Goal: Task Accomplishment & Management: Manage account settings

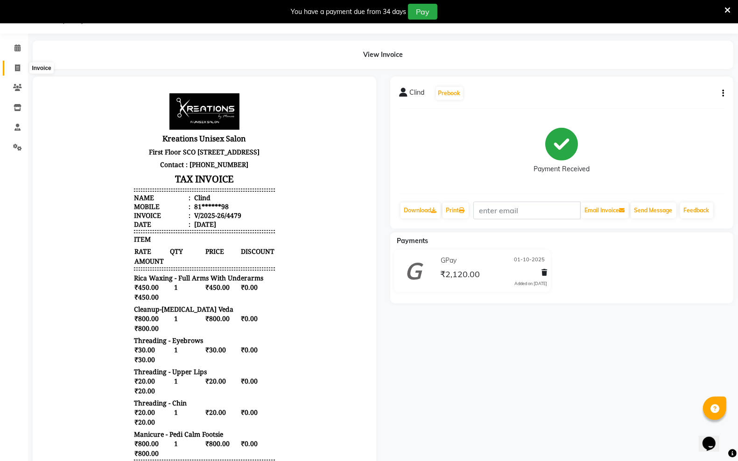
click at [12, 64] on span at bounding box center [17, 68] width 16 height 11
select select "service"
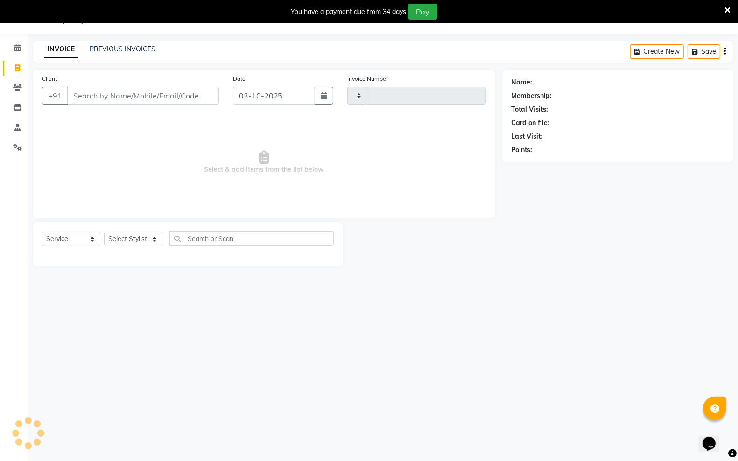
type input "4480"
select select "6161"
click at [131, 50] on link "PREVIOUS INVOICES" at bounding box center [123, 49] width 66 height 8
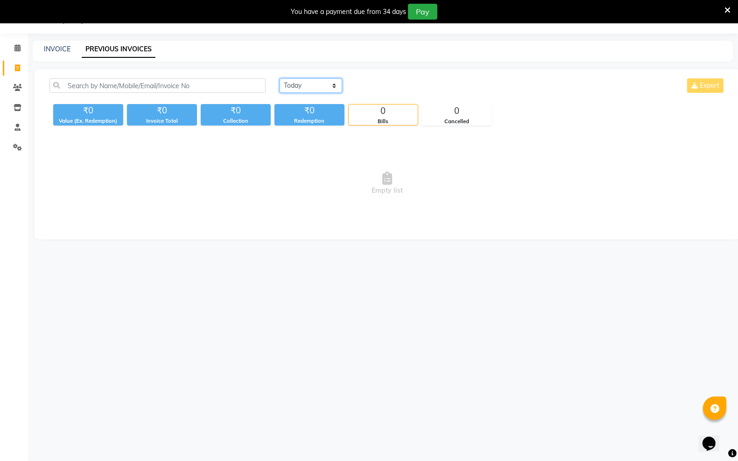
click at [313, 84] on select "Today Yesterday Custom Range" at bounding box center [311, 85] width 63 height 14
select select "range"
click at [280, 78] on select "Today Yesterday Custom Range" at bounding box center [311, 85] width 63 height 14
click at [389, 85] on input "03-10-2025" at bounding box center [386, 85] width 65 height 13
select select "10"
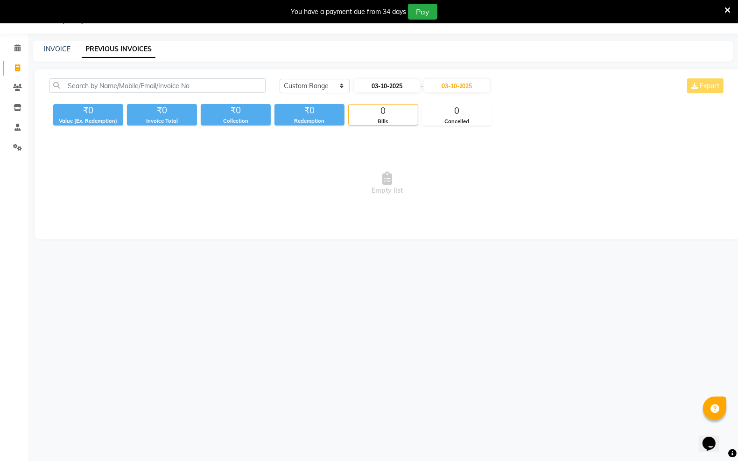
select select "2025"
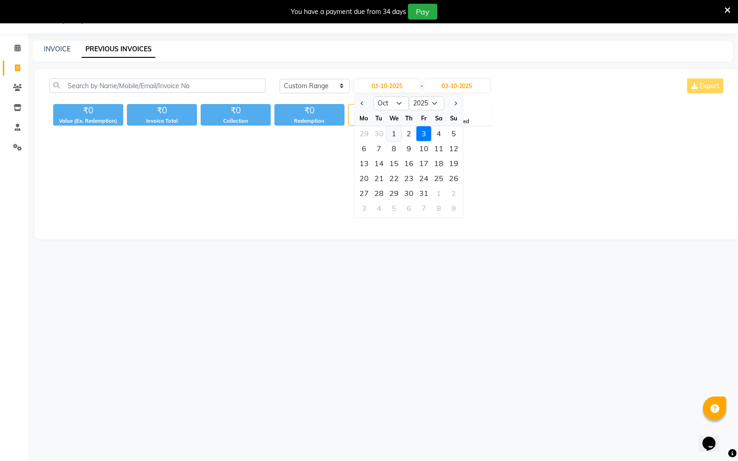
click at [391, 131] on div "1" at bounding box center [393, 133] width 15 height 15
type input "01-10-2025"
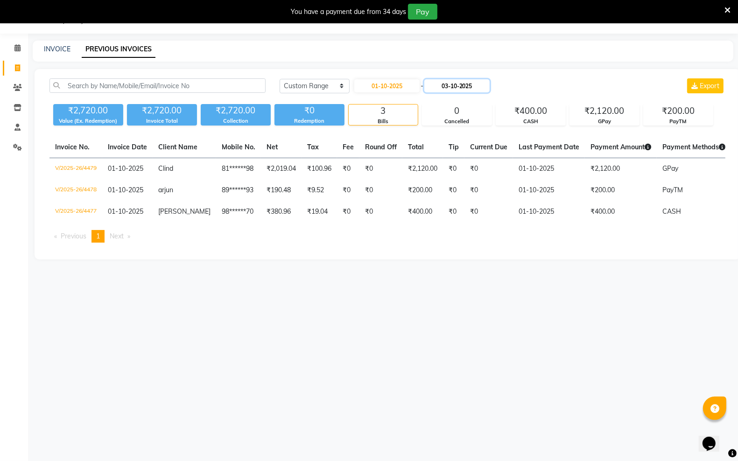
click at [449, 83] on input "03-10-2025" at bounding box center [456, 85] width 65 height 13
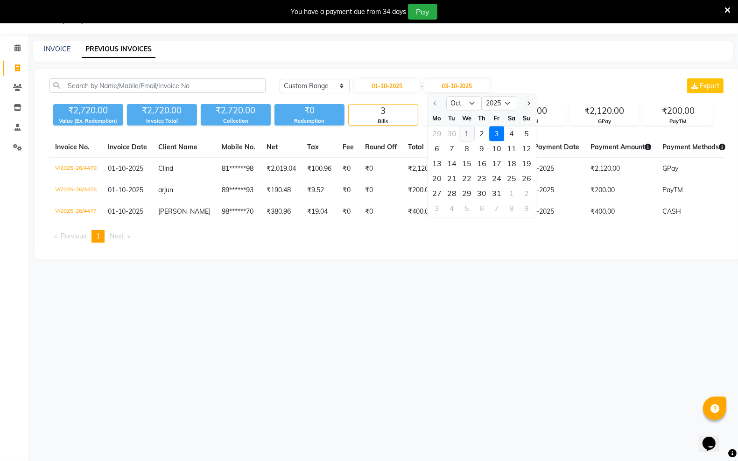
click at [465, 127] on div "1" at bounding box center [466, 133] width 15 height 15
type input "01-10-2025"
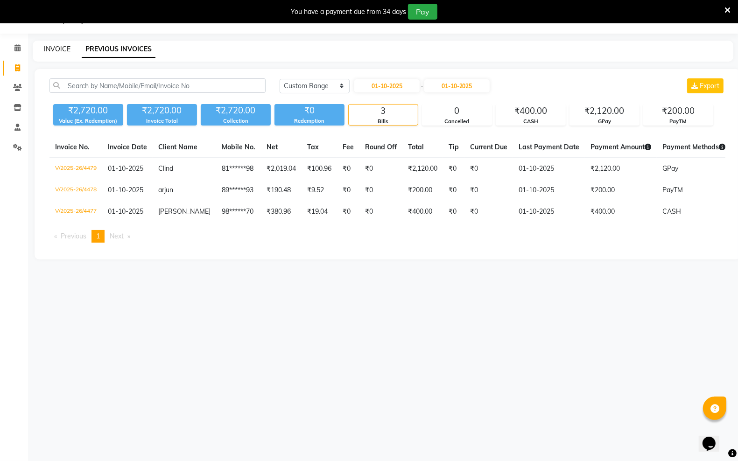
click at [62, 48] on link "INVOICE" at bounding box center [57, 49] width 27 height 8
select select "service"
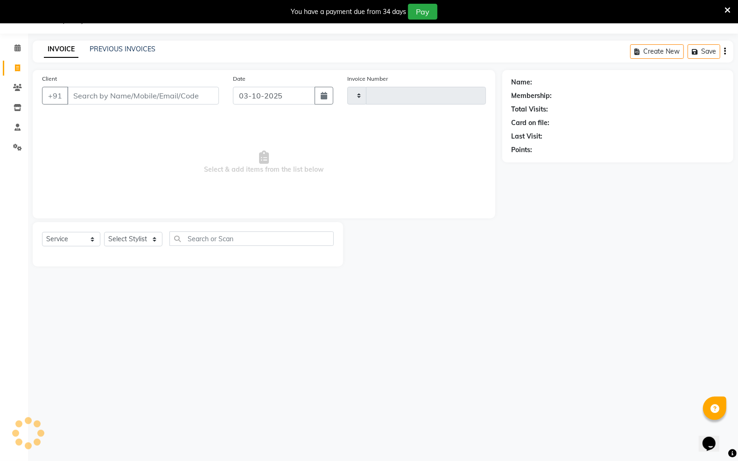
type input "4480"
select select "6161"
click at [290, 100] on input "03-10-2025" at bounding box center [274, 96] width 82 height 18
select select "10"
select select "2025"
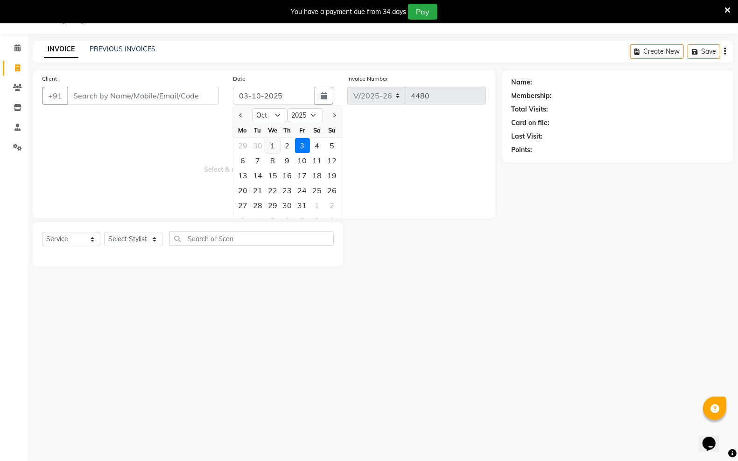
click at [274, 145] on div "1" at bounding box center [272, 145] width 15 height 15
type input "01-10-2025"
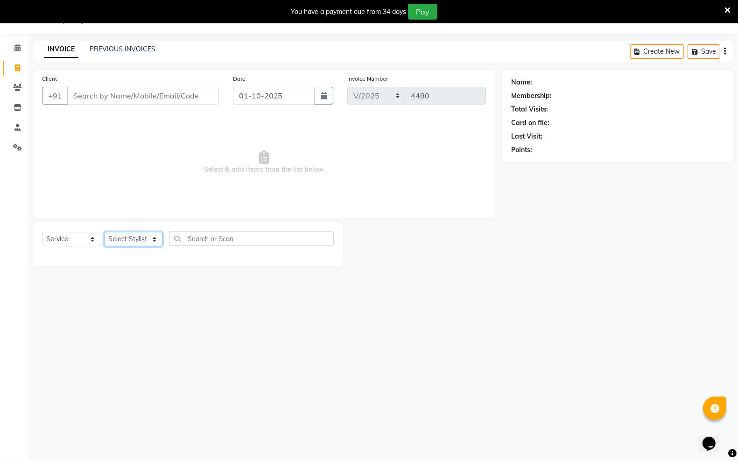
click at [146, 239] on select "Select Stylist Aadil ALI Aman Ankit Manas Sir Rohit Saba Shaffali Maam Shiv Sit…" at bounding box center [133, 239] width 58 height 14
select select "64966"
click at [104, 232] on select "Select Stylist Aadil ALI Aman Ankit Manas Sir Rohit Saba Shaffali Maam Shiv Sit…" at bounding box center [133, 239] width 58 height 14
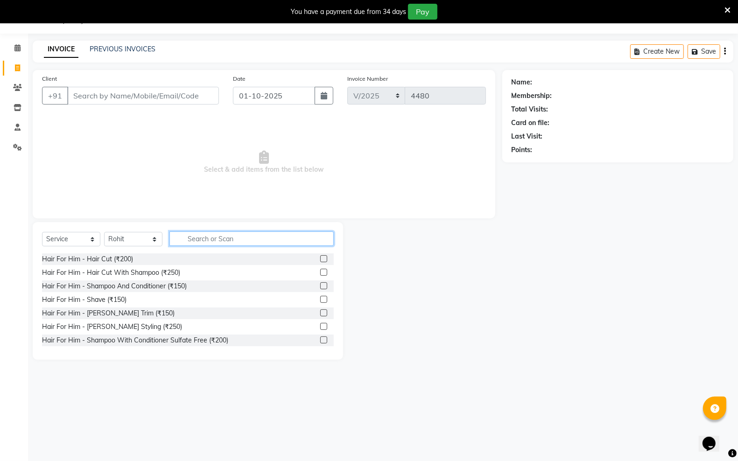
click at [199, 244] on input "text" at bounding box center [251, 238] width 164 height 14
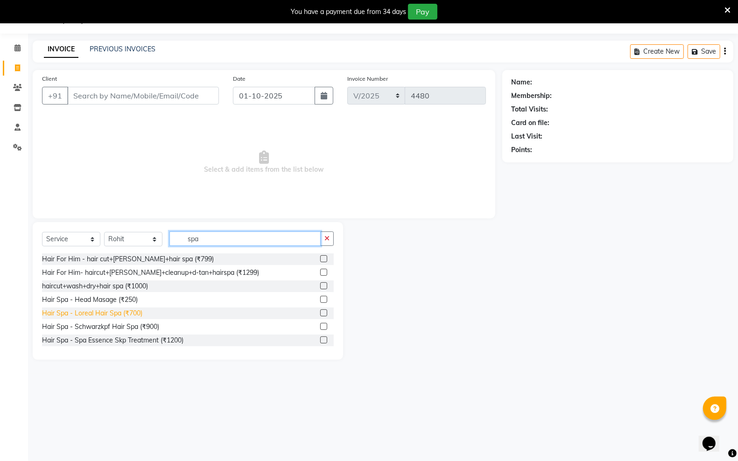
type input "spa"
click at [129, 311] on div "Hair Spa - Loreal Hair Spa (₹700)" at bounding box center [92, 314] width 100 height 10
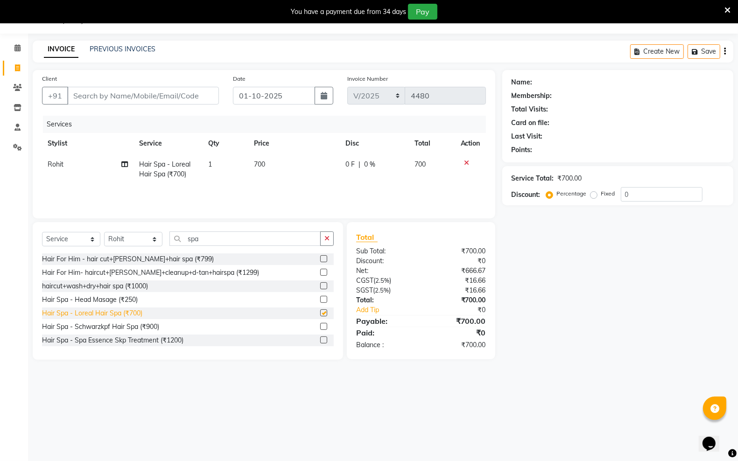
checkbox input "false"
click at [280, 161] on td "700" at bounding box center [293, 169] width 91 height 31
select select "64966"
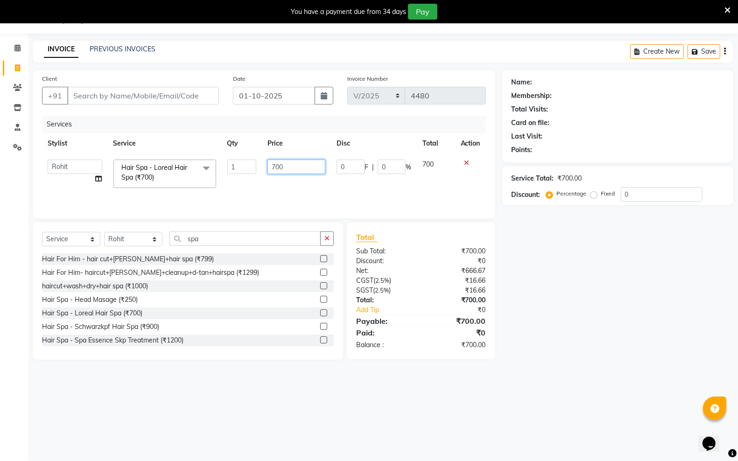
click at [289, 163] on input "700" at bounding box center [296, 167] width 58 height 14
type input "750"
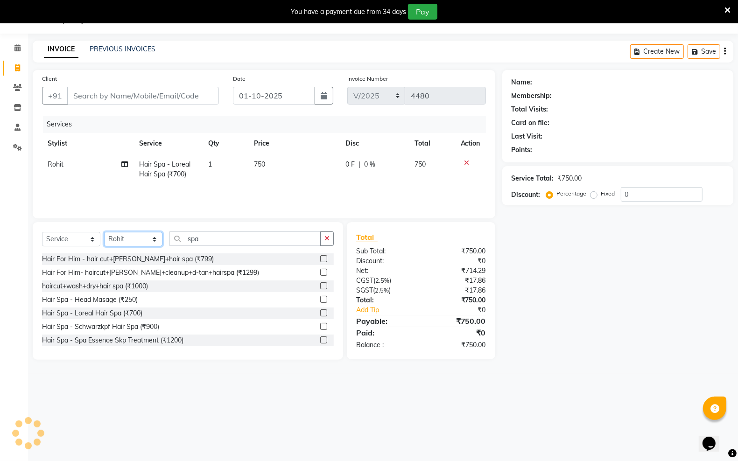
click at [150, 236] on select "Select Stylist Aadil ALI Aman Ankit Manas Sir Rohit Saba Shaffali Maam Shiv Sit…" at bounding box center [133, 239] width 58 height 14
select select "71166"
click at [104, 232] on select "Select Stylist Aadil ALI Aman Ankit Manas Sir Rohit Saba Shaffali Maam Shiv Sit…" at bounding box center [133, 239] width 58 height 14
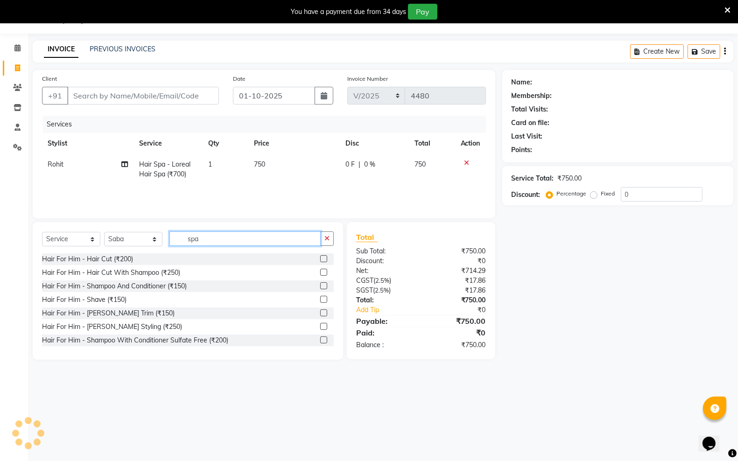
click at [227, 236] on input "spa" at bounding box center [244, 238] width 151 height 14
type input "s"
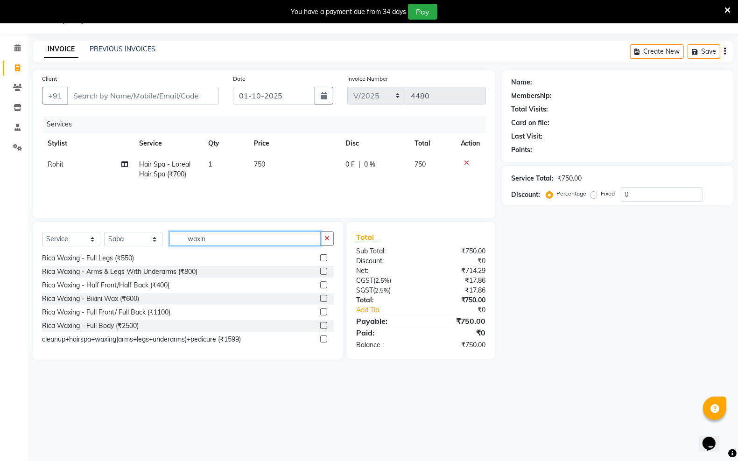
scroll to position [175, 0]
type input "waxin"
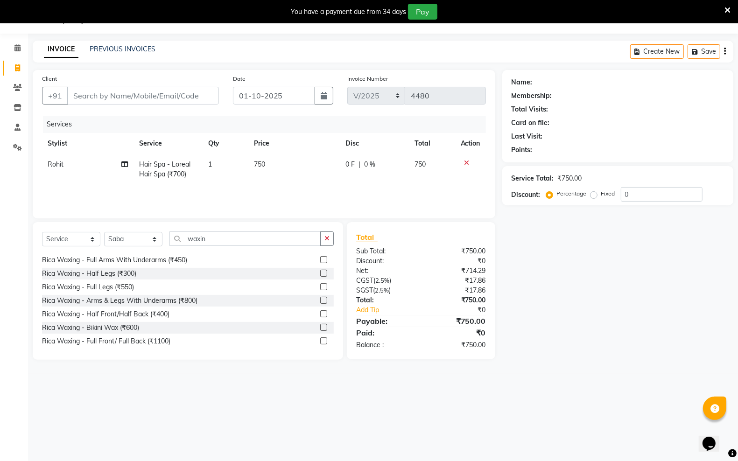
click at [155, 296] on div "Rica Waxing - Arms & Legs With Underarms (₹800)" at bounding box center [119, 301] width 155 height 10
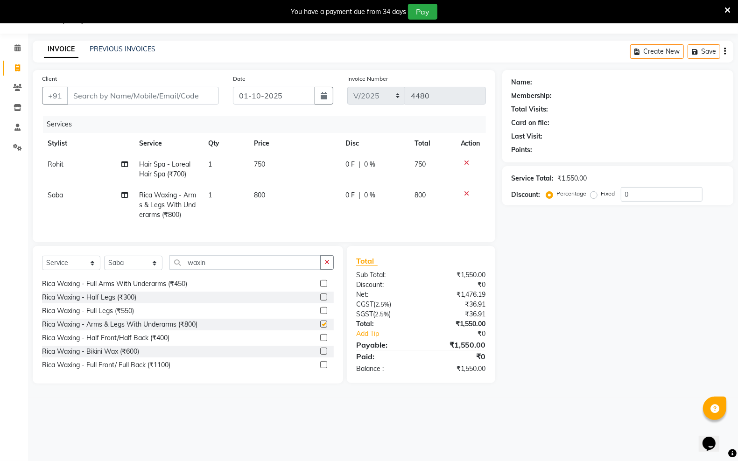
checkbox input "false"
click at [525, 243] on div "Name: Membership: Total Visits: Card on file: Last Visit: Points: Service Total…" at bounding box center [621, 227] width 238 height 314
click at [601, 194] on label "Fixed" at bounding box center [608, 193] width 14 height 8
click at [593, 194] on input "Fixed" at bounding box center [595, 193] width 7 height 7
radio input "true"
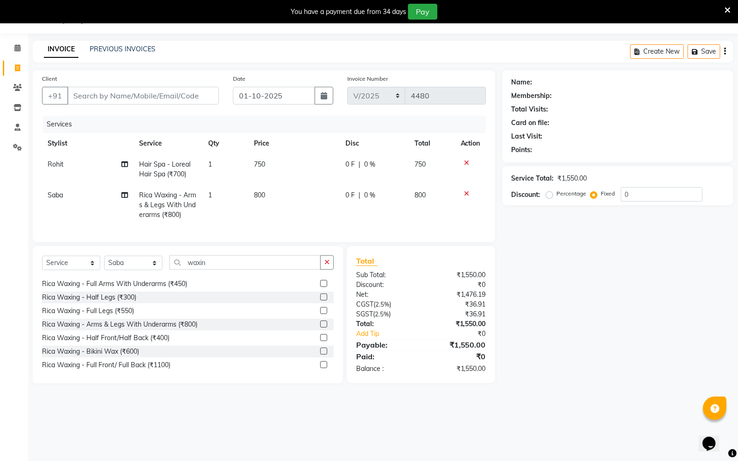
click at [557, 194] on label "Percentage" at bounding box center [572, 193] width 30 height 8
click at [551, 194] on input "Percentage" at bounding box center [551, 193] width 7 height 7
radio input "true"
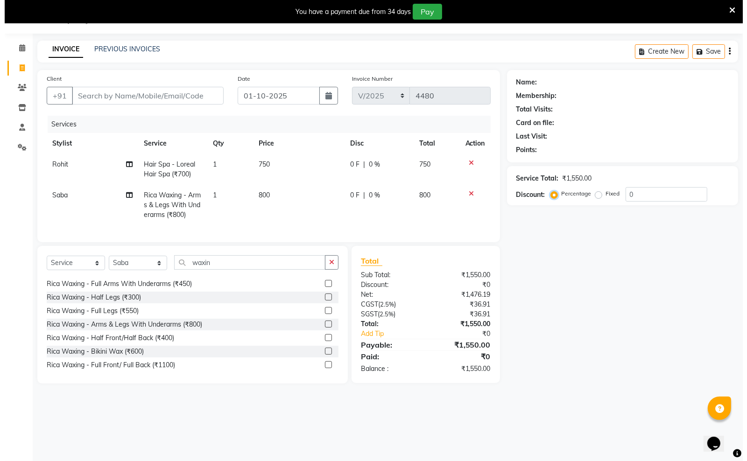
scroll to position [0, 0]
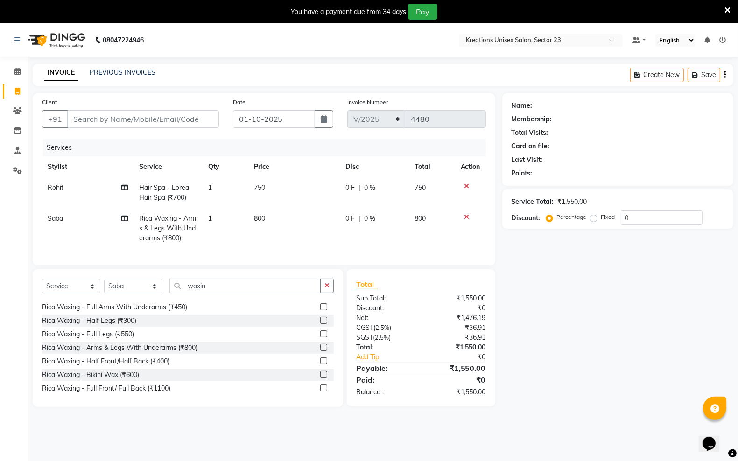
click at [548, 246] on div "Name: Membership: Total Visits: Card on file: Last Visit: Points: Service Total…" at bounding box center [621, 250] width 238 height 314
click at [467, 215] on icon at bounding box center [466, 217] width 5 height 7
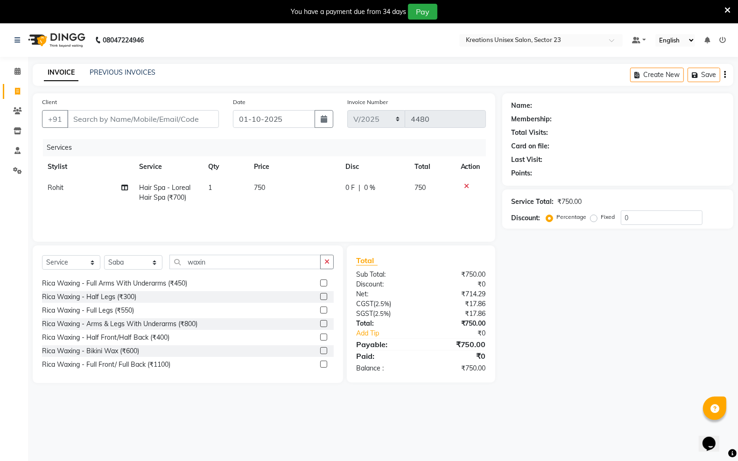
click at [464, 183] on icon at bounding box center [466, 186] width 5 height 7
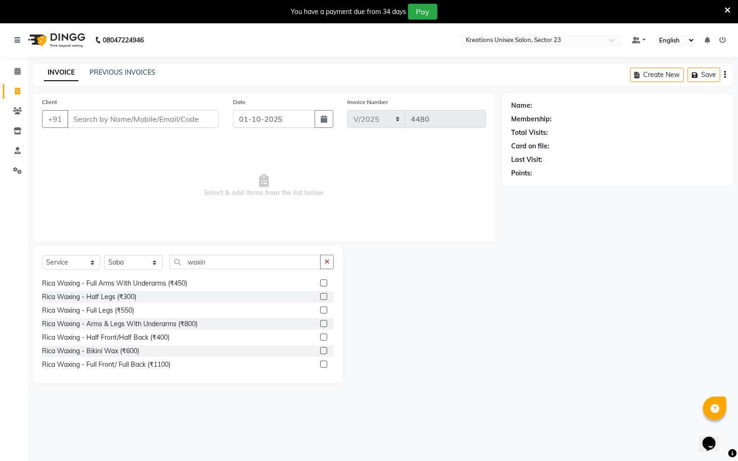
click at [292, 296] on div "Rica Waxing - Half Legs (₹300)" at bounding box center [188, 297] width 292 height 12
click at [290, 301] on div "Rica Waxing - Half Legs (₹300)" at bounding box center [188, 297] width 292 height 12
click at [320, 295] on label at bounding box center [323, 296] width 7 height 7
click at [320, 295] on input "checkbox" at bounding box center [323, 297] width 6 height 6
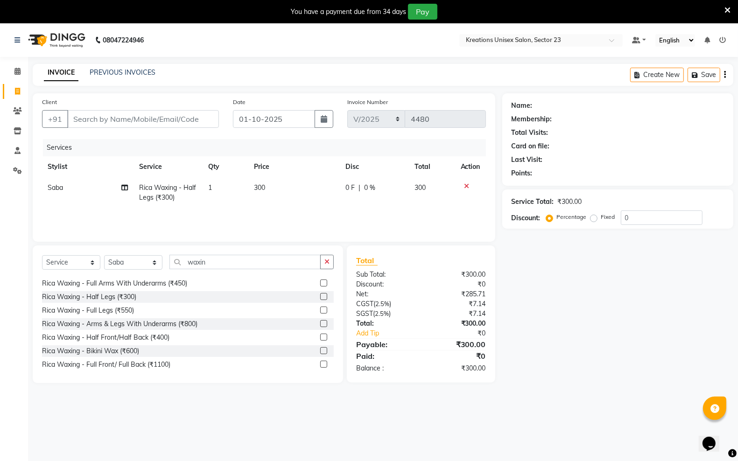
checkbox input "false"
click at [320, 310] on label at bounding box center [323, 310] width 7 height 7
click at [320, 310] on input "checkbox" at bounding box center [323, 311] width 6 height 6
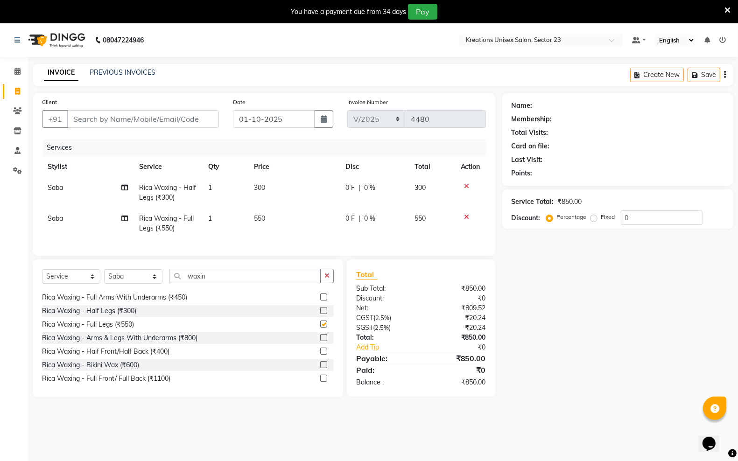
checkbox input "false"
click at [549, 265] on div "Name: Membership: Total Visits: Card on file: Last Visit: Points: Service Total…" at bounding box center [621, 245] width 238 height 304
click at [726, 7] on icon at bounding box center [727, 10] width 6 height 8
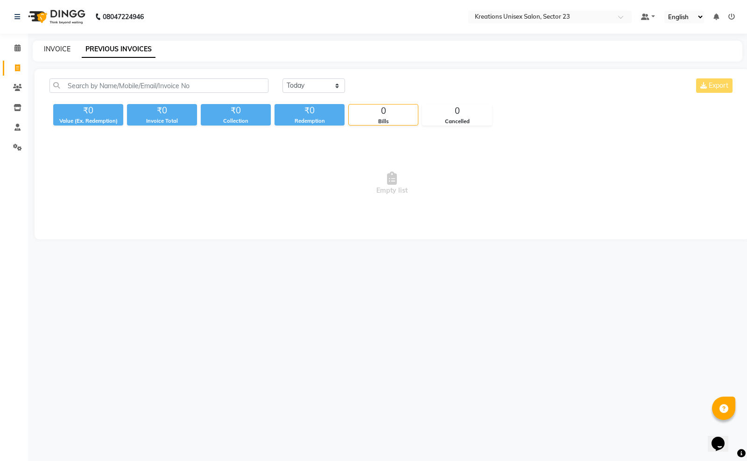
click at [60, 47] on link "INVOICE" at bounding box center [57, 49] width 27 height 8
select select "6161"
select select "service"
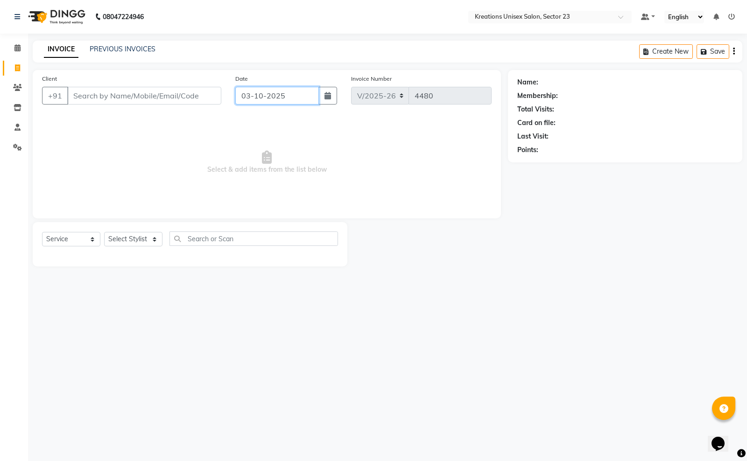
click at [311, 94] on input "03-10-2025" at bounding box center [277, 96] width 84 height 18
select select "10"
select select "2025"
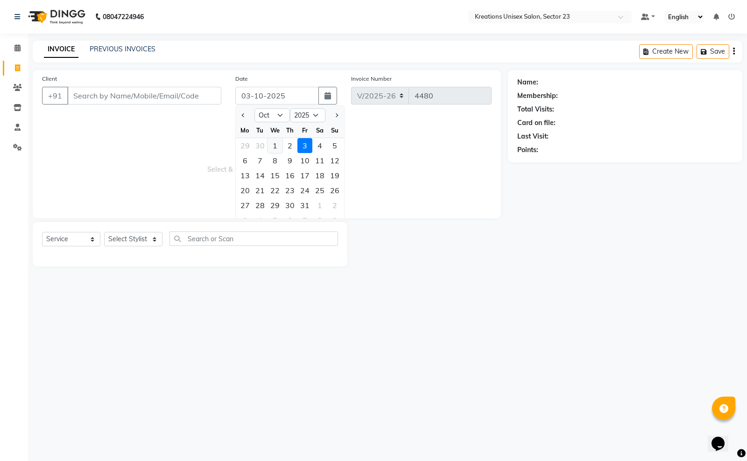
click at [272, 142] on div "1" at bounding box center [274, 145] width 15 height 15
type input "01-10-2025"
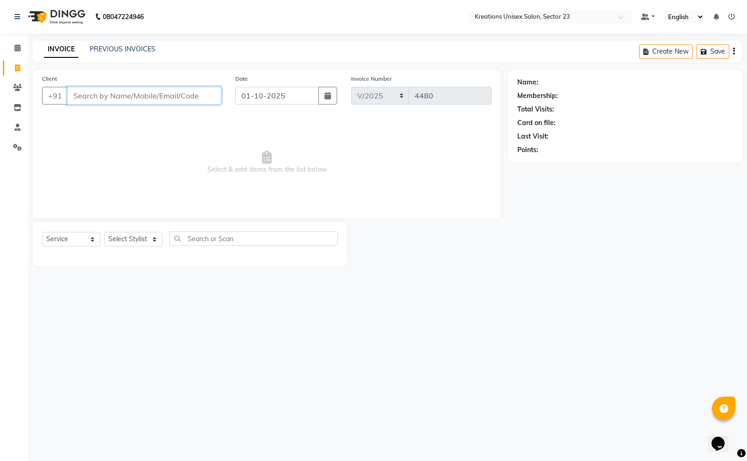
click at [192, 100] on input "Client" at bounding box center [144, 96] width 154 height 18
type input "81******98"
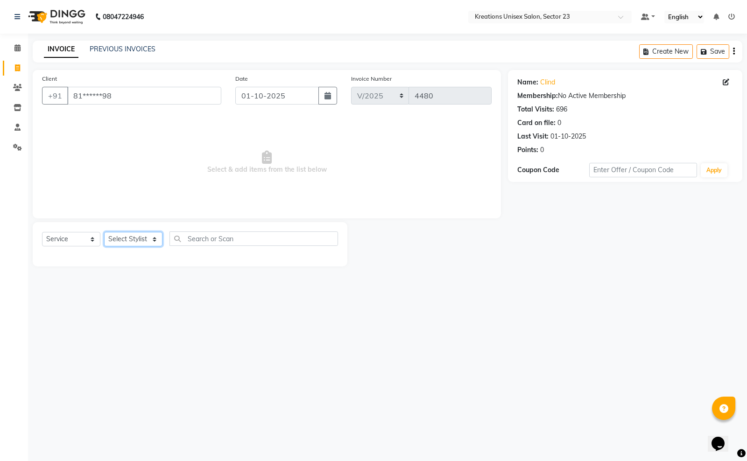
click at [120, 237] on select "Select Stylist Aadil ALI Aman Ankit Manas Sir Rohit Saba Shaffali Maam Shiv Sit…" at bounding box center [133, 239] width 58 height 14
select select "71166"
click at [104, 232] on select "Select Stylist Aadil ALI Aman Ankit Manas Sir Rohit Saba Shaffali Maam Shiv Sit…" at bounding box center [133, 239] width 58 height 14
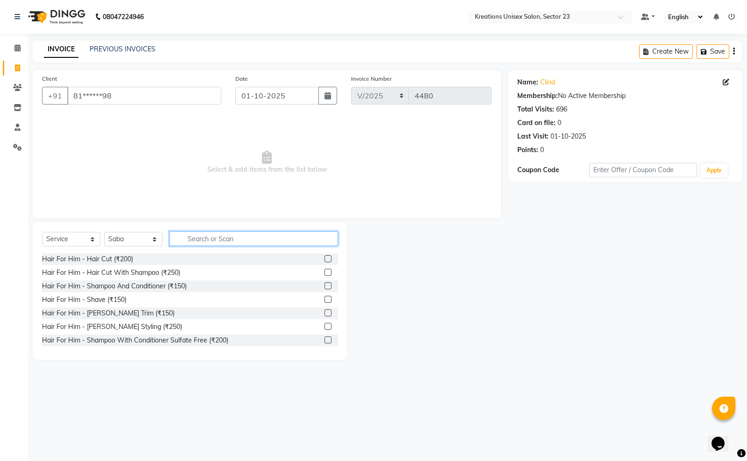
click at [209, 237] on input "text" at bounding box center [253, 238] width 168 height 14
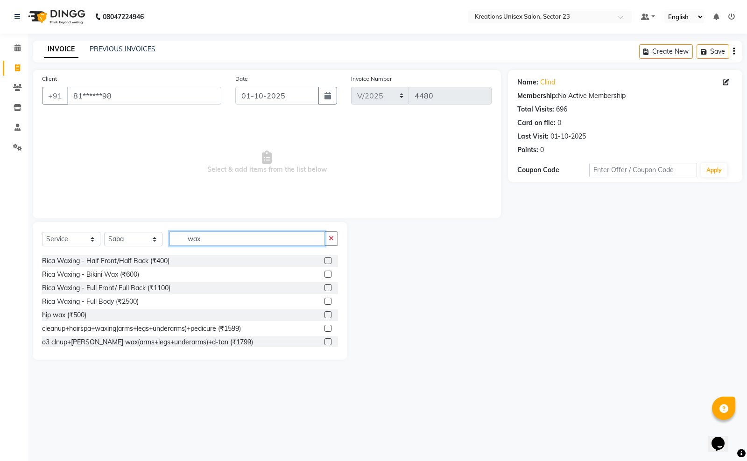
scroll to position [292, 0]
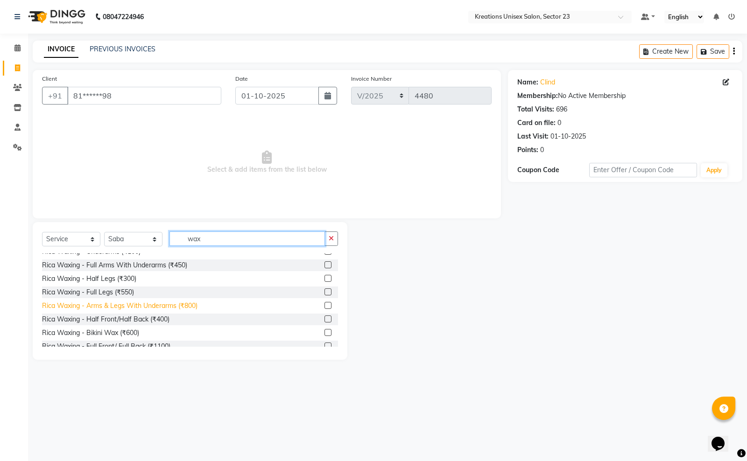
type input "wax"
click at [143, 306] on div "Rica Waxing - Arms & Legs With Underarms (₹800)" at bounding box center [119, 306] width 155 height 10
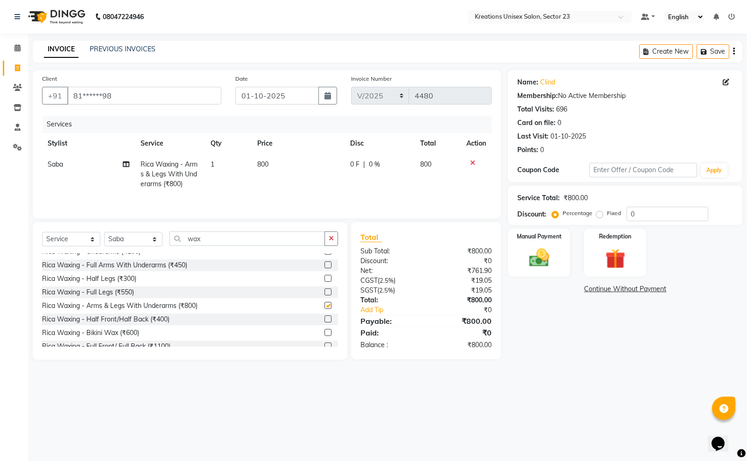
checkbox input "false"
click at [134, 234] on select "Select Stylist Aadil ALI Aman Ankit Manas Sir Rohit Saba Shaffali Maam Shiv Sit…" at bounding box center [133, 239] width 58 height 14
select select "64966"
click at [104, 233] on select "Select Stylist Aadil ALI Aman Ankit Manas Sir Rohit Saba Shaffali Maam Shiv Sit…" at bounding box center [133, 239] width 58 height 14
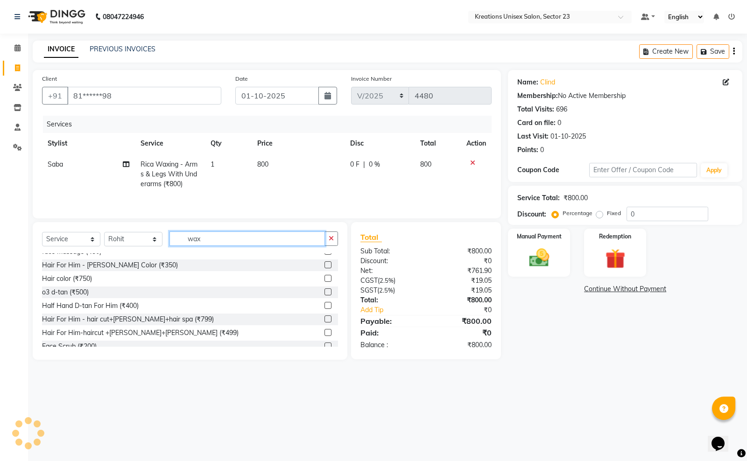
click at [217, 238] on input "wax" at bounding box center [246, 238] width 155 height 14
type input "w"
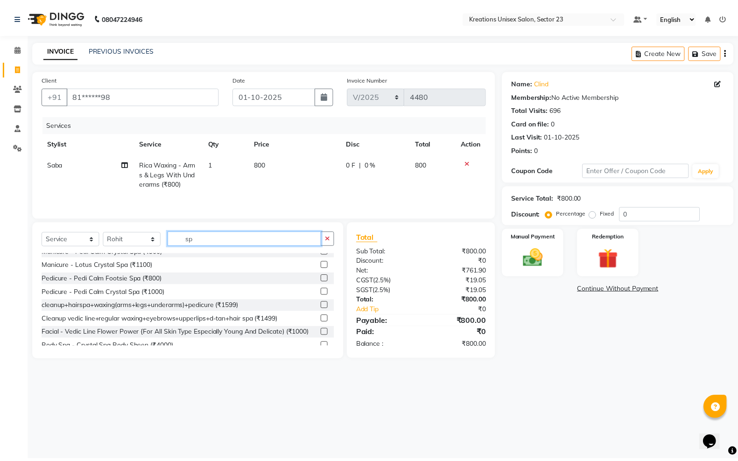
scroll to position [0, 0]
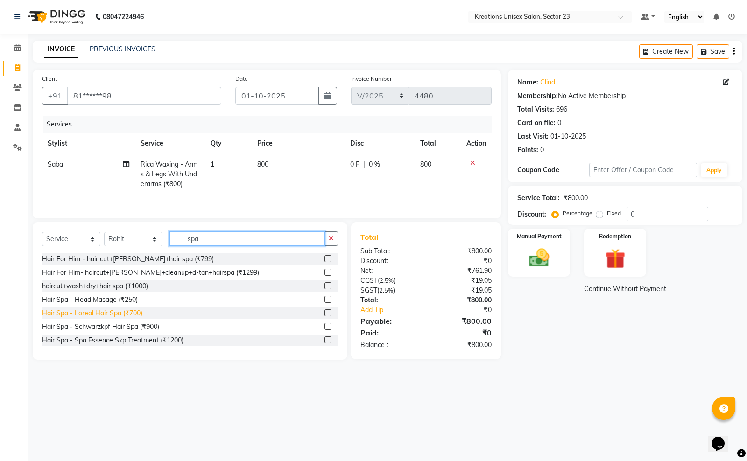
type input "spa"
click at [132, 313] on div "Hair Spa - Loreal Hair Spa (₹700)" at bounding box center [92, 314] width 100 height 10
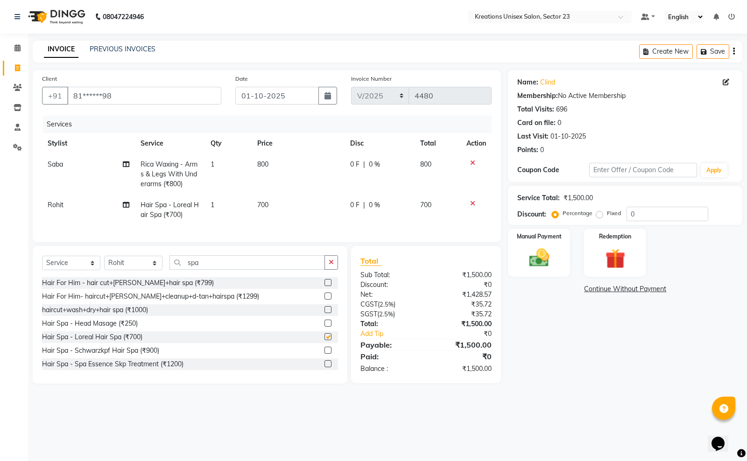
checkbox input "false"
click at [273, 201] on td "700" at bounding box center [298, 210] width 93 height 31
select select "64966"
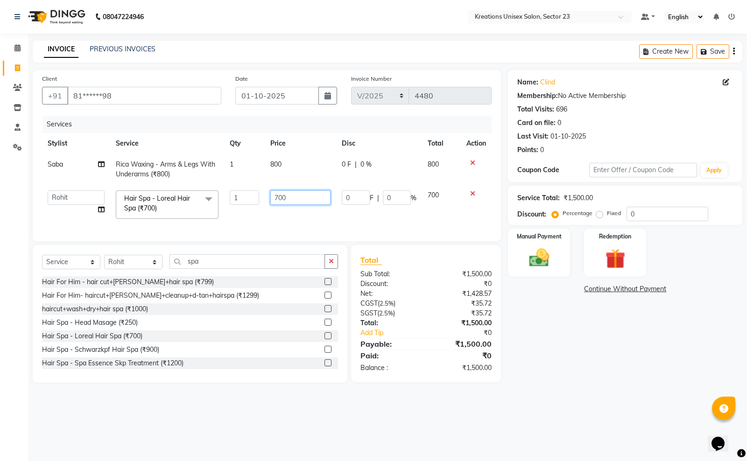
click at [288, 195] on input "700" at bounding box center [300, 197] width 60 height 14
type input "750"
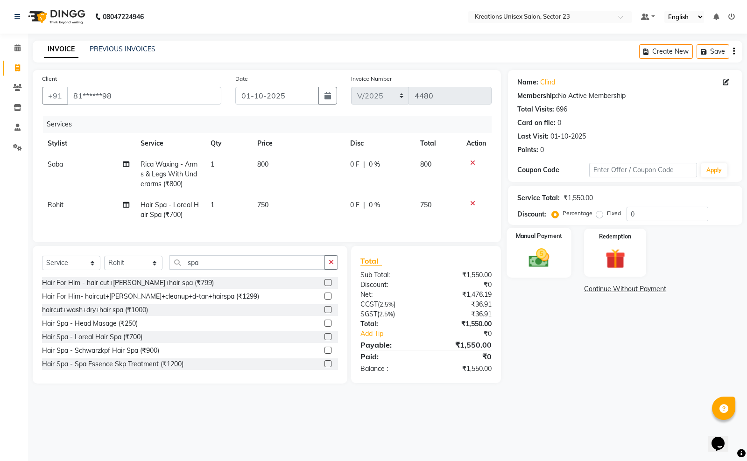
click at [537, 258] on img at bounding box center [539, 258] width 34 height 24
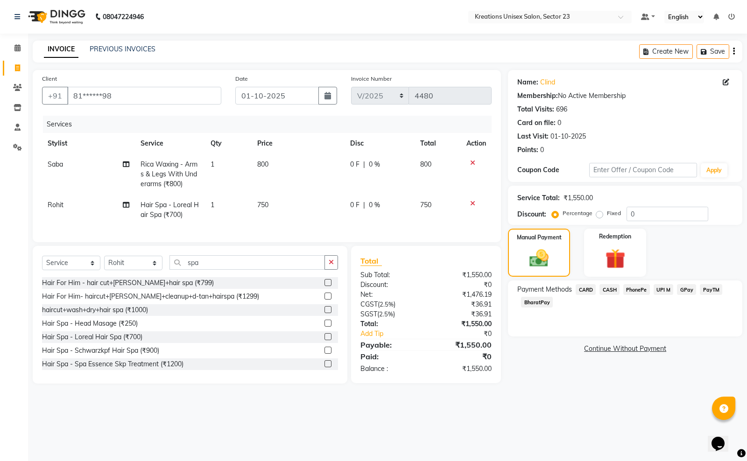
click at [581, 288] on span "CARD" at bounding box center [585, 289] width 20 height 11
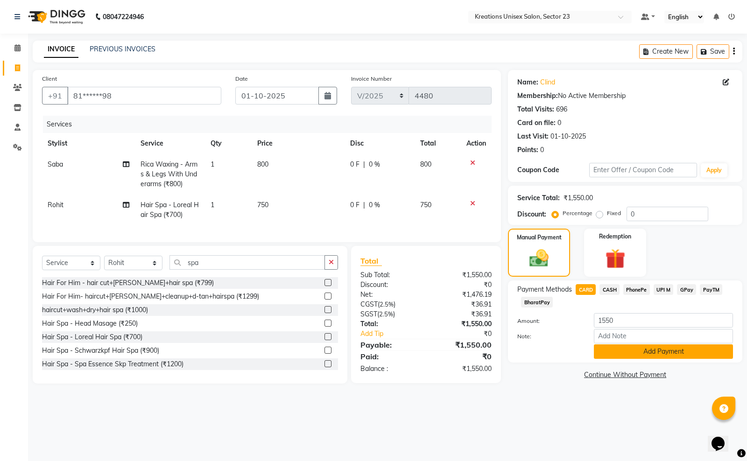
click at [611, 352] on button "Add Payment" at bounding box center [663, 351] width 139 height 14
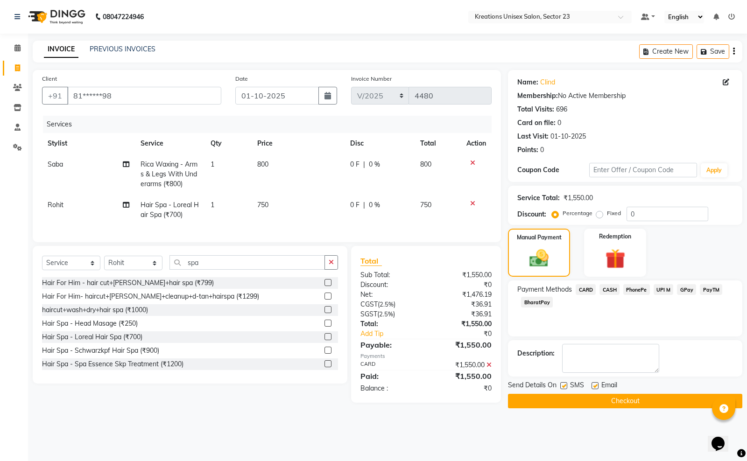
click at [594, 386] on label at bounding box center [594, 385] width 7 height 7
click at [594, 386] on input "checkbox" at bounding box center [594, 386] width 6 height 6
checkbox input "false"
click at [564, 386] on label at bounding box center [563, 385] width 7 height 7
click at [564, 386] on input "checkbox" at bounding box center [563, 386] width 6 height 6
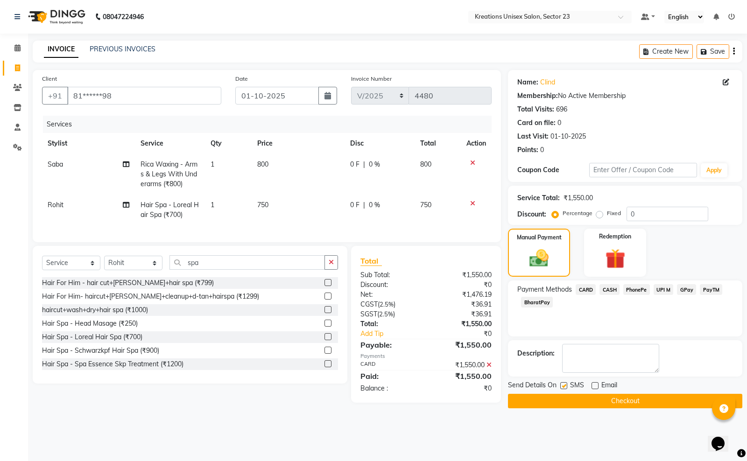
checkbox input "false"
click at [567, 402] on button "Checkout" at bounding box center [625, 401] width 234 height 14
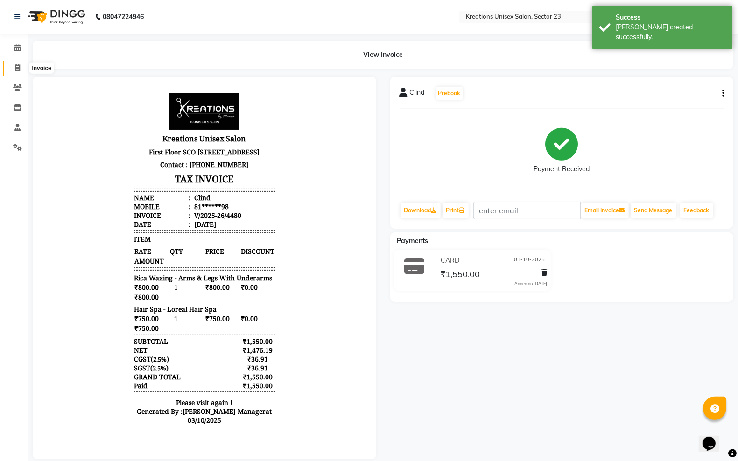
click at [19, 63] on span at bounding box center [17, 68] width 16 height 11
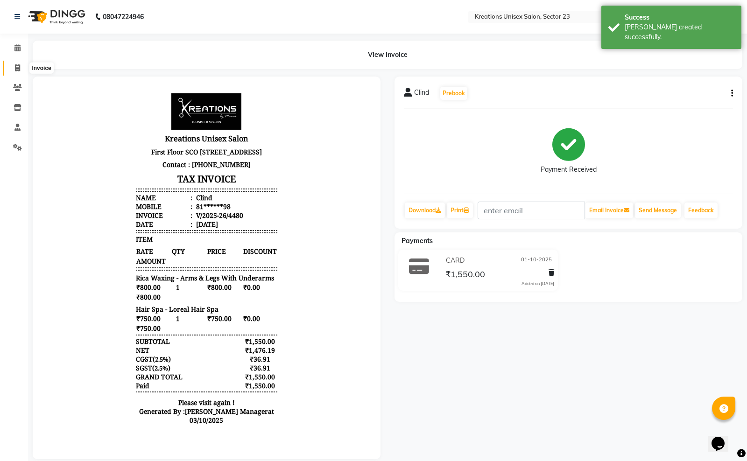
select select "6161"
select select "service"
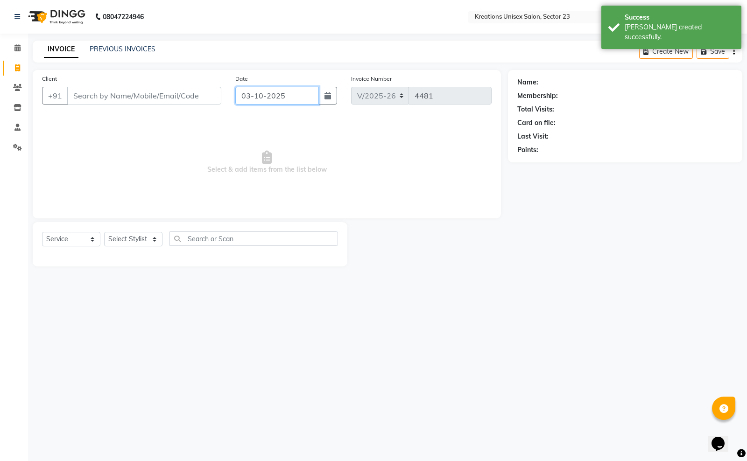
click at [309, 94] on input "03-10-2025" at bounding box center [277, 96] width 84 height 18
select select "10"
select select "2025"
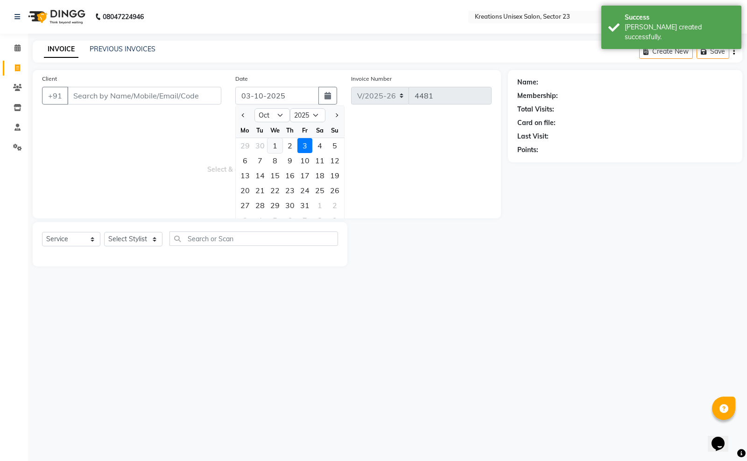
click at [278, 145] on div "1" at bounding box center [274, 145] width 15 height 15
type input "01-10-2025"
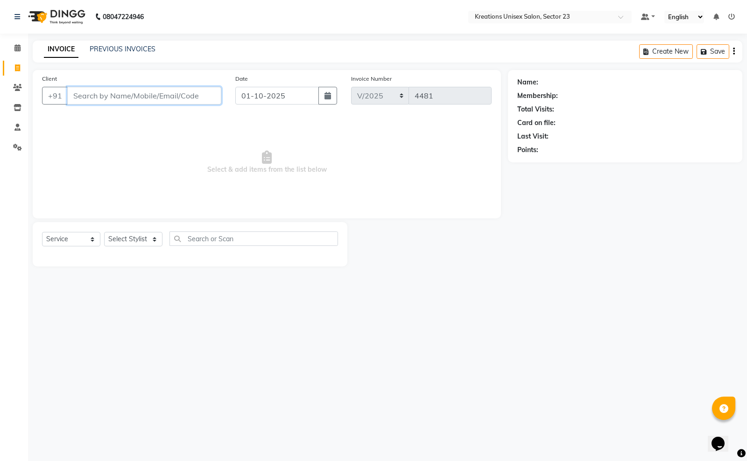
click at [178, 98] on input "Client" at bounding box center [144, 96] width 154 height 18
type input "81******98"
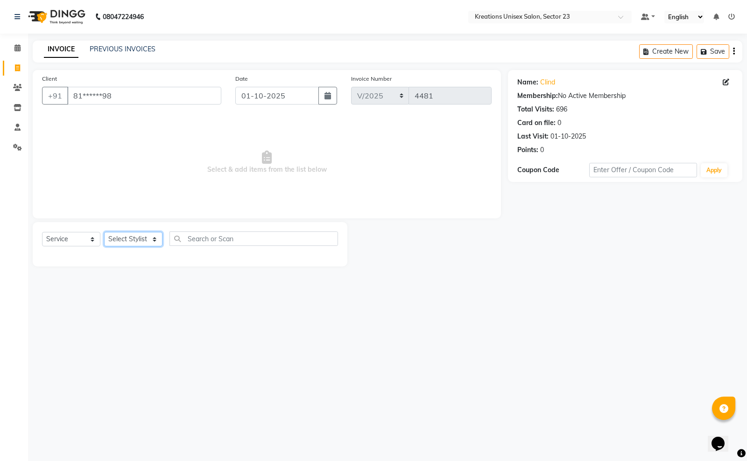
click at [131, 237] on select "Select Stylist Aadil ALI Aman Ankit Manas Sir Rohit Saba Shaffali Maam Shiv Sit…" at bounding box center [133, 239] width 58 height 14
select select "45412"
click at [104, 232] on select "Select Stylist Aadil ALI Aman Ankit Manas Sir Rohit Saba Shaffali Maam Shiv Sit…" at bounding box center [133, 239] width 58 height 14
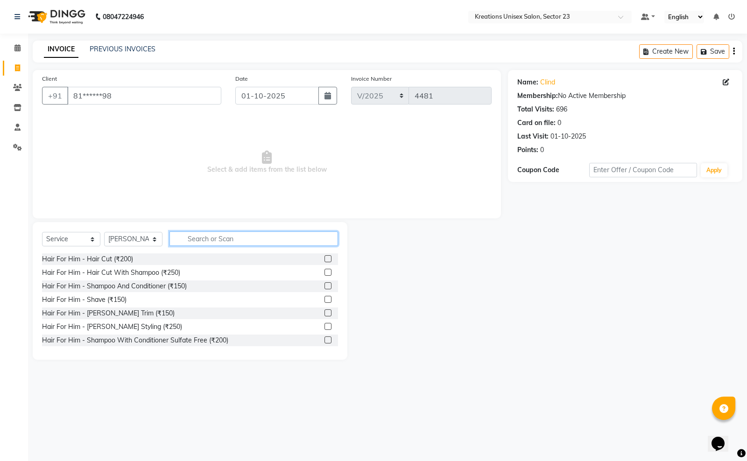
click at [211, 238] on input "text" at bounding box center [253, 238] width 168 height 14
click at [123, 258] on div "Hair For Him - Hair Cut (₹200)" at bounding box center [87, 259] width 91 height 10
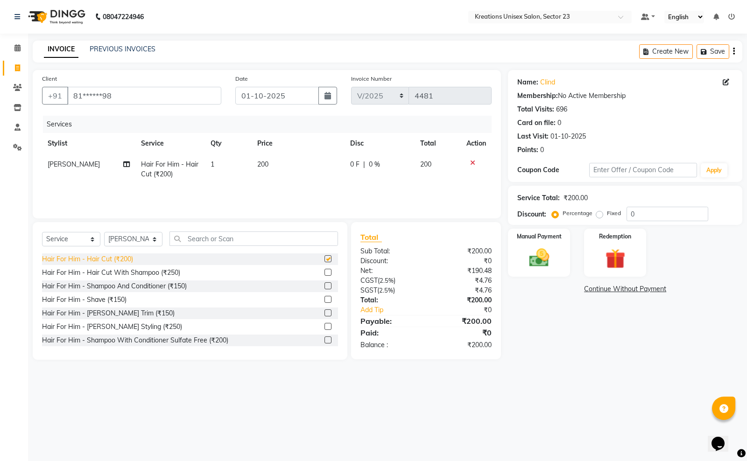
checkbox input "false"
click at [124, 276] on div "Hair For Him - Hair Cut With Shampoo (₹250)" at bounding box center [111, 273] width 138 height 10
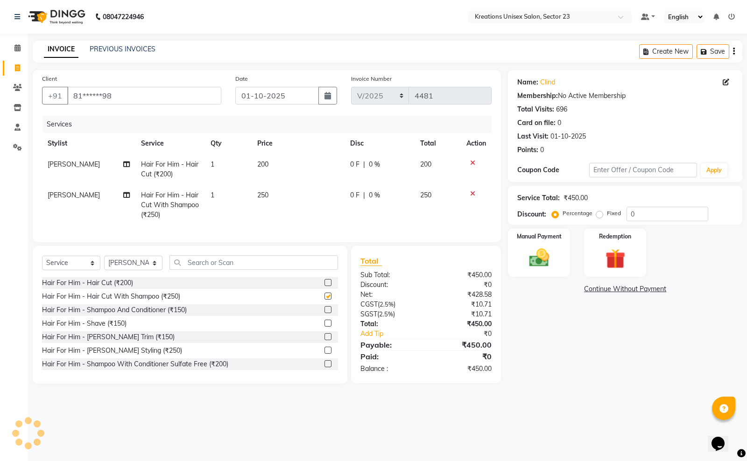
checkbox input "false"
click at [470, 160] on icon at bounding box center [472, 163] width 5 height 7
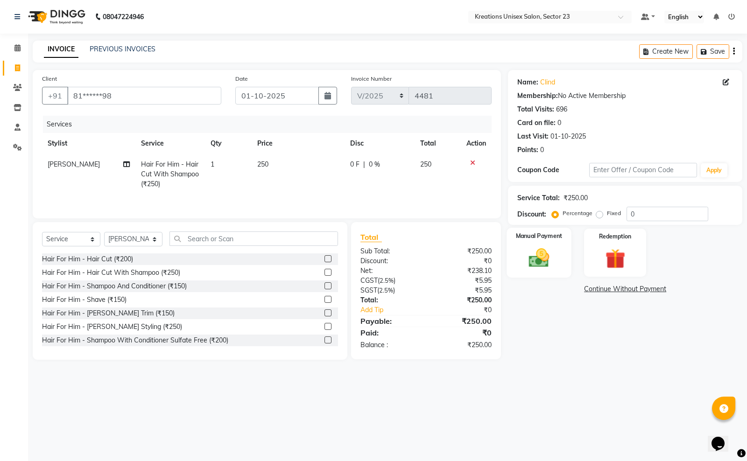
click at [554, 262] on img at bounding box center [539, 258] width 34 height 24
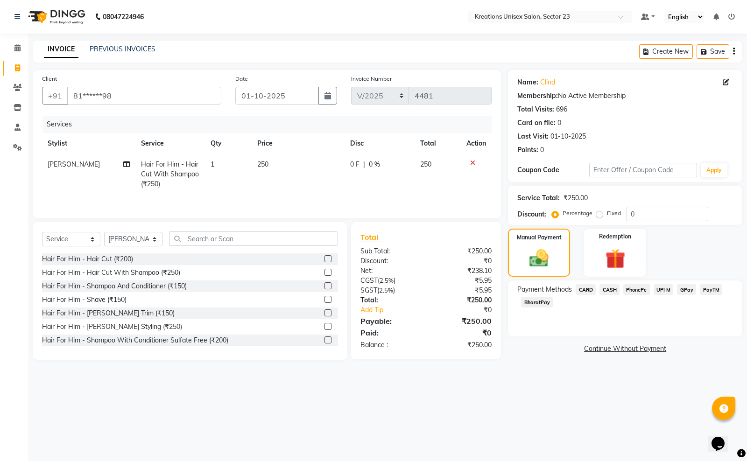
click at [612, 290] on span "CASH" at bounding box center [609, 289] width 20 height 11
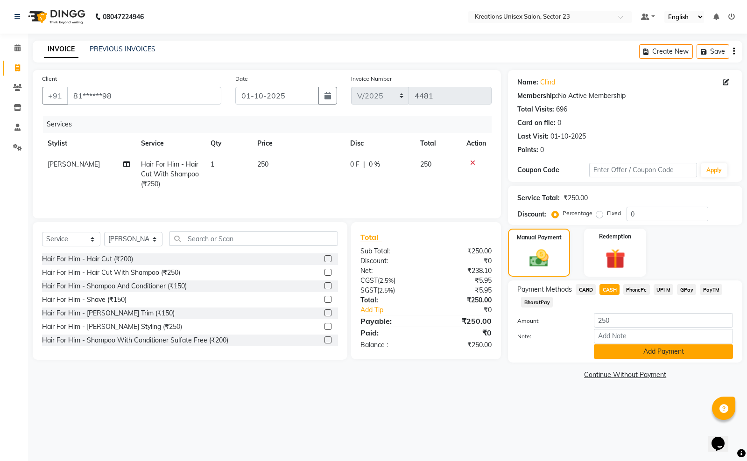
click at [607, 344] on button "Add Payment" at bounding box center [663, 351] width 139 height 14
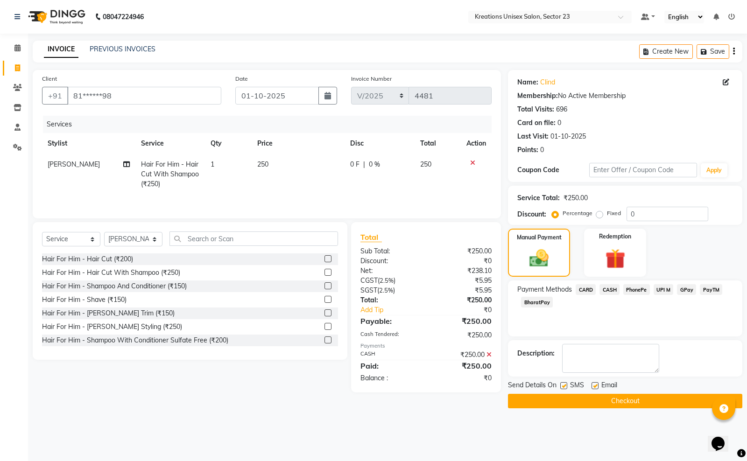
click at [596, 386] on label at bounding box center [594, 385] width 7 height 7
click at [596, 386] on input "checkbox" at bounding box center [594, 386] width 6 height 6
checkbox input "false"
click at [564, 388] on label at bounding box center [563, 385] width 7 height 7
click at [564, 388] on input "checkbox" at bounding box center [563, 386] width 6 height 6
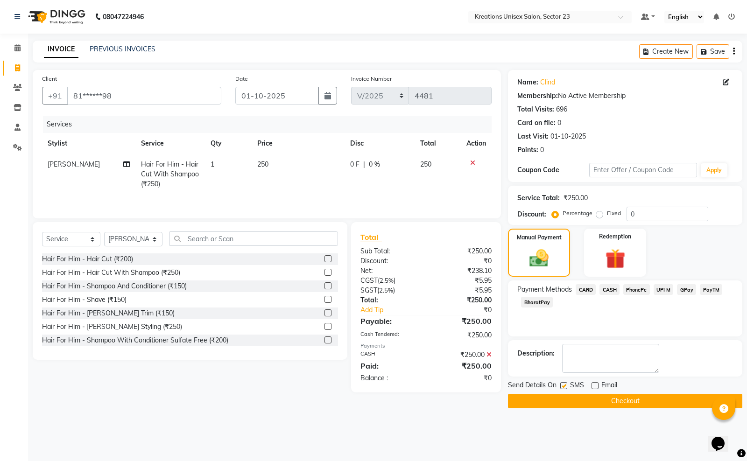
checkbox input "false"
click at [569, 400] on button "Checkout" at bounding box center [625, 401] width 234 height 14
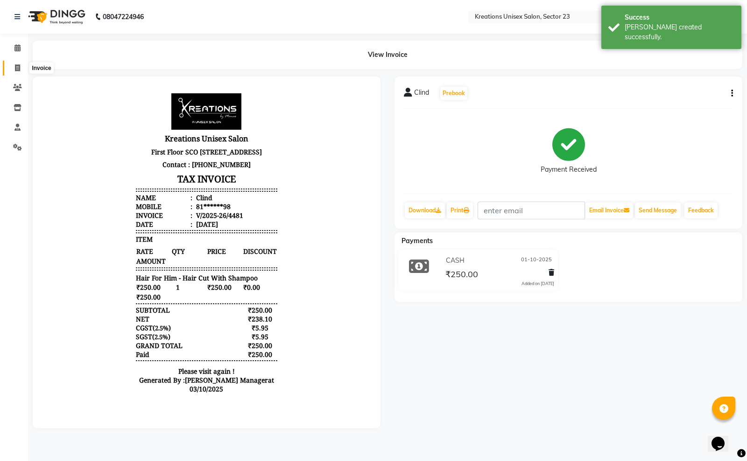
click at [20, 68] on span at bounding box center [17, 68] width 16 height 11
select select "service"
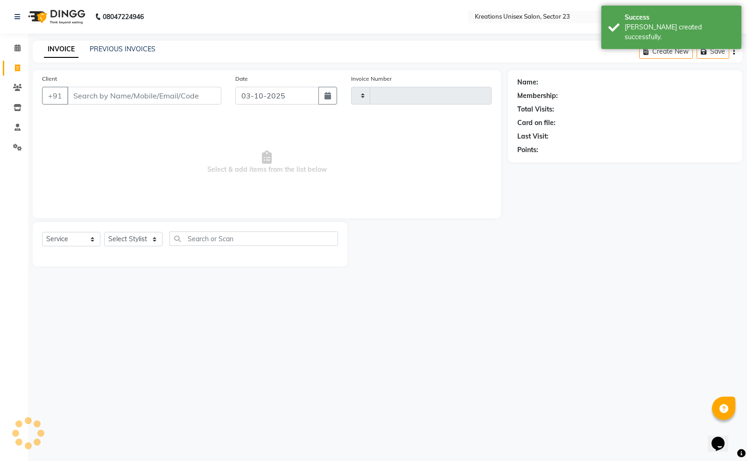
type input "4482"
select select "6161"
click at [299, 96] on input "03-10-2025" at bounding box center [277, 96] width 84 height 18
select select "10"
select select "2025"
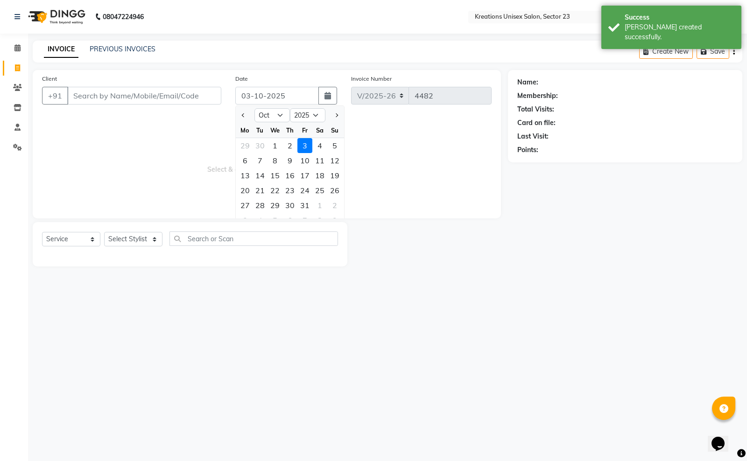
drag, startPoint x: 276, startPoint y: 141, endPoint x: 272, endPoint y: 148, distance: 8.2
click at [276, 141] on div "1" at bounding box center [274, 145] width 15 height 15
type input "01-10-2025"
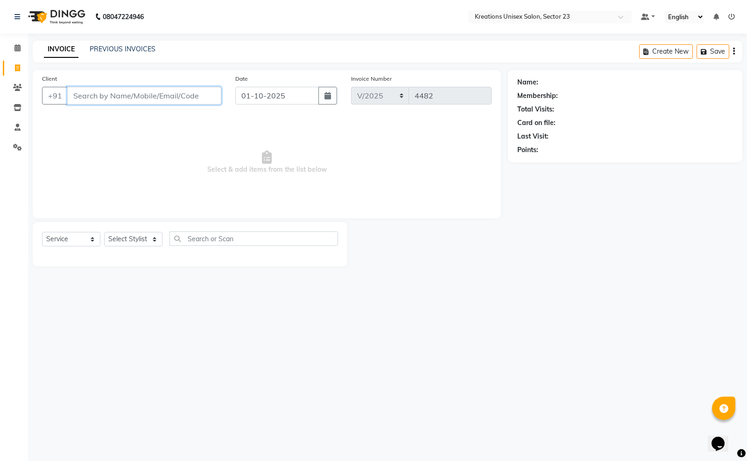
click at [144, 99] on input "Client" at bounding box center [144, 96] width 154 height 18
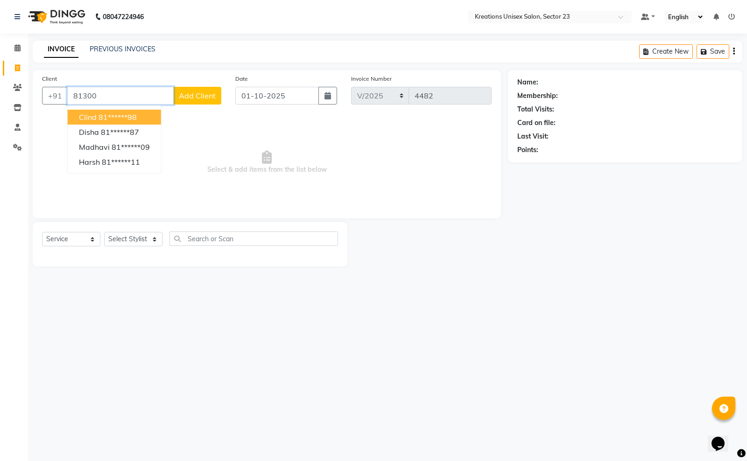
click at [116, 119] on ngb-highlight "81******98" at bounding box center [117, 116] width 38 height 9
type input "81******98"
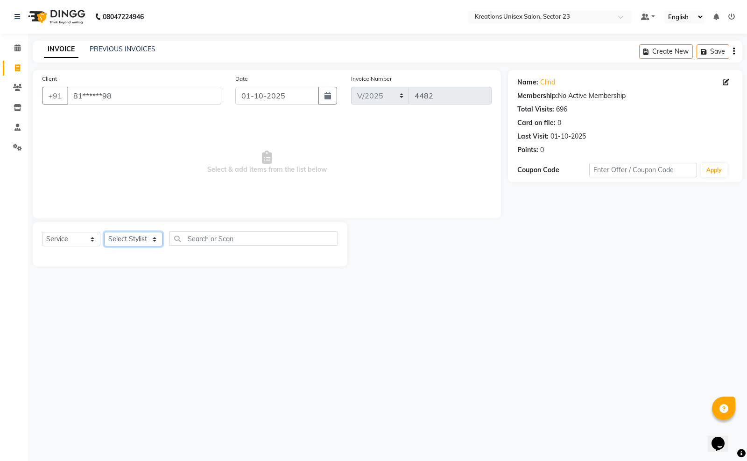
click at [124, 237] on select "Select Stylist Aadil ALI Aman Ankit Manas Sir Rohit Saba Shaffali Maam Shiv Sit…" at bounding box center [133, 239] width 58 height 14
click at [76, 232] on select "Select Service Product Membership Package Voucher Prepaid Gift Card" at bounding box center [71, 239] width 58 height 14
select select "product"
click at [42, 232] on select "Select Service Product Membership Package Voucher Prepaid Gift Card" at bounding box center [71, 239] width 58 height 14
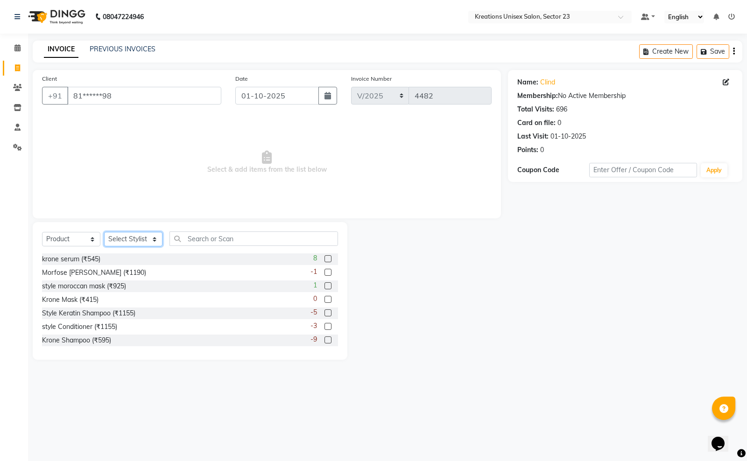
click at [145, 239] on select "Select Stylist Aadil ALI Aman Ankit Manas Sir Rohit Saba Shaffali Maam Shiv Sit…" at bounding box center [133, 239] width 58 height 14
select select "45416"
click at [104, 232] on select "Select Stylist Aadil ALI Aman Ankit Manas Sir Rohit Saba Shaffali Maam Shiv Sit…" at bounding box center [133, 239] width 58 height 14
click at [211, 237] on input "text" at bounding box center [253, 238] width 168 height 14
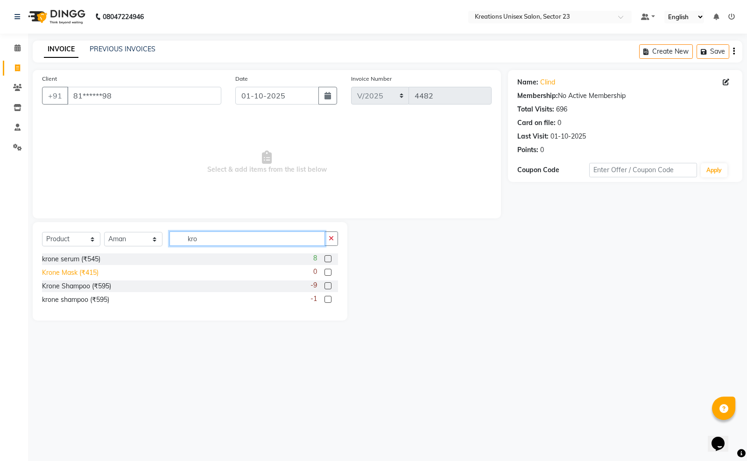
type input "kro"
click at [89, 273] on div "Krone Mask (₹415)" at bounding box center [70, 273] width 56 height 10
checkbox input "false"
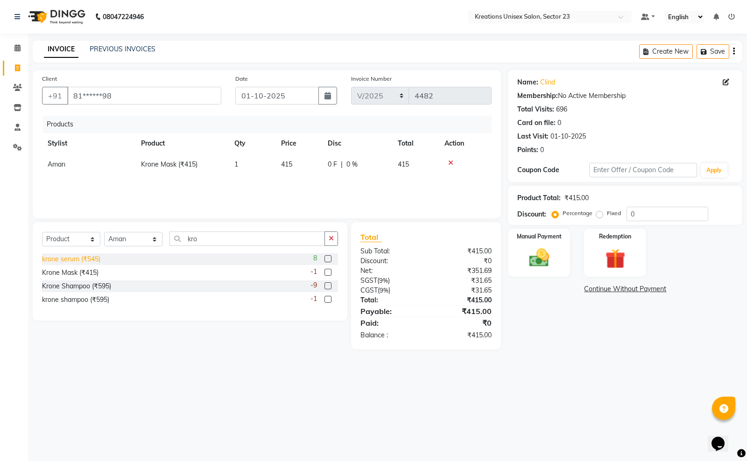
click at [90, 257] on div "krone serum (₹545)" at bounding box center [71, 259] width 58 height 10
checkbox input "false"
click at [457, 182] on div at bounding box center [465, 184] width 42 height 7
click at [449, 182] on icon at bounding box center [450, 184] width 5 height 7
click at [454, 160] on div at bounding box center [465, 163] width 42 height 7
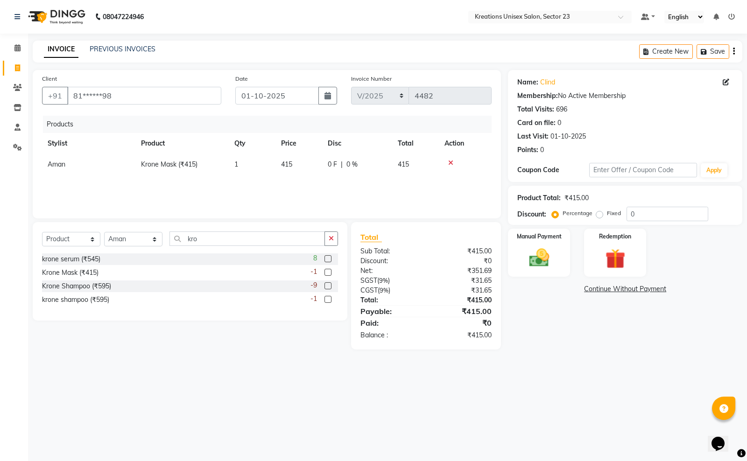
click at [449, 160] on icon at bounding box center [450, 163] width 5 height 7
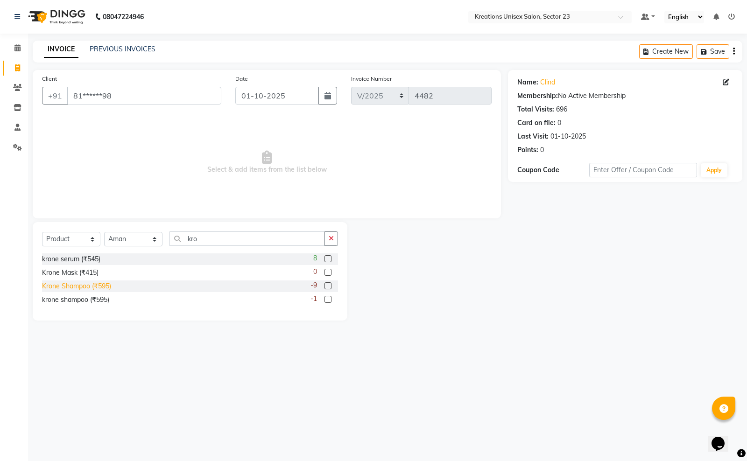
click at [91, 285] on div "Krone Shampoo (₹595)" at bounding box center [76, 286] width 69 height 10
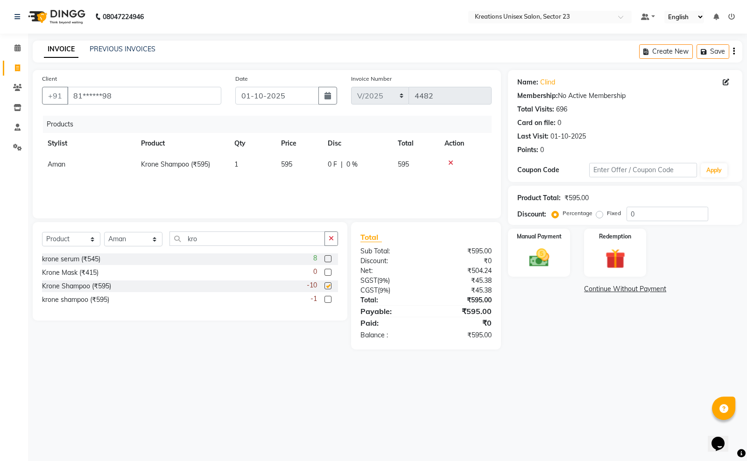
checkbox input "false"
click at [86, 259] on div "krone serum (₹545)" at bounding box center [71, 259] width 58 height 10
checkbox input "false"
click at [300, 157] on td "595" at bounding box center [298, 164] width 47 height 21
select select "45416"
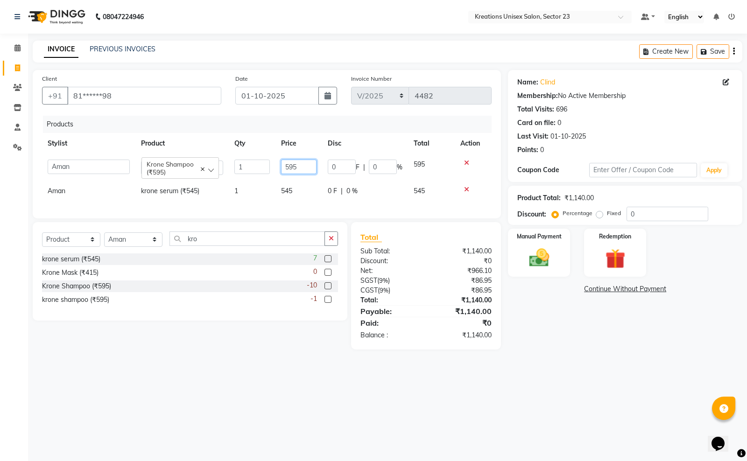
click at [303, 166] on input "595" at bounding box center [298, 167] width 35 height 14
type input "5"
type input "605"
click at [549, 253] on img at bounding box center [539, 258] width 34 height 24
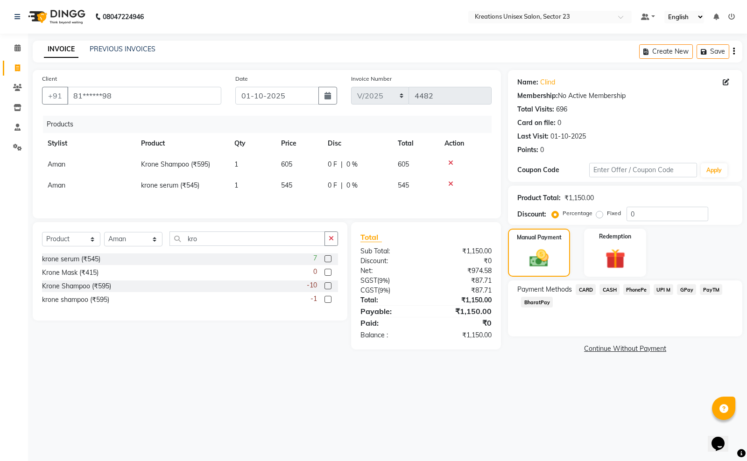
click at [704, 288] on span "PayTM" at bounding box center [711, 289] width 22 height 11
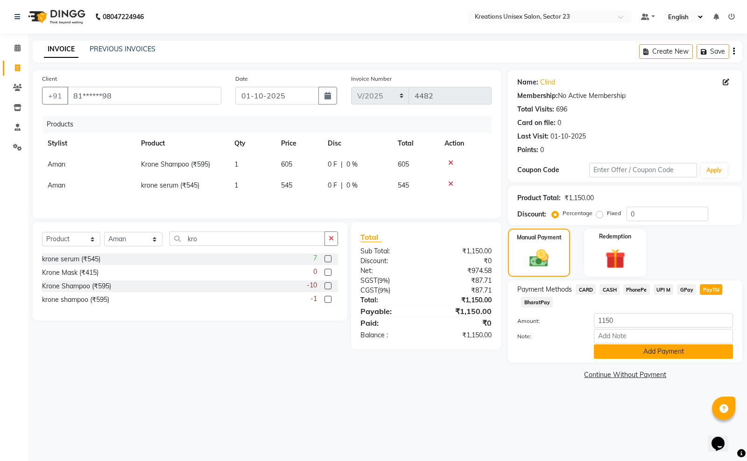
click at [621, 353] on button "Add Payment" at bounding box center [663, 351] width 139 height 14
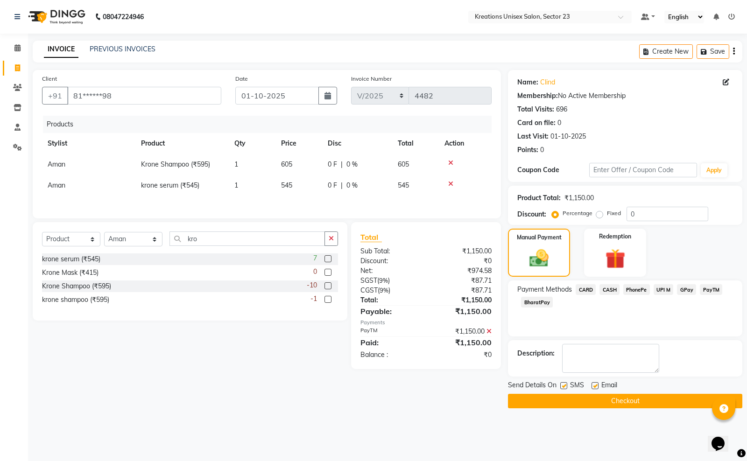
click at [593, 384] on label at bounding box center [594, 385] width 7 height 7
click at [593, 384] on input "checkbox" at bounding box center [594, 386] width 6 height 6
checkbox input "false"
click at [561, 386] on label at bounding box center [563, 385] width 7 height 7
click at [561, 386] on input "checkbox" at bounding box center [563, 386] width 6 height 6
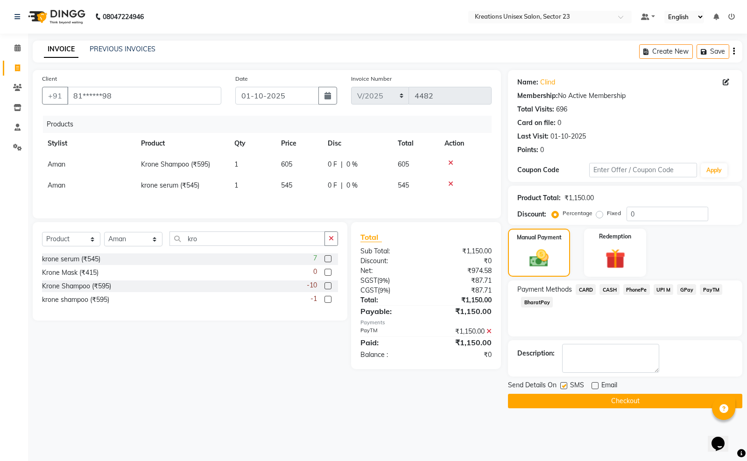
checkbox input "false"
click at [561, 400] on button "Checkout" at bounding box center [625, 401] width 234 height 14
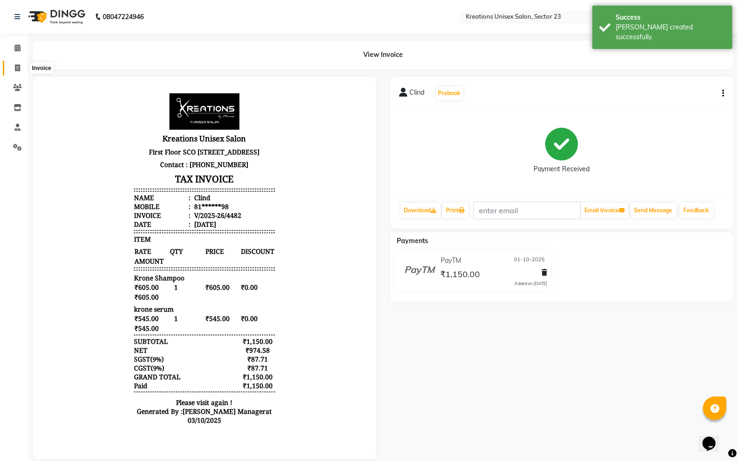
click at [20, 67] on span at bounding box center [17, 68] width 16 height 11
select select "6161"
select select "service"
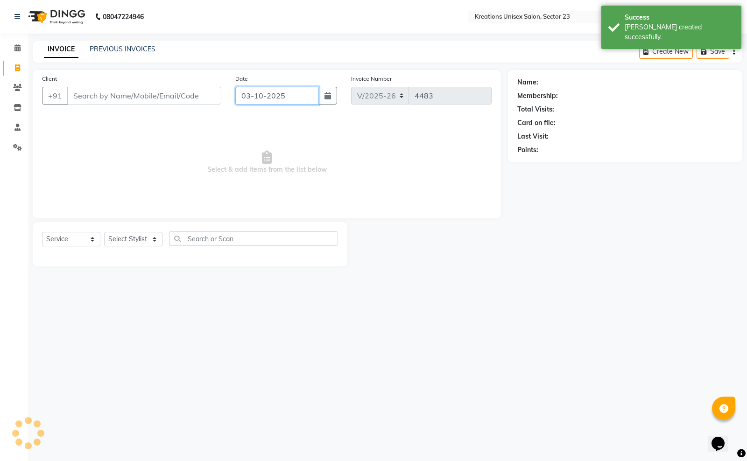
click at [294, 96] on input "03-10-2025" at bounding box center [277, 96] width 84 height 18
select select "10"
select select "2025"
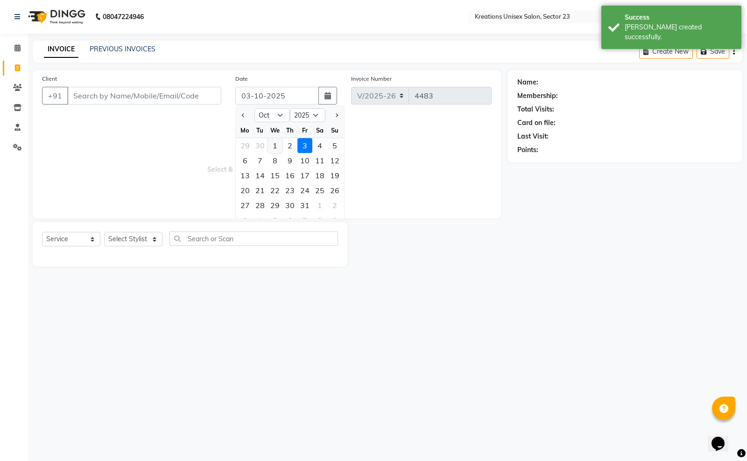
click at [275, 148] on div "1" at bounding box center [274, 145] width 15 height 15
type input "01-10-2025"
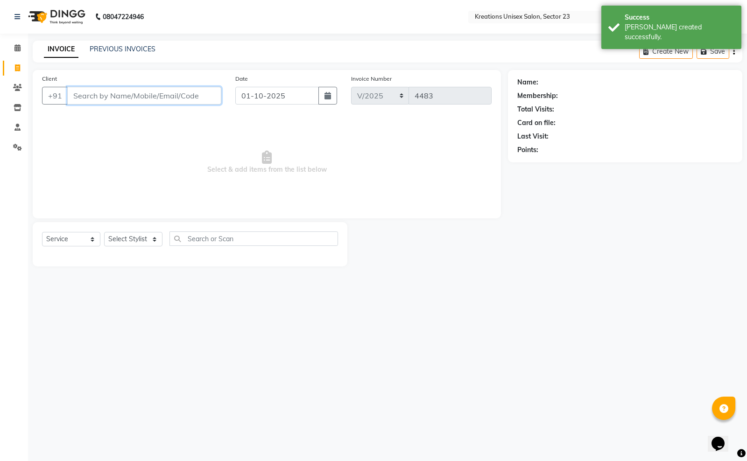
click at [192, 97] on input "Client" at bounding box center [144, 96] width 154 height 18
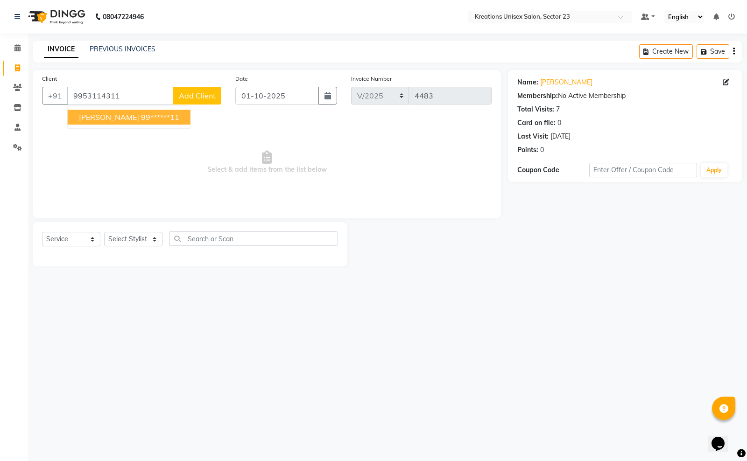
click at [97, 112] on span "shristi" at bounding box center [109, 116] width 60 height 9
type input "99******11"
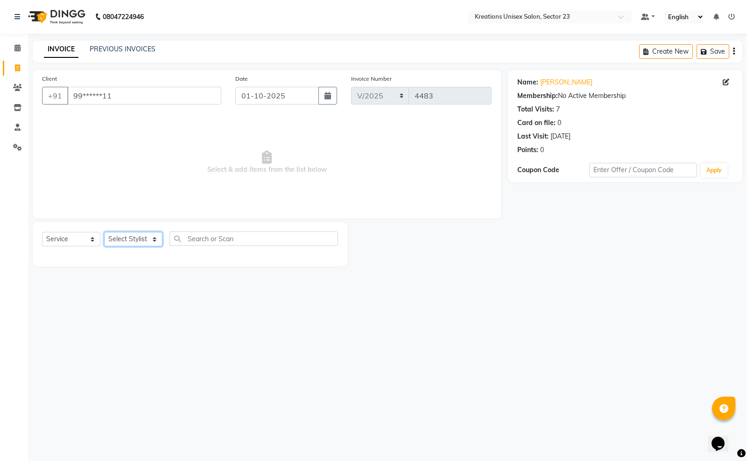
click at [126, 239] on select "Select Stylist Aadil ALI Aman Ankit Manas Sir Rohit Saba Shaffali Maam Shiv Sit…" at bounding box center [133, 239] width 58 height 14
select select "71166"
click at [104, 232] on select "Select Stylist Aadil ALI Aman Ankit Manas Sir Rohit Saba Shaffali Maam Shiv Sit…" at bounding box center [133, 239] width 58 height 14
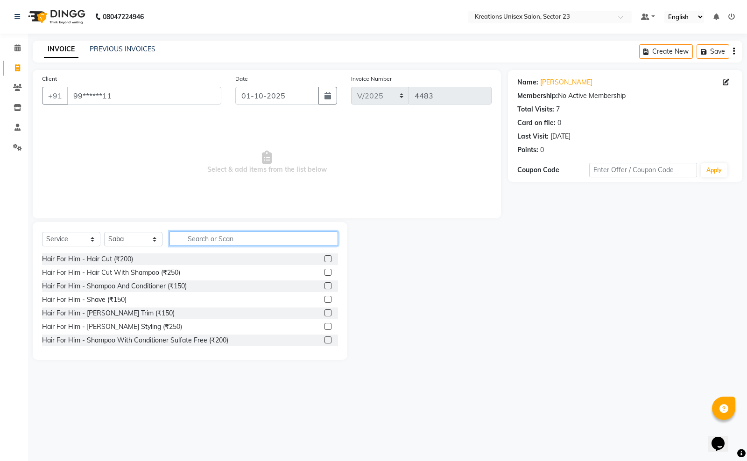
click at [238, 240] on input "text" at bounding box center [253, 238] width 168 height 14
type input "i"
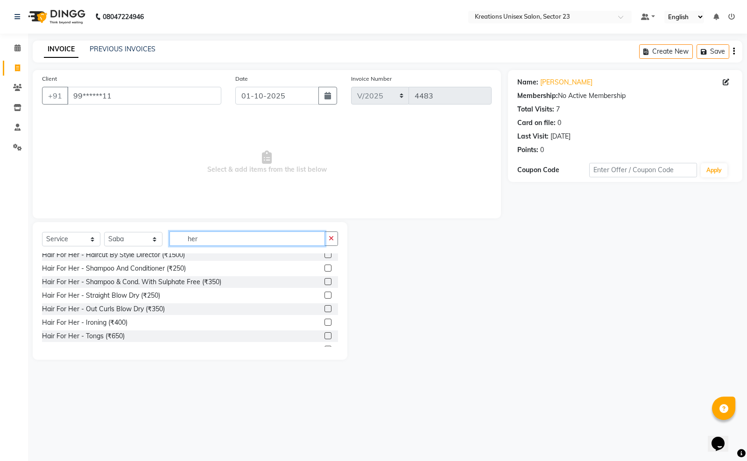
scroll to position [117, 0]
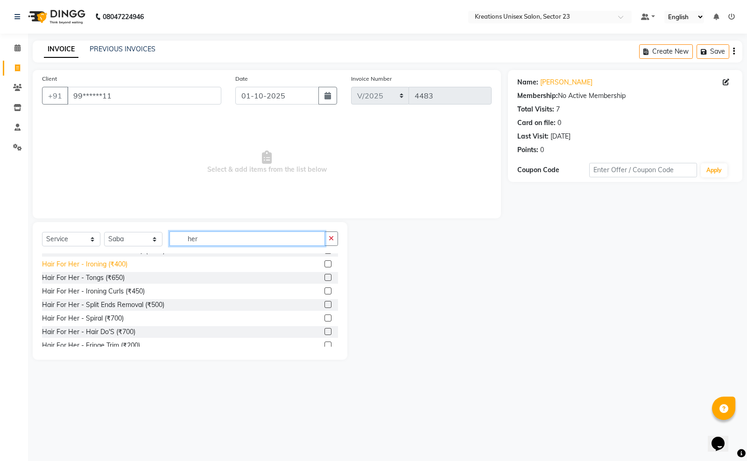
type input "her"
click at [88, 266] on div "Hair For Her - Ironing (₹400)" at bounding box center [84, 264] width 85 height 10
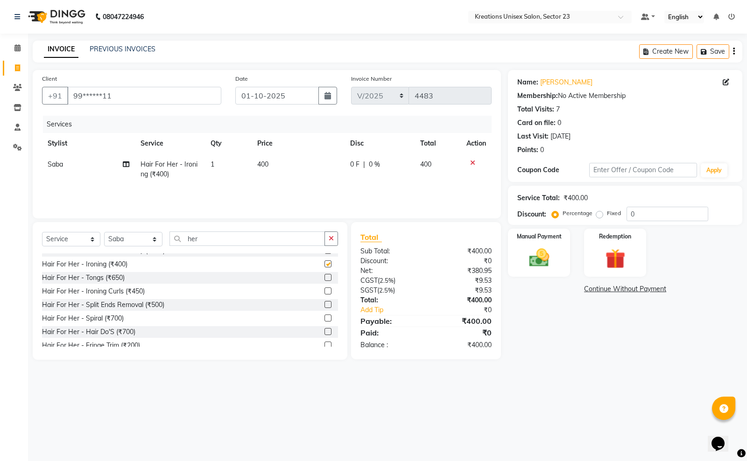
checkbox input "false"
click at [281, 161] on td "400" at bounding box center [298, 169] width 93 height 31
select select "71166"
click at [303, 164] on input "400" at bounding box center [300, 167] width 60 height 14
type input "4"
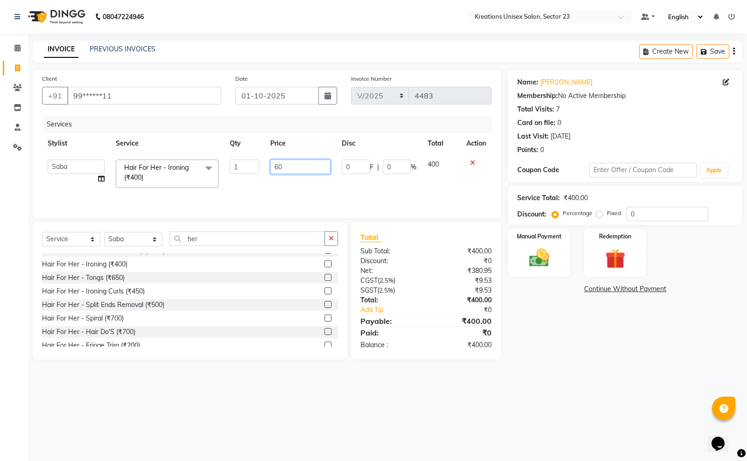
type input "600"
click at [144, 241] on select "Select Stylist Aadil ALI Aman Ankit Manas Sir Rohit Saba Shaffali Maam Shiv Sit…" at bounding box center [133, 239] width 58 height 14
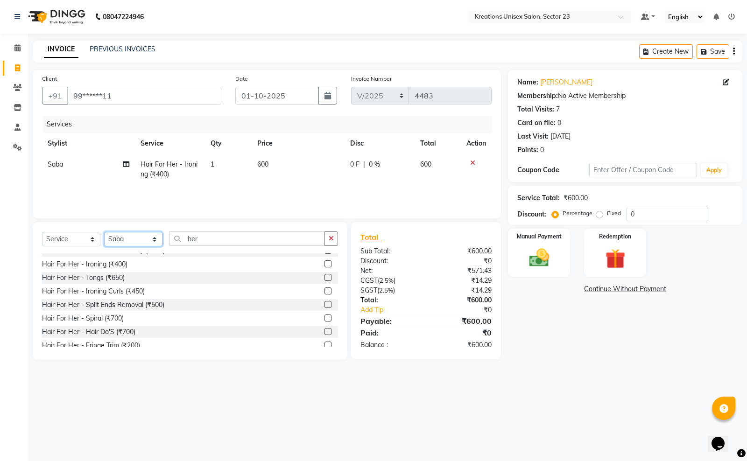
select select "45419"
click at [104, 232] on select "Select Stylist Aadil ALI Aman Ankit Manas Sir Rohit Saba Shaffali Maam Shiv Sit…" at bounding box center [133, 239] width 58 height 14
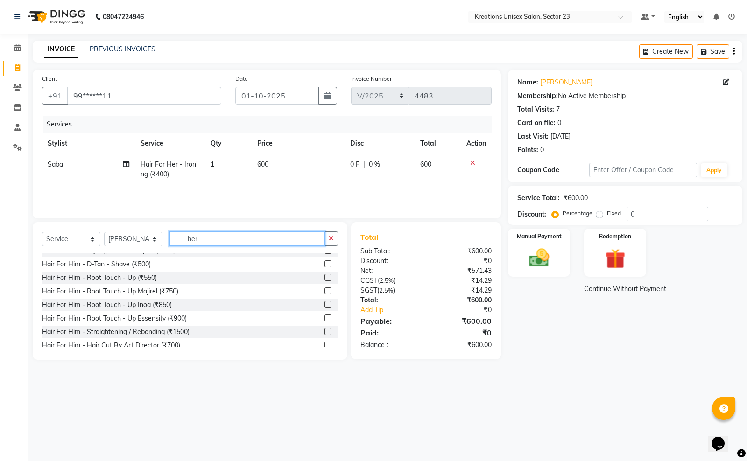
click at [221, 241] on input "her" at bounding box center [246, 238] width 155 height 14
type input "h"
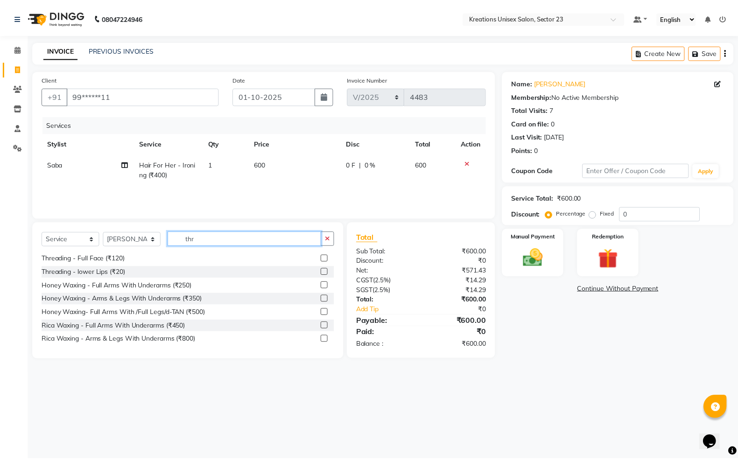
scroll to position [1, 0]
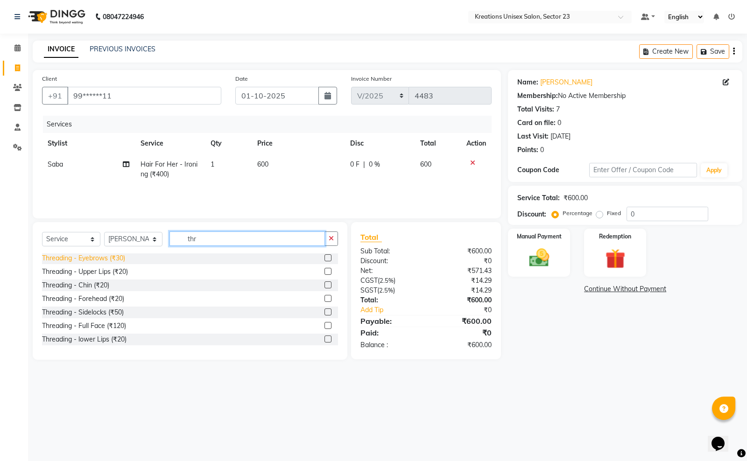
type input "thr"
click at [119, 256] on div "Threading - Eyebrows (₹30)" at bounding box center [83, 258] width 83 height 10
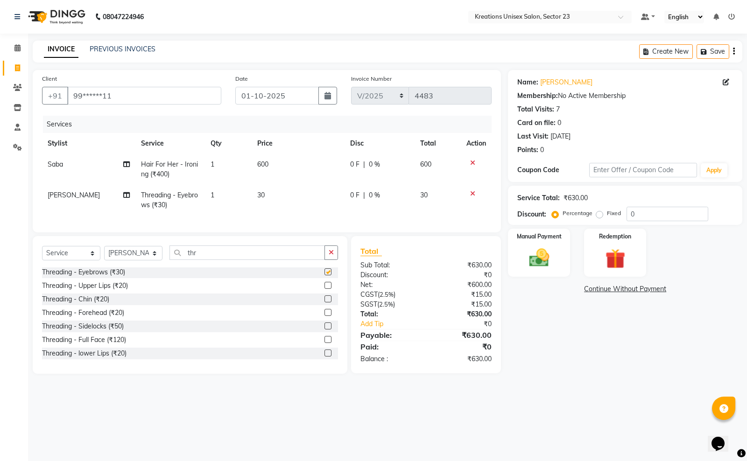
checkbox input "false"
click at [115, 289] on div "Threading - Upper Lips (₹20)" at bounding box center [85, 286] width 86 height 10
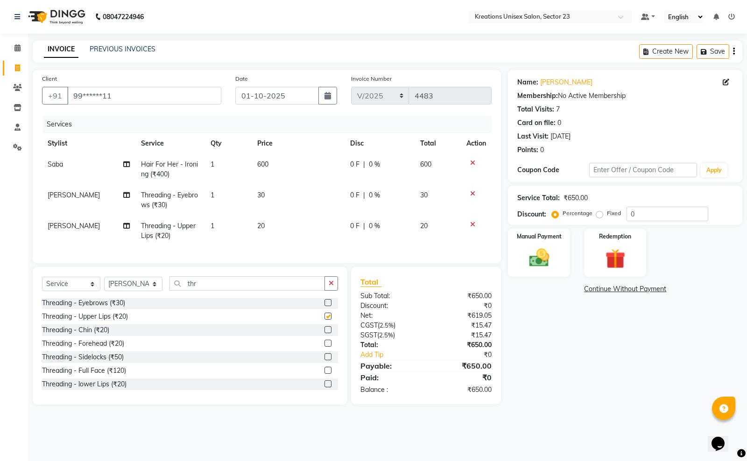
checkbox input "false"
click at [92, 349] on div "Threading - Forehead (₹20)" at bounding box center [83, 344] width 82 height 10
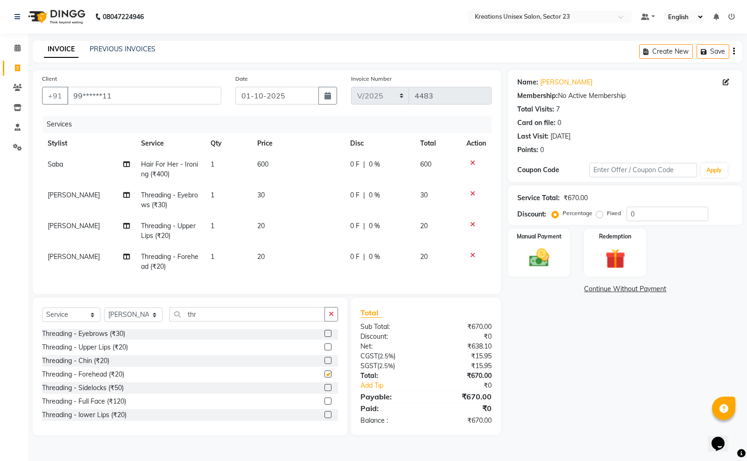
checkbox input "false"
click at [523, 248] on img at bounding box center [539, 258] width 34 height 24
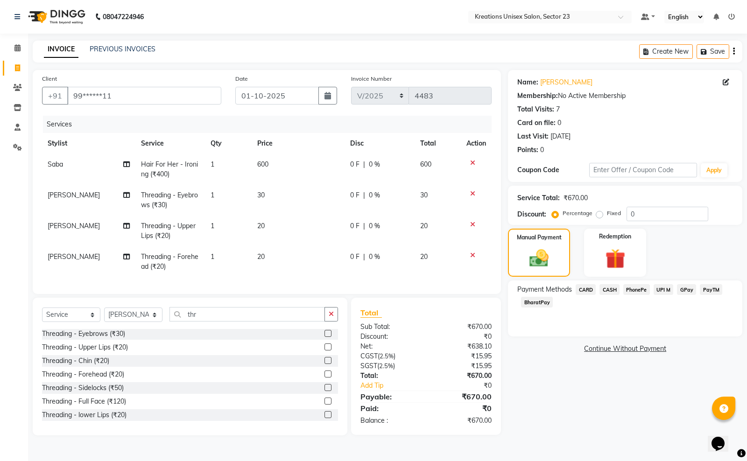
click at [691, 291] on span "GPay" at bounding box center [686, 289] width 19 height 11
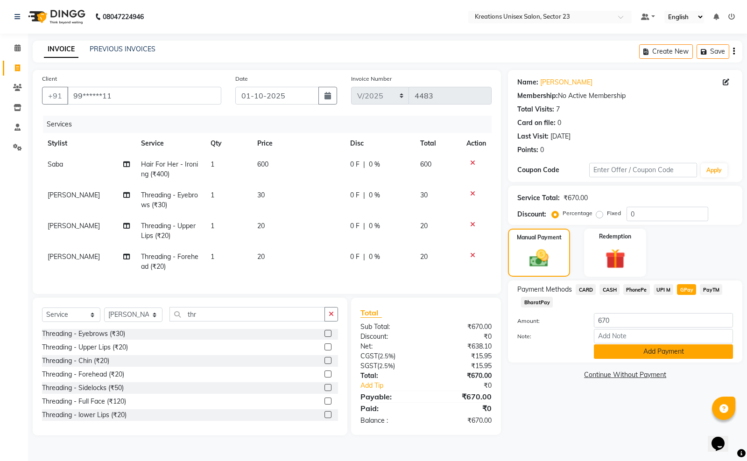
click at [658, 354] on button "Add Payment" at bounding box center [663, 351] width 139 height 14
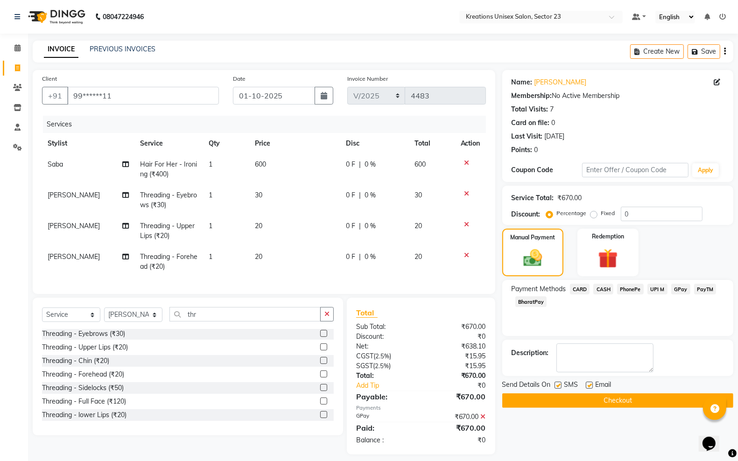
click at [589, 384] on label at bounding box center [589, 385] width 7 height 7
click at [589, 384] on input "checkbox" at bounding box center [589, 386] width 6 height 6
checkbox input "false"
click at [554, 383] on div "Send Details On SMS Email" at bounding box center [617, 386] width 231 height 12
click at [556, 384] on label at bounding box center [557, 385] width 7 height 7
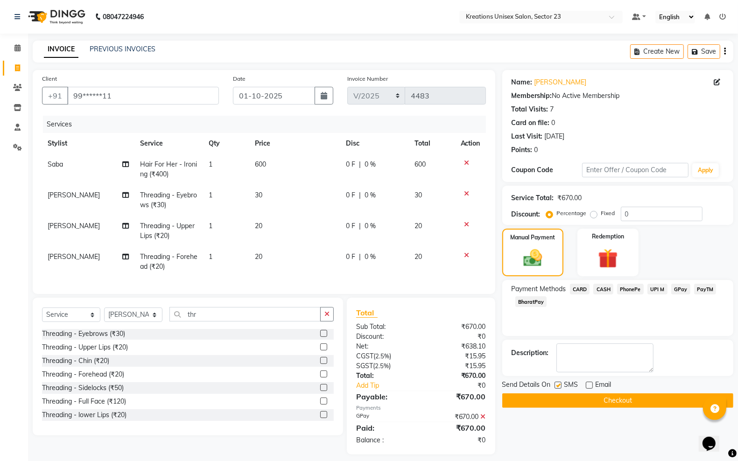
click at [556, 384] on input "checkbox" at bounding box center [557, 386] width 6 height 6
checkbox input "false"
click at [554, 398] on button "Checkout" at bounding box center [617, 400] width 231 height 14
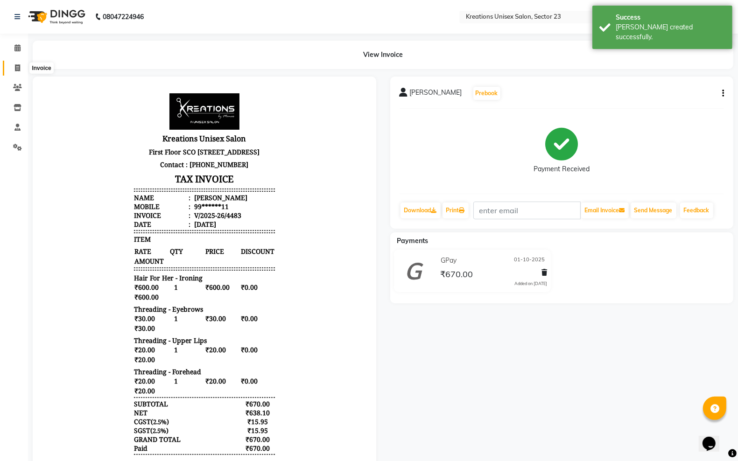
click at [19, 68] on icon at bounding box center [17, 67] width 5 height 7
select select "service"
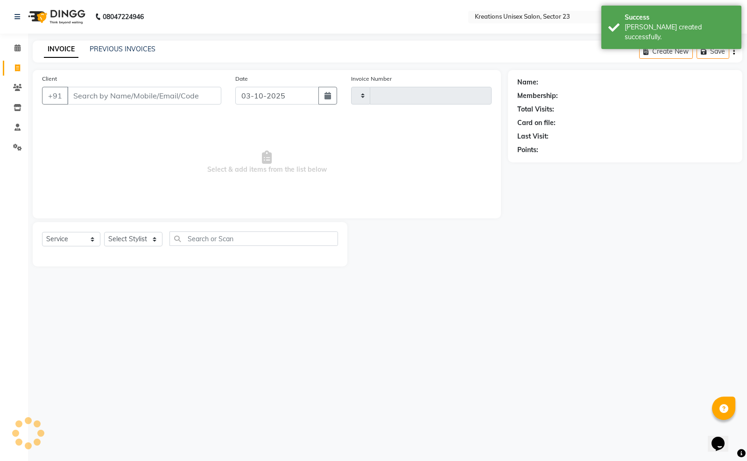
type input "4484"
select select "6161"
click at [295, 100] on input "03-10-2025" at bounding box center [277, 96] width 84 height 18
select select "10"
select select "2025"
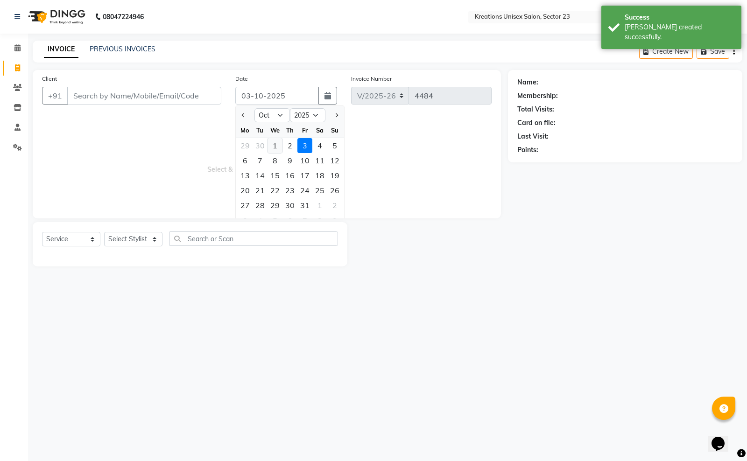
click at [273, 147] on div "1" at bounding box center [274, 145] width 15 height 15
type input "01-10-2025"
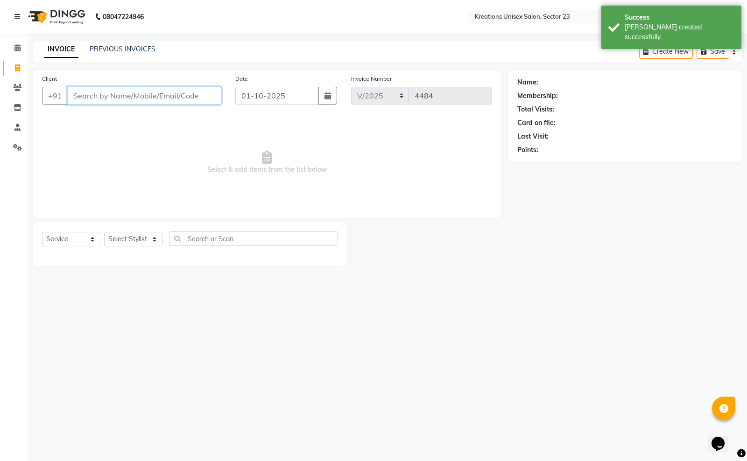
click at [169, 96] on input "Client" at bounding box center [144, 96] width 154 height 18
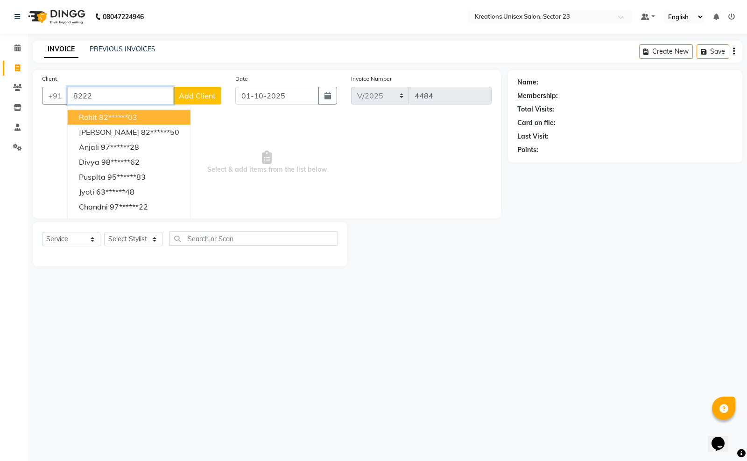
click at [136, 92] on input "8222" at bounding box center [120, 96] width 106 height 18
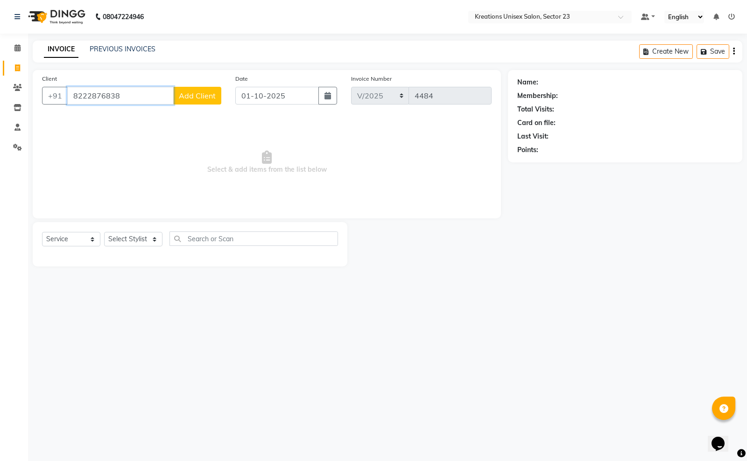
type input "8222876838"
click at [187, 97] on span "Add Client" at bounding box center [197, 95] width 37 height 9
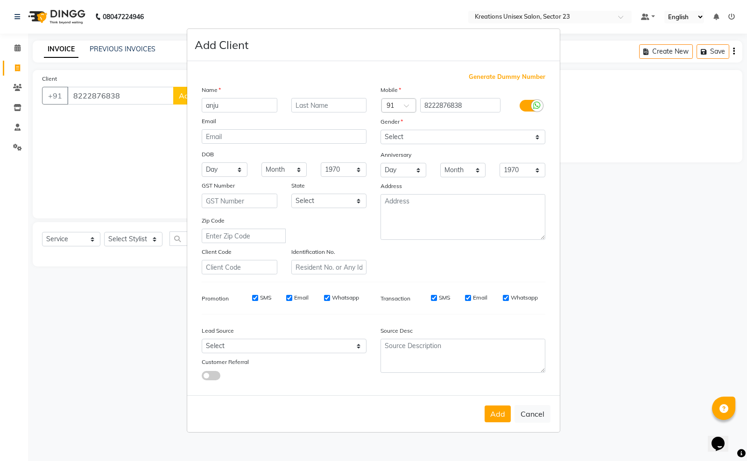
type input "anju"
click at [424, 140] on select "Select Male Female Other Prefer Not To Say" at bounding box center [462, 137] width 165 height 14
select select "[DEMOGRAPHIC_DATA]"
click at [380, 131] on select "Select Male Female Other Prefer Not To Say" at bounding box center [462, 137] width 165 height 14
click at [493, 414] on button "Add" at bounding box center [497, 414] width 26 height 17
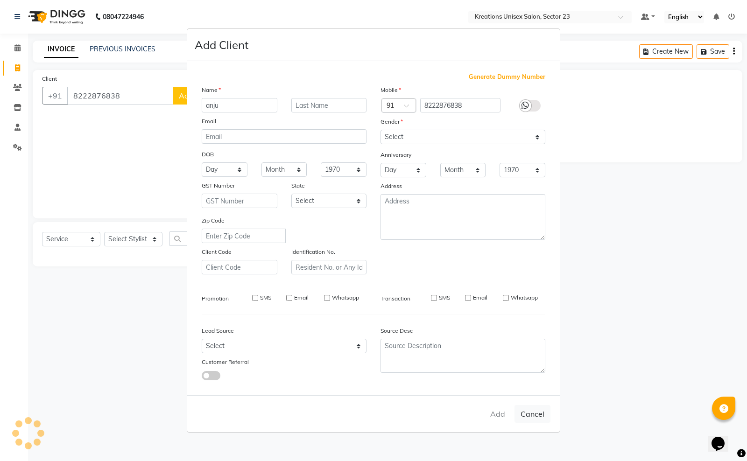
type input "82******38"
select select
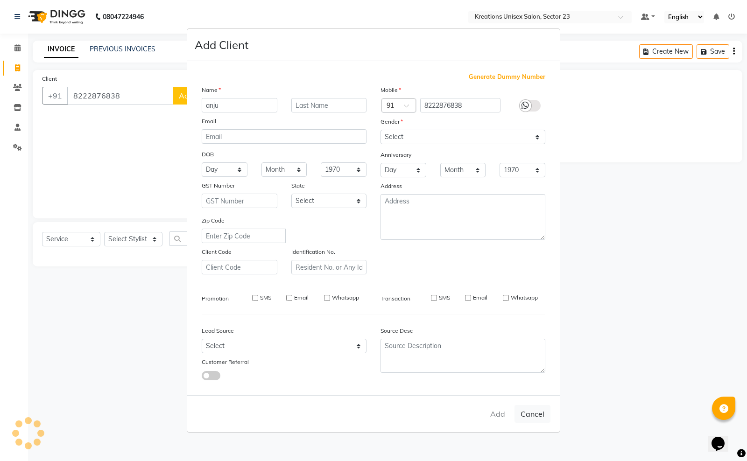
select select
checkbox input "false"
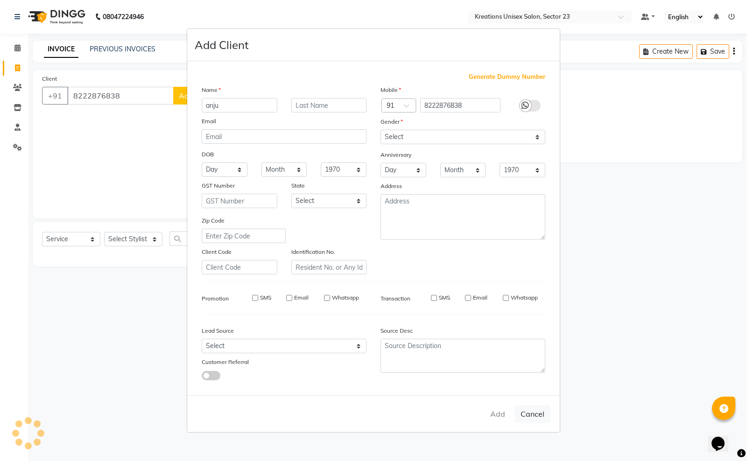
checkbox input "false"
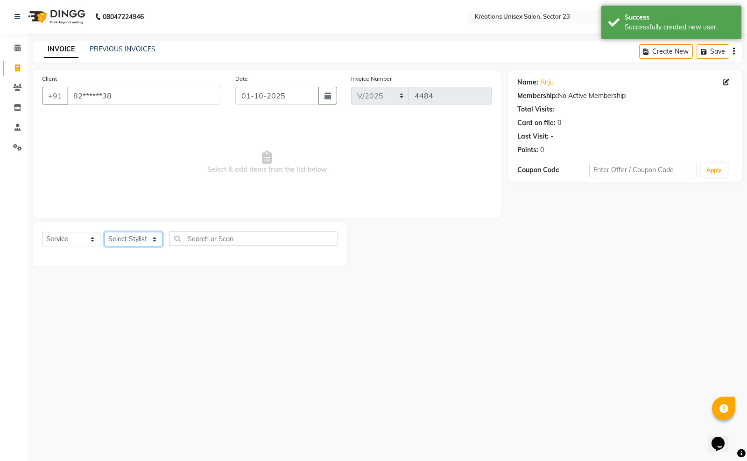
click at [127, 238] on select "Select Stylist Aadil ALI Aman Ankit Manas Sir Rohit Saba Shaffali Maam Shiv Sit…" at bounding box center [133, 239] width 58 height 14
select select "54661"
click at [104, 232] on select "Select Stylist Aadil ALI Aman Ankit Manas Sir Rohit Saba Shaffali Maam Shiv Sit…" at bounding box center [133, 239] width 58 height 14
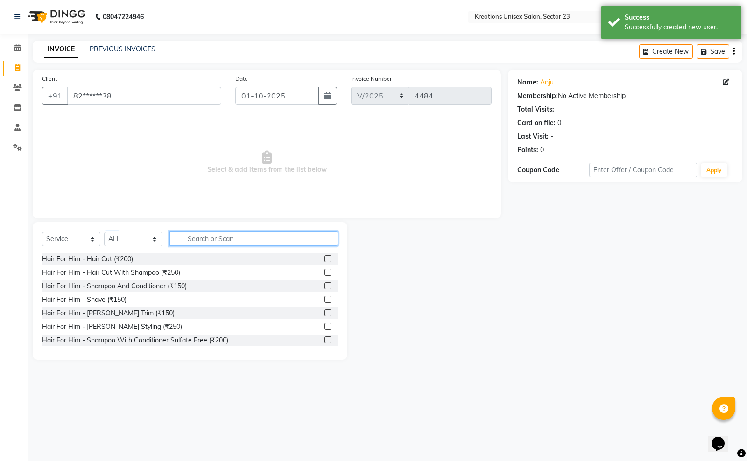
click at [204, 238] on input "text" at bounding box center [253, 238] width 168 height 14
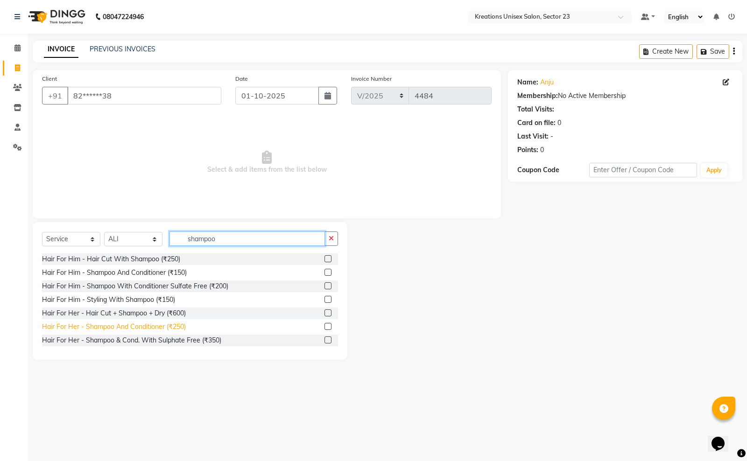
type input "shampoo"
click at [160, 325] on div "Hair For Her - Shampoo And Conditioner (₹250)" at bounding box center [114, 327] width 144 height 10
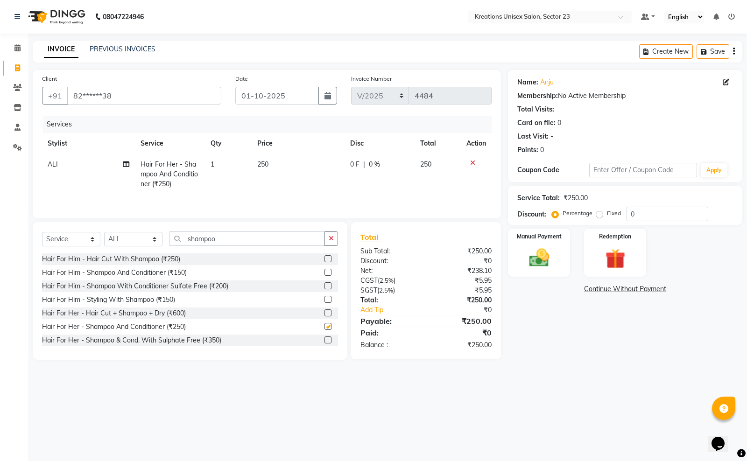
checkbox input "false"
click at [512, 257] on div "Manual Payment" at bounding box center [539, 253] width 64 height 50
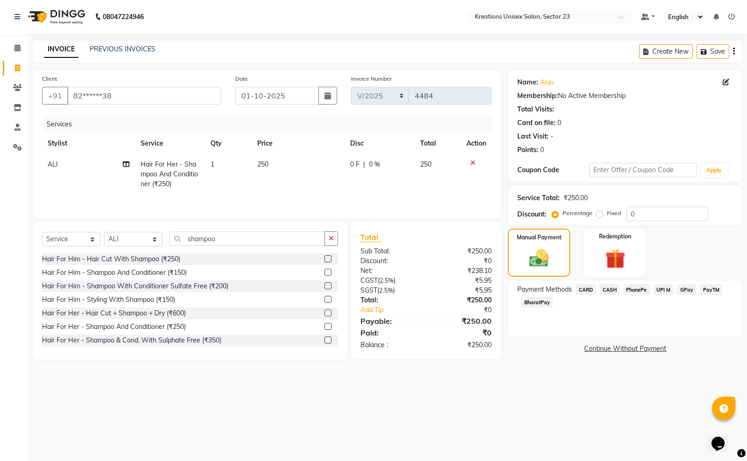
click at [718, 290] on span "PayTM" at bounding box center [711, 289] width 22 height 11
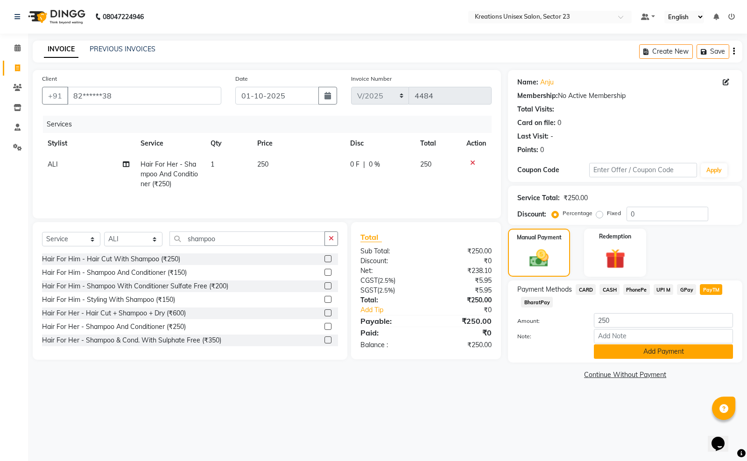
click at [666, 351] on button "Add Payment" at bounding box center [663, 351] width 139 height 14
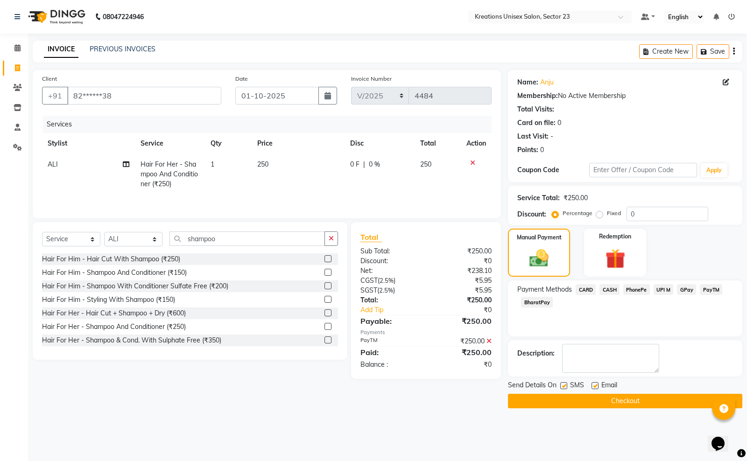
click at [593, 383] on label at bounding box center [594, 385] width 7 height 7
click at [593, 383] on input "checkbox" at bounding box center [594, 386] width 6 height 6
checkbox input "false"
click at [561, 386] on label at bounding box center [563, 385] width 7 height 7
click at [561, 386] on input "checkbox" at bounding box center [563, 386] width 6 height 6
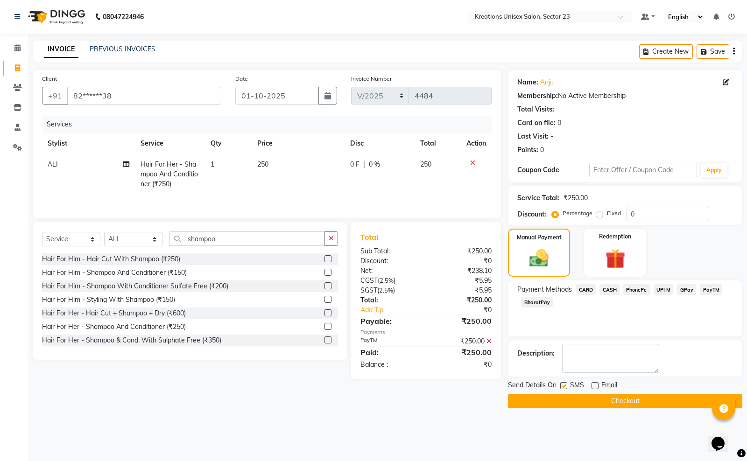
checkbox input "false"
click at [565, 401] on button "Checkout" at bounding box center [625, 401] width 234 height 14
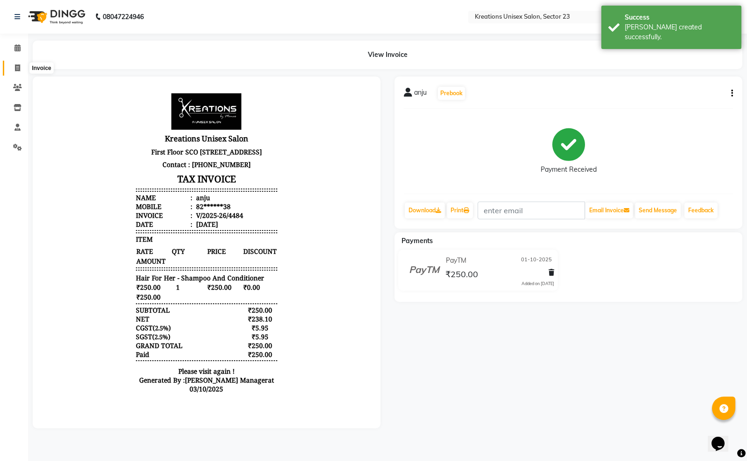
click at [17, 69] on icon at bounding box center [17, 67] width 5 height 7
select select "service"
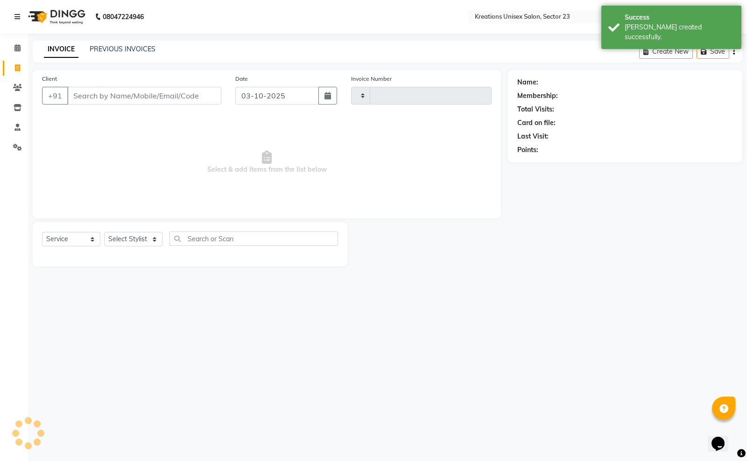
type input "4485"
select select "6161"
click at [143, 49] on link "PREVIOUS INVOICES" at bounding box center [123, 49] width 66 height 8
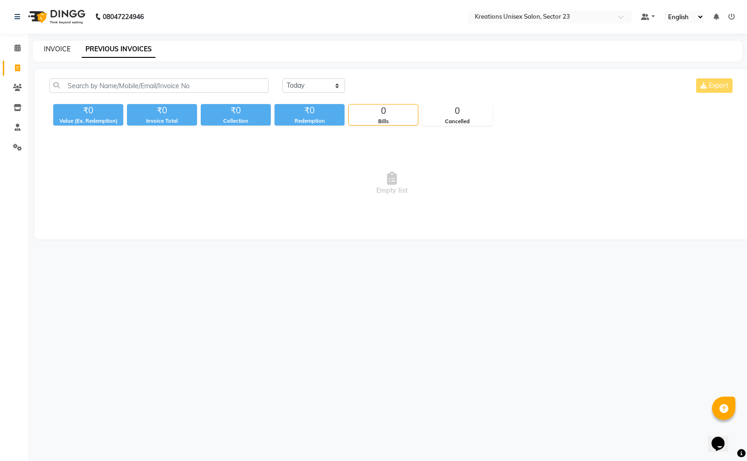
click at [55, 49] on link "INVOICE" at bounding box center [57, 49] width 27 height 8
select select "service"
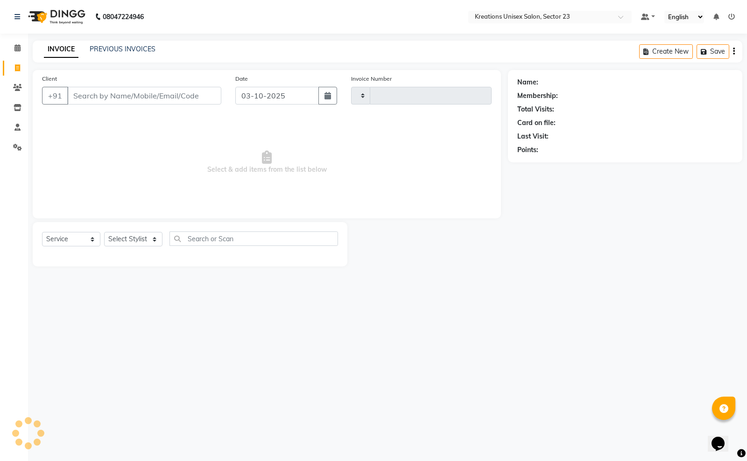
type input "4485"
select select "6161"
click at [307, 99] on input "03-10-2025" at bounding box center [277, 96] width 84 height 18
select select "10"
select select "2025"
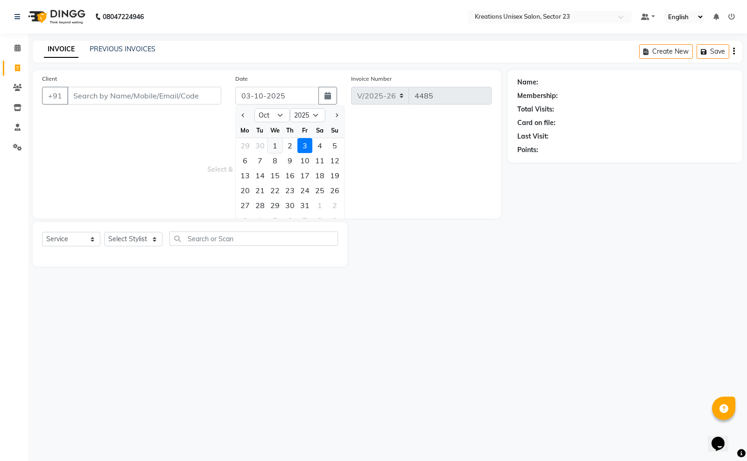
click at [278, 147] on div "1" at bounding box center [274, 145] width 15 height 15
type input "01-10-2025"
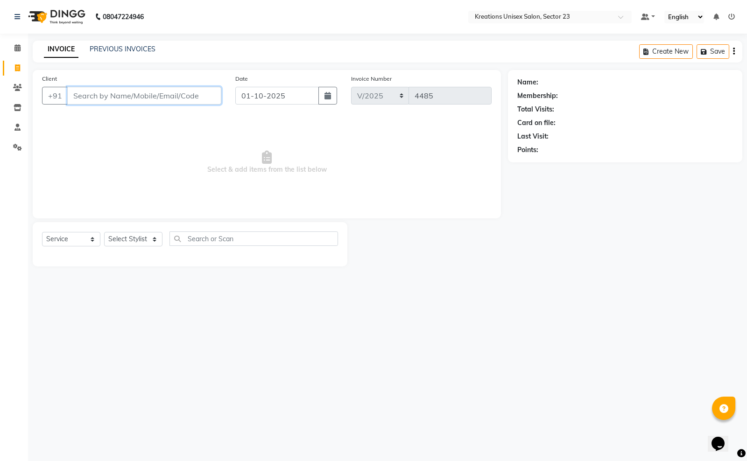
click at [196, 99] on input "Client" at bounding box center [144, 96] width 154 height 18
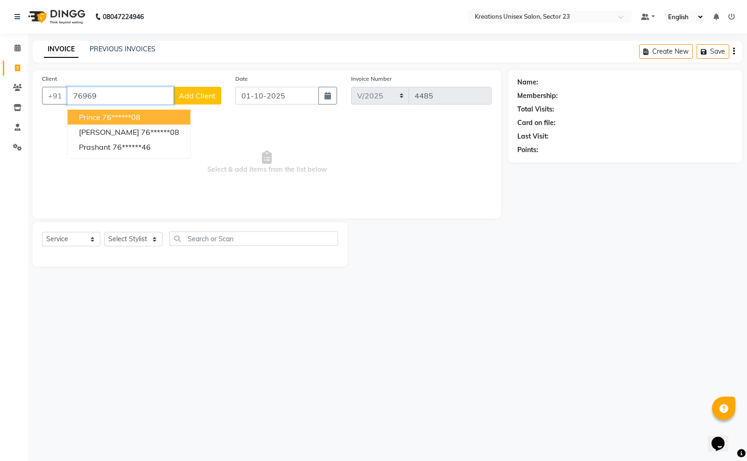
click at [95, 119] on span "prince" at bounding box center [89, 116] width 21 height 9
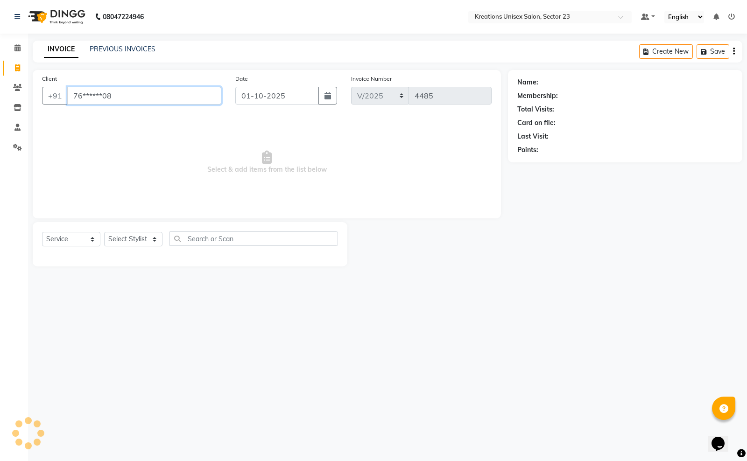
type input "76******08"
click at [125, 240] on select "Select Stylist Aadil ALI Aman Ankit Manas Sir Rohit Saba Shaffali Maam Shiv Sit…" at bounding box center [133, 239] width 58 height 14
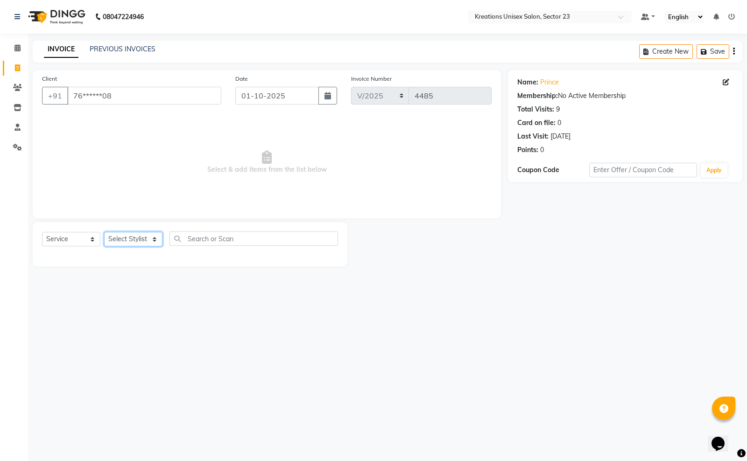
select select "45412"
click at [104, 232] on select "Select Stylist Aadil ALI Aman Ankit Manas Sir Rohit Saba Shaffali Maam Shiv Sit…" at bounding box center [133, 239] width 58 height 14
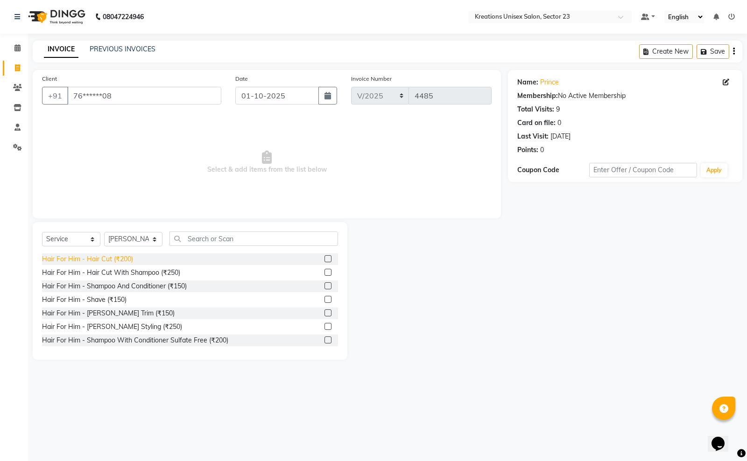
click at [117, 257] on div "Hair For Him - Hair Cut (₹200)" at bounding box center [87, 259] width 91 height 10
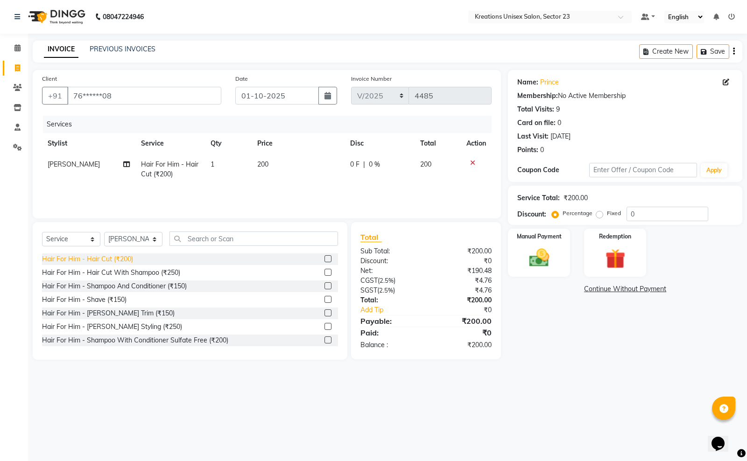
click at [114, 260] on div "Hair For Him - Hair Cut (₹200)" at bounding box center [87, 259] width 91 height 10
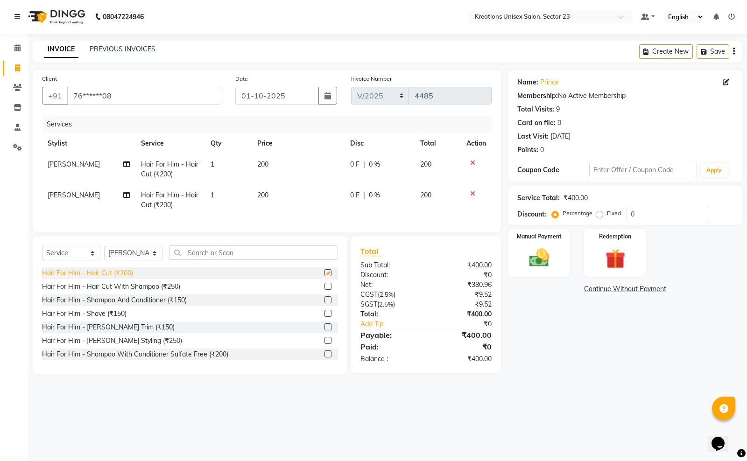
checkbox input "false"
click at [113, 332] on div "Hair For Him - Beard Trim (₹150)" at bounding box center [108, 328] width 133 height 10
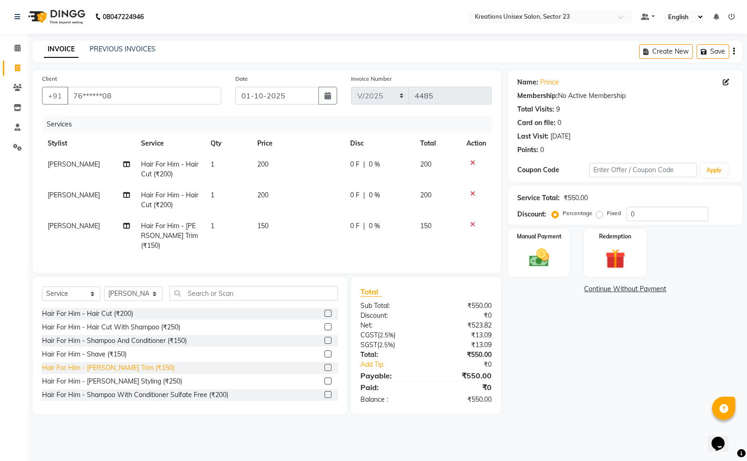
click at [114, 365] on div "Hair For Him - Beard Trim (₹150)" at bounding box center [108, 368] width 133 height 10
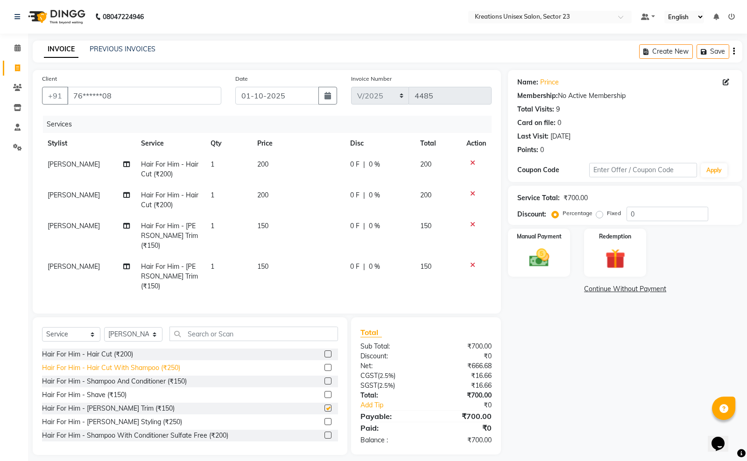
checkbox input "false"
click at [556, 262] on img at bounding box center [539, 258] width 34 height 24
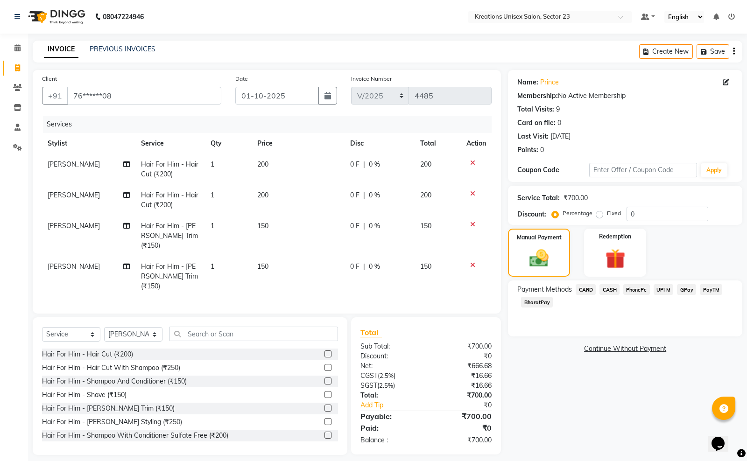
click at [613, 292] on span "CASH" at bounding box center [609, 289] width 20 height 11
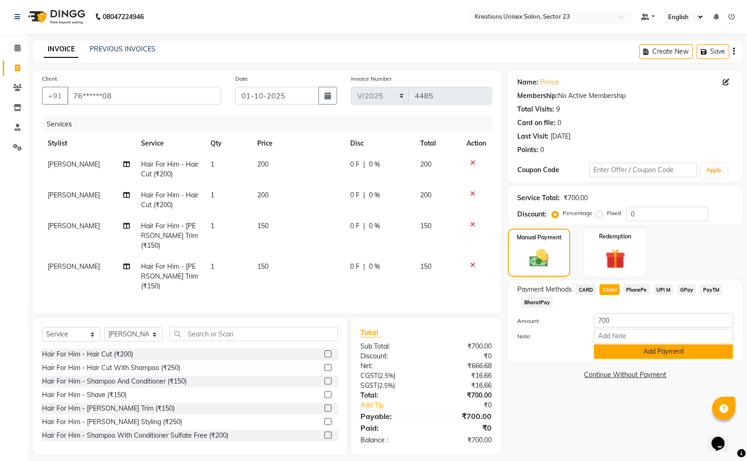
click at [612, 351] on button "Add Payment" at bounding box center [663, 351] width 139 height 14
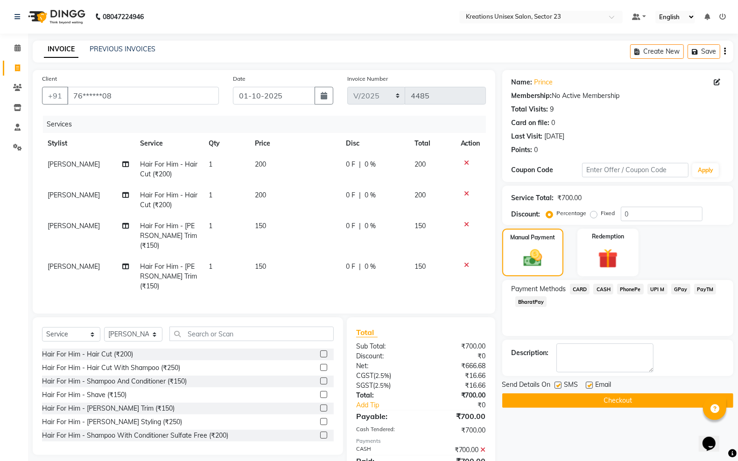
click at [589, 385] on label at bounding box center [589, 385] width 7 height 7
click at [589, 385] on input "checkbox" at bounding box center [589, 386] width 6 height 6
checkbox input "false"
click at [560, 386] on label at bounding box center [557, 385] width 7 height 7
click at [560, 386] on input "checkbox" at bounding box center [557, 386] width 6 height 6
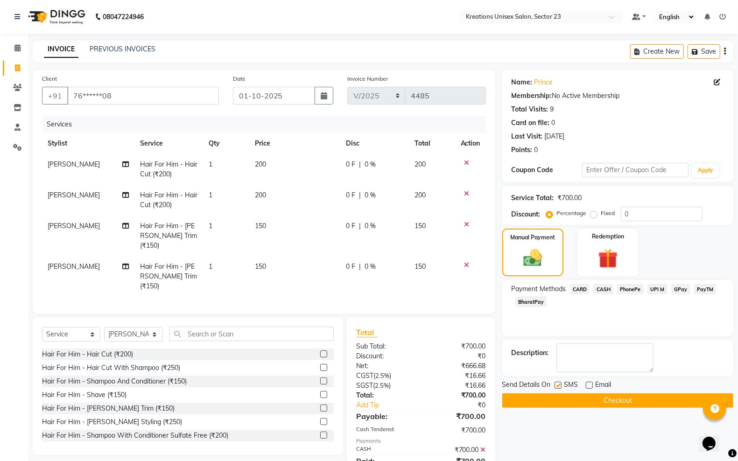
checkbox input "false"
click at [560, 398] on button "Checkout" at bounding box center [617, 400] width 231 height 14
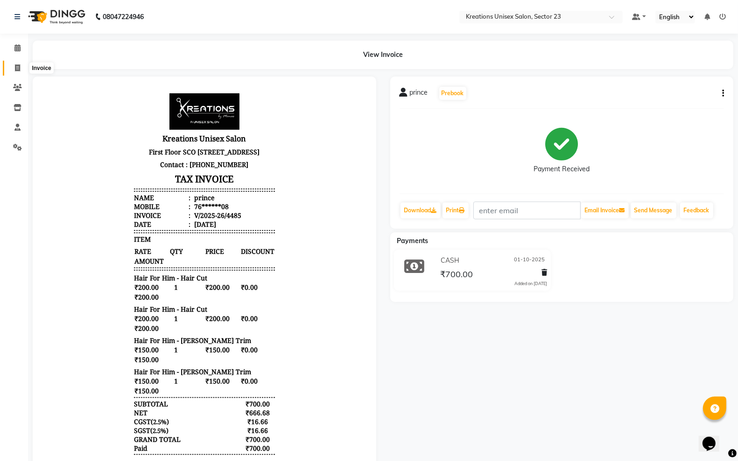
click at [14, 73] on span at bounding box center [17, 68] width 16 height 11
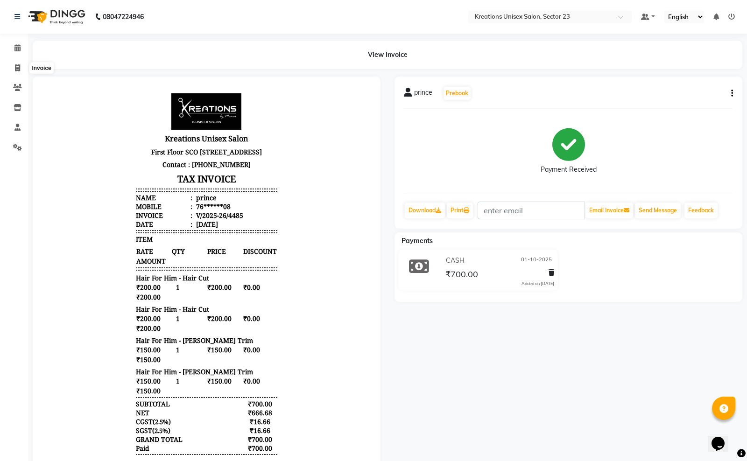
select select "6161"
select select "service"
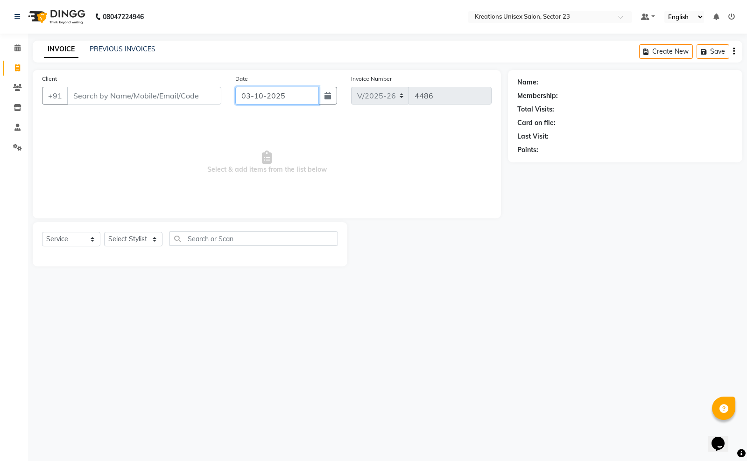
click at [305, 97] on input "03-10-2025" at bounding box center [277, 96] width 84 height 18
select select "10"
select select "2025"
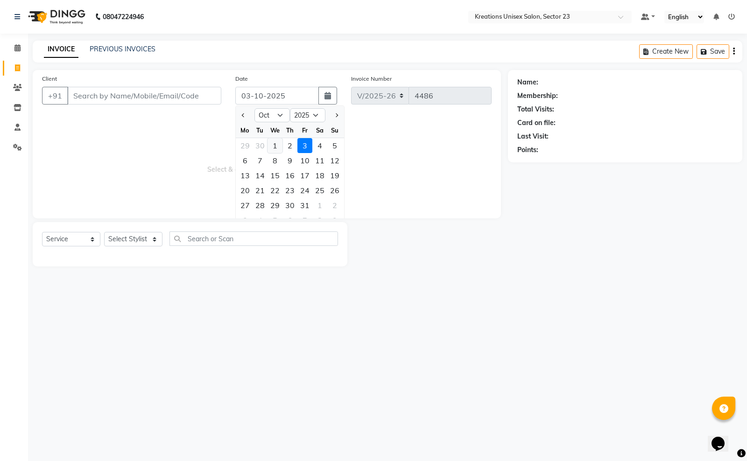
drag, startPoint x: 279, startPoint y: 143, endPoint x: 253, endPoint y: 135, distance: 26.4
click at [278, 143] on div "1" at bounding box center [274, 145] width 15 height 15
type input "01-10-2025"
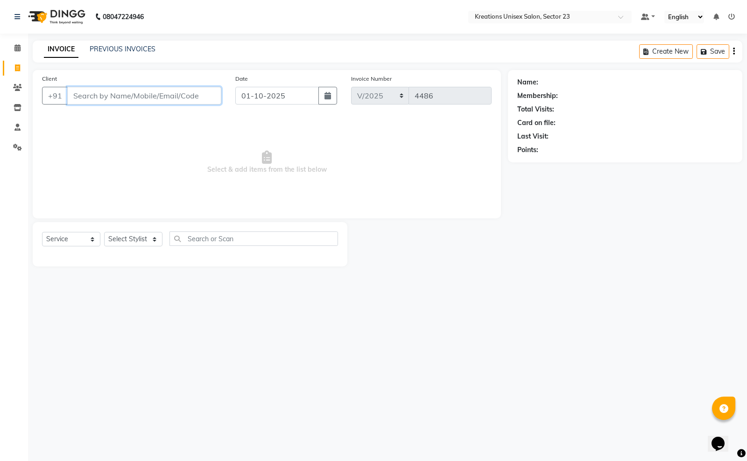
click at [192, 101] on input "Client" at bounding box center [144, 96] width 154 height 18
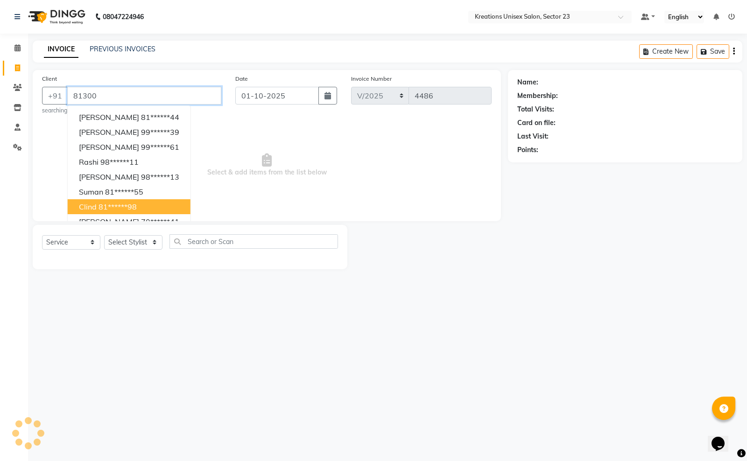
click at [127, 206] on ngb-highlight "81******98" at bounding box center [117, 206] width 38 height 9
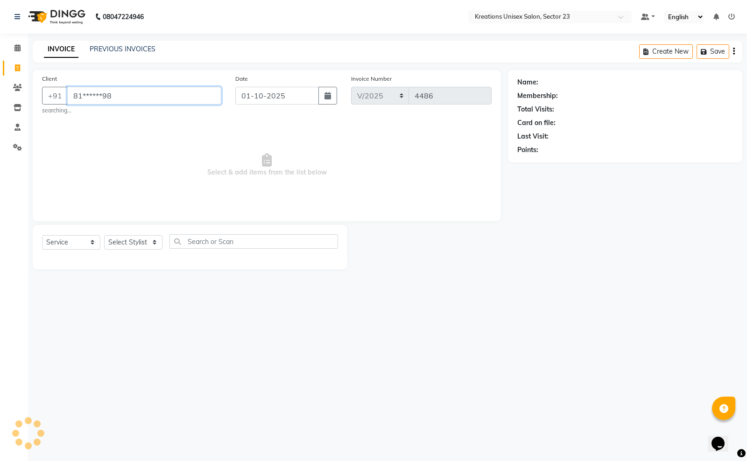
type input "81******98"
click at [133, 238] on select "Select Stylist Aadil ALI Aman Ankit Manas Sir Rohit Saba Shaffali Maam Shiv Sit…" at bounding box center [133, 242] width 58 height 14
select select "45419"
click at [104, 235] on select "Select Stylist Aadil ALI Aman Ankit Manas Sir Rohit Saba Shaffali Maam Shiv Sit…" at bounding box center [133, 242] width 58 height 14
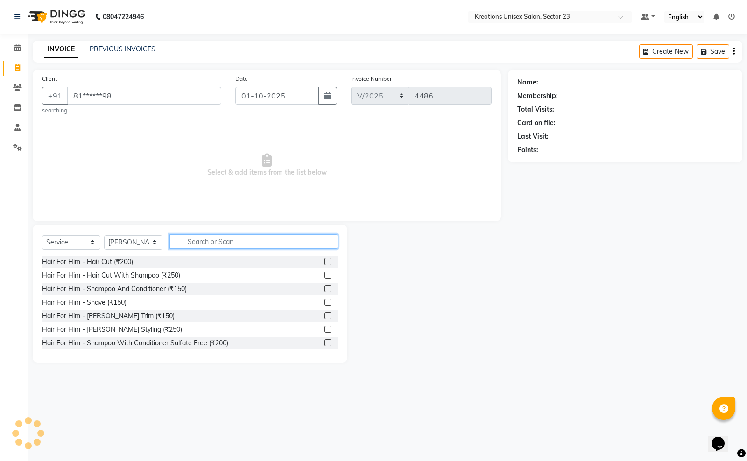
click at [224, 246] on input "text" at bounding box center [253, 241] width 168 height 14
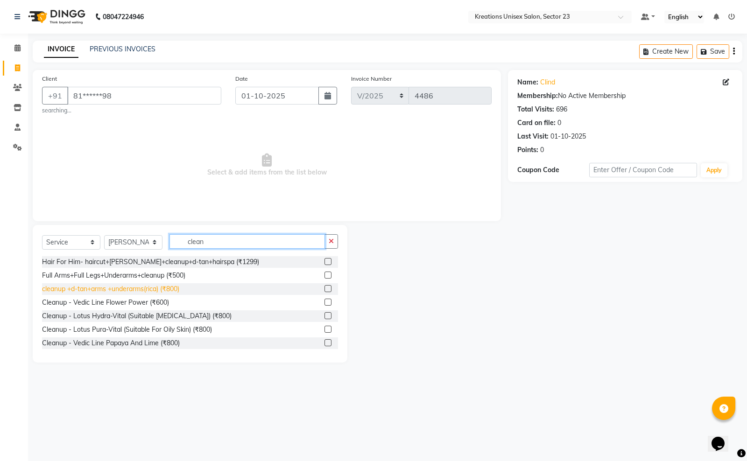
type input "clean"
click at [122, 290] on div "cleanup +d-tan+arms +underarms(rica) (₹800)" at bounding box center [110, 289] width 137 height 10
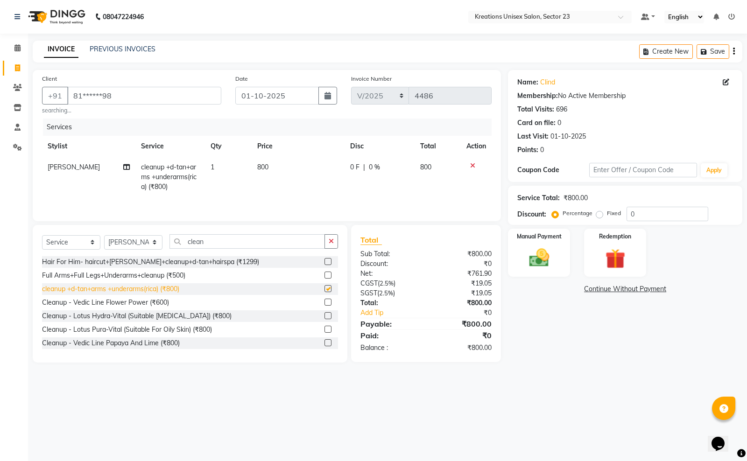
checkbox input "false"
click at [244, 246] on input "clean" at bounding box center [246, 241] width 155 height 14
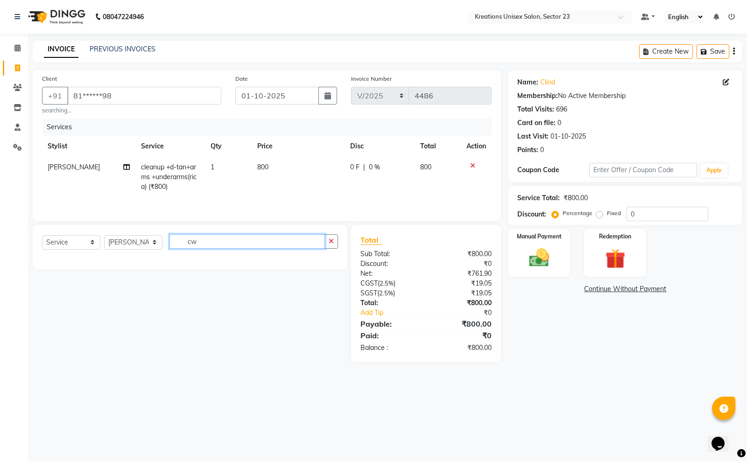
type input "c"
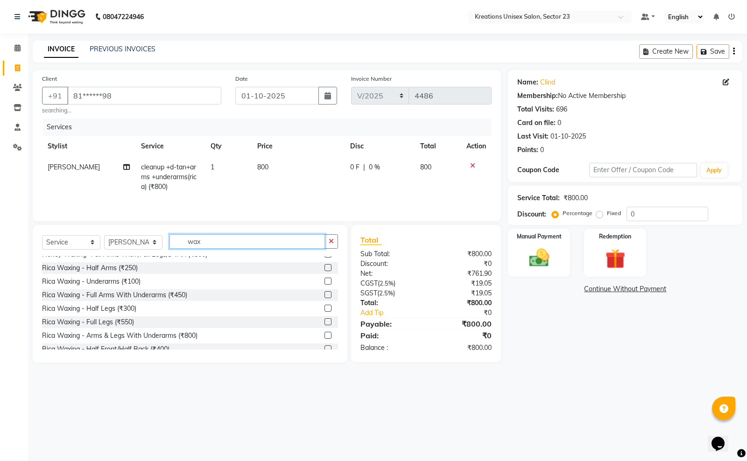
scroll to position [292, 0]
type input "wax"
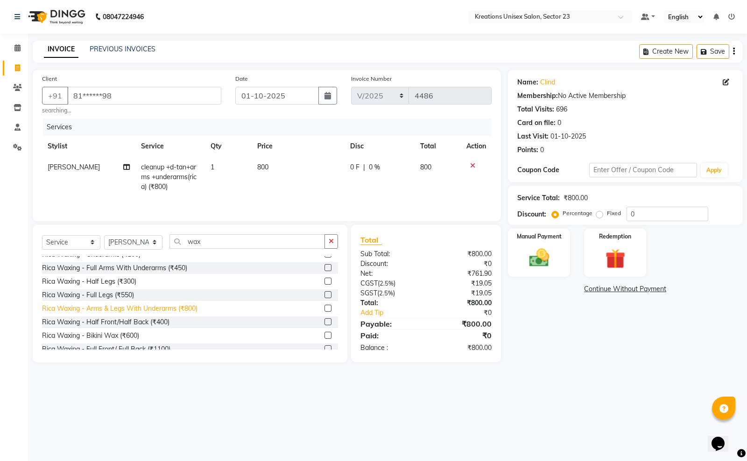
click at [138, 309] on div "Rica Waxing - Arms & Legs With Underarms (₹800)" at bounding box center [119, 309] width 155 height 10
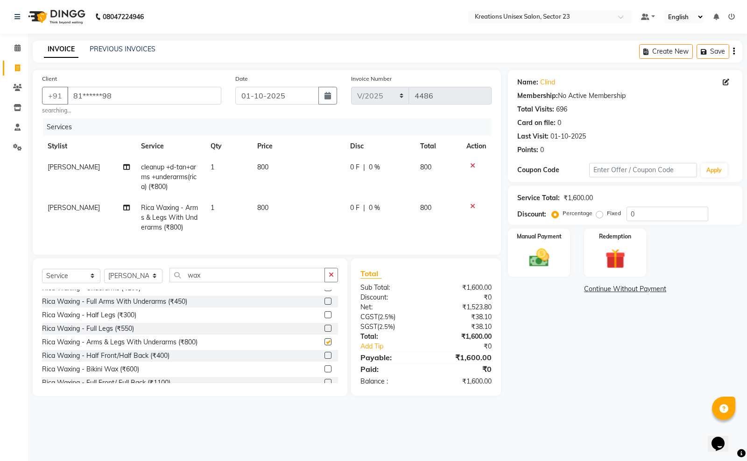
checkbox input "false"
click at [233, 280] on input "wax" at bounding box center [246, 275] width 155 height 14
type input "w"
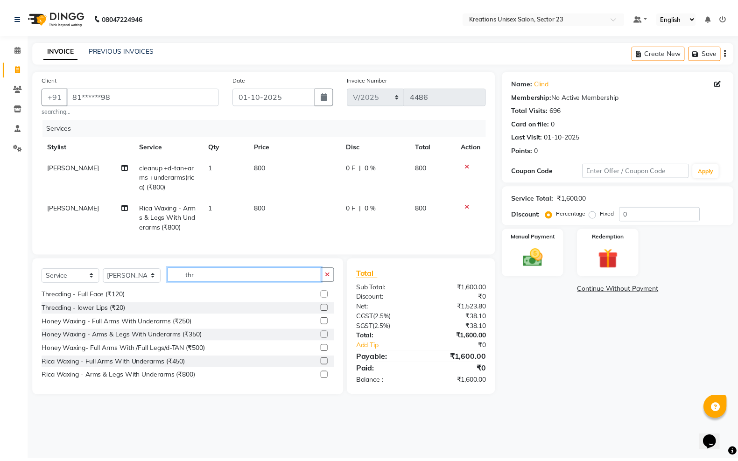
scroll to position [1, 0]
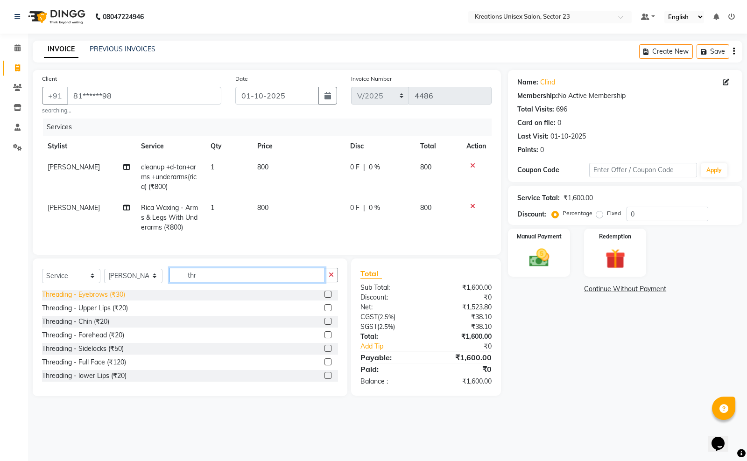
type input "thr"
click at [120, 300] on div "Threading - Eyebrows (₹30)" at bounding box center [83, 295] width 83 height 10
checkbox input "false"
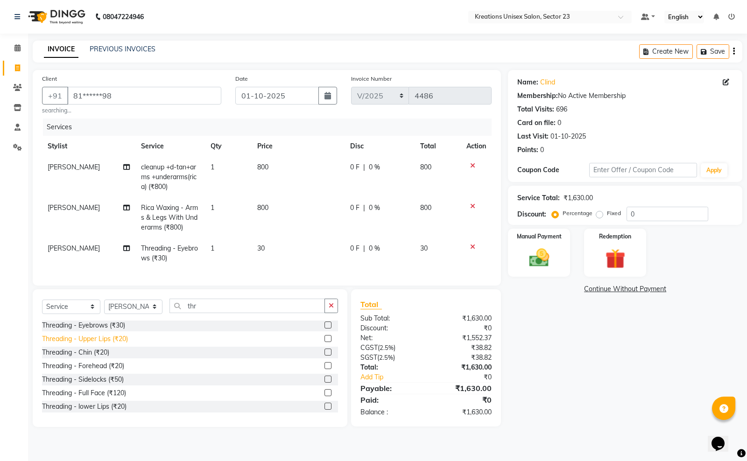
click at [108, 344] on div "Threading - Upper Lips (₹20)" at bounding box center [85, 339] width 86 height 10
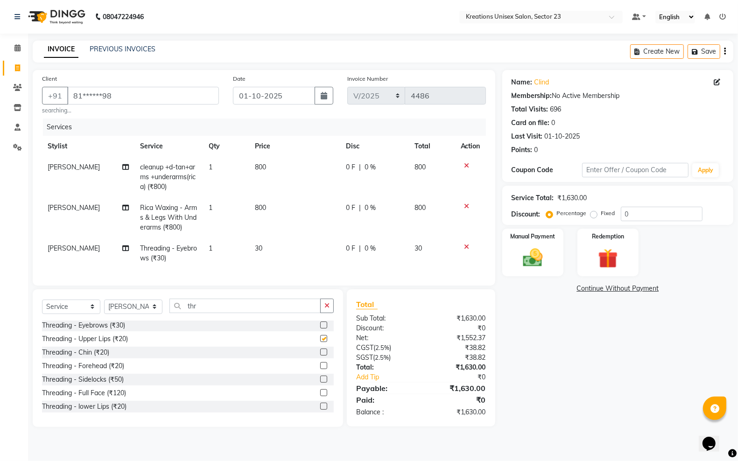
checkbox input "false"
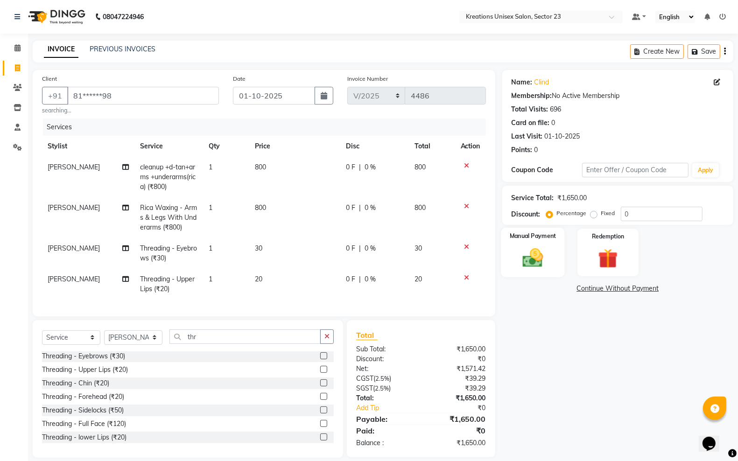
click at [531, 258] on img at bounding box center [532, 257] width 33 height 23
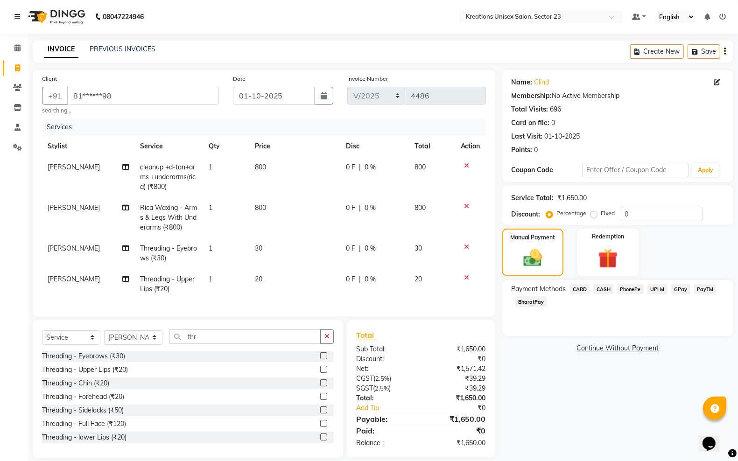
click at [699, 285] on span "PayTM" at bounding box center [705, 289] width 22 height 11
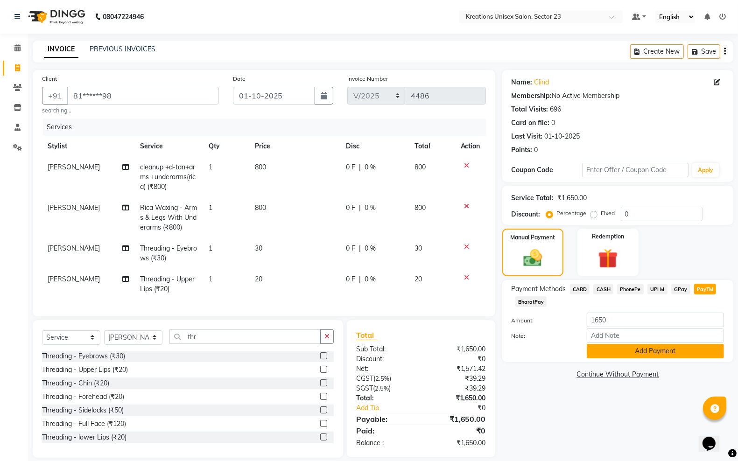
click at [635, 351] on button "Add Payment" at bounding box center [655, 351] width 137 height 14
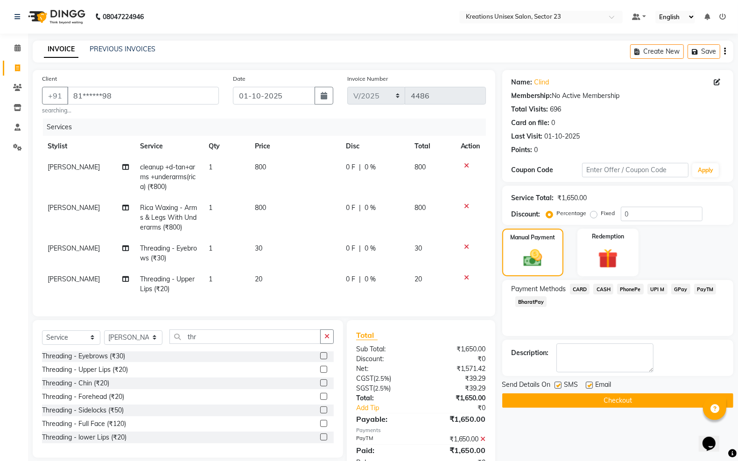
click at [589, 386] on label at bounding box center [589, 385] width 7 height 7
click at [589, 386] on input "checkbox" at bounding box center [589, 386] width 6 height 6
checkbox input "false"
click at [559, 386] on label at bounding box center [557, 385] width 7 height 7
click at [559, 386] on input "checkbox" at bounding box center [557, 386] width 6 height 6
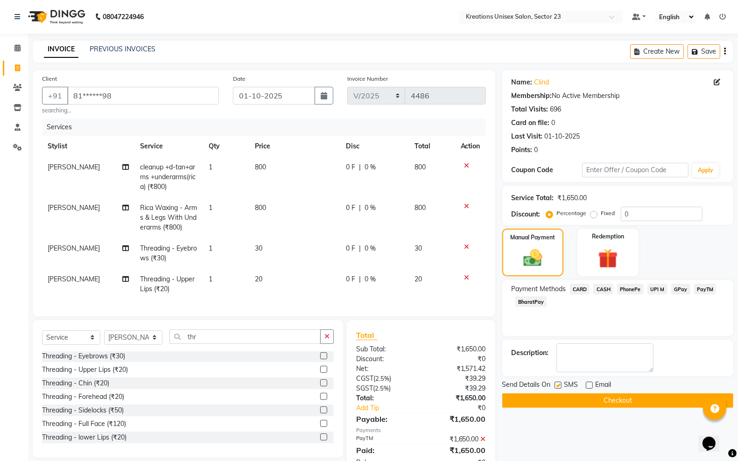
checkbox input "false"
click at [565, 400] on button "Checkout" at bounding box center [617, 400] width 231 height 14
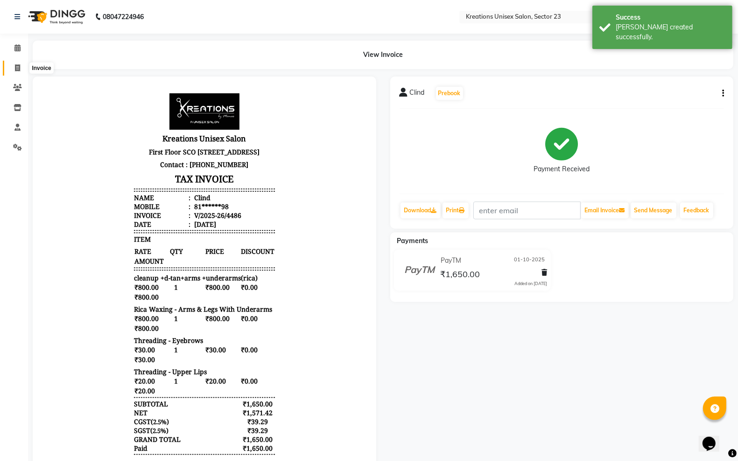
click at [17, 65] on icon at bounding box center [17, 67] width 5 height 7
select select "service"
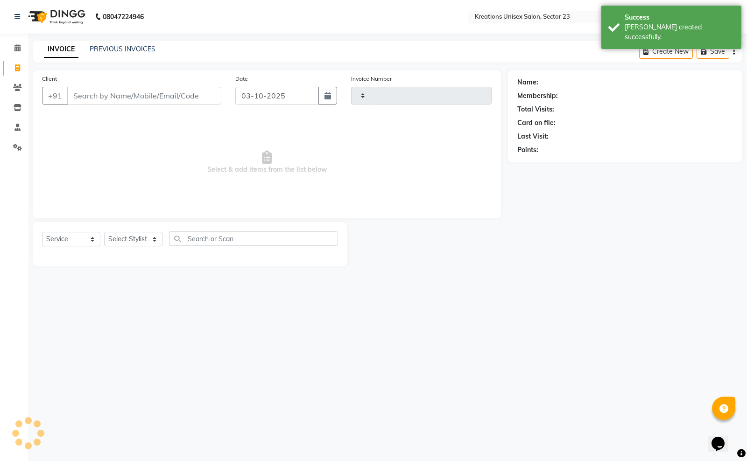
type input "4487"
select select "6161"
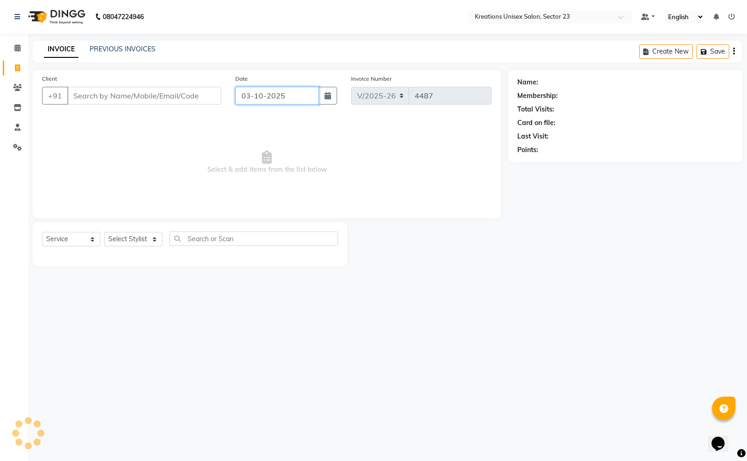
click at [301, 97] on input "03-10-2025" at bounding box center [277, 96] width 84 height 18
select select "10"
select select "2025"
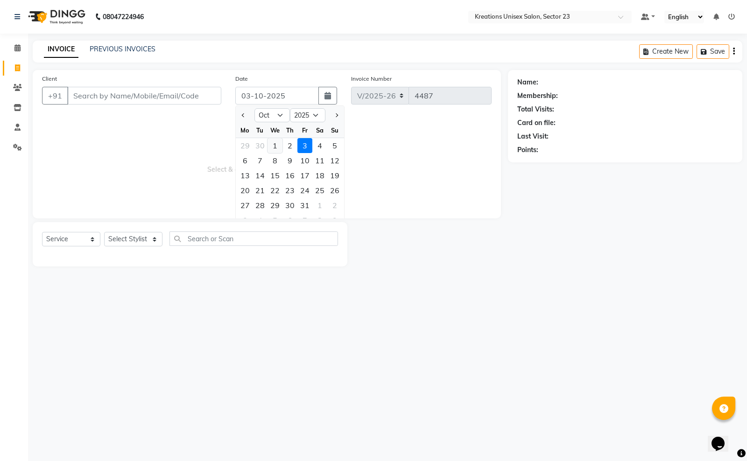
click at [279, 146] on div "1" at bounding box center [274, 145] width 15 height 15
type input "01-10-2025"
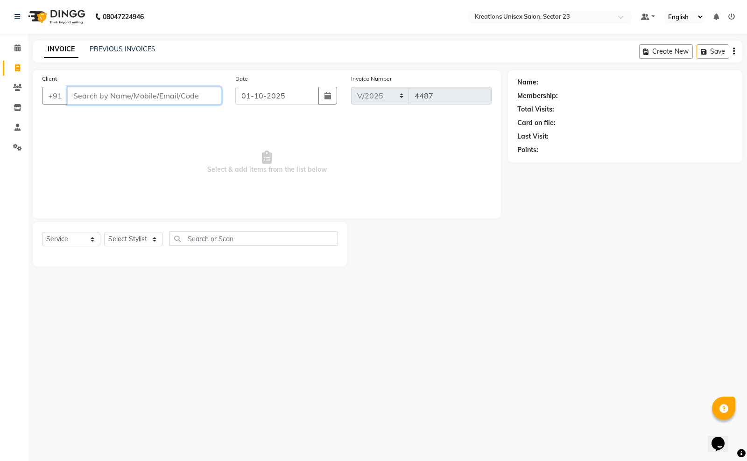
click at [196, 99] on input "Client" at bounding box center [144, 96] width 154 height 18
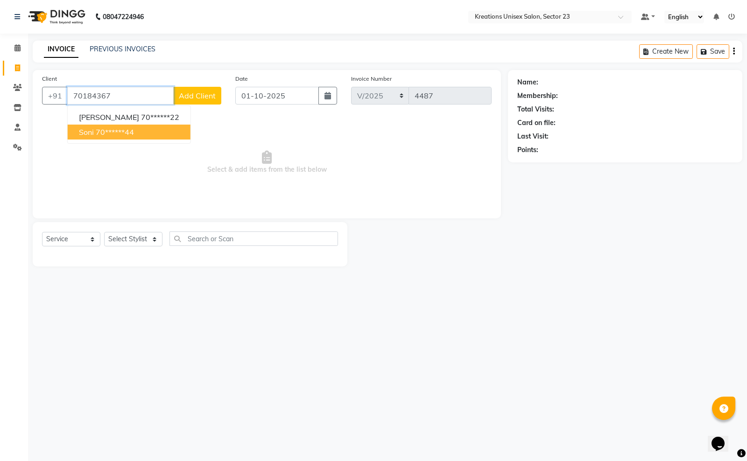
click at [115, 127] on ngb-highlight "70******44" at bounding box center [115, 131] width 38 height 9
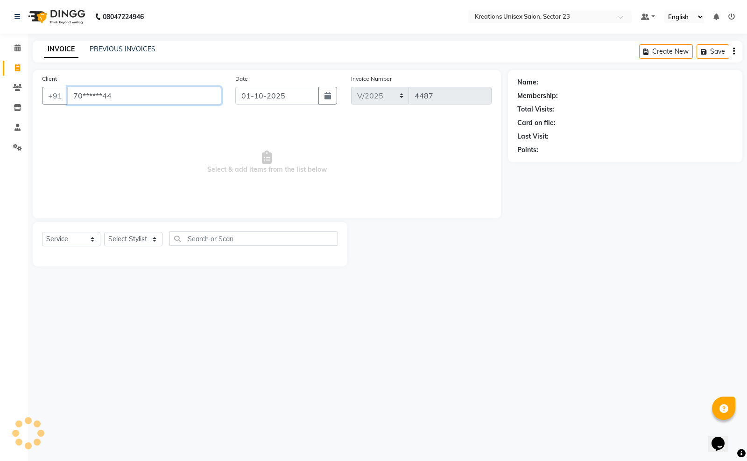
type input "70******44"
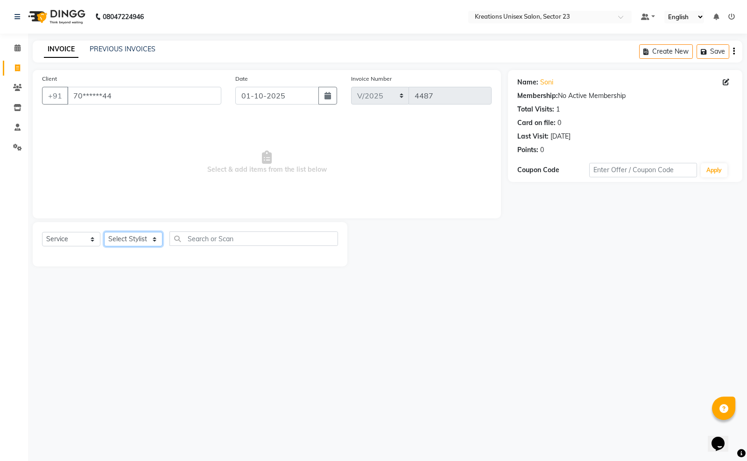
click at [119, 237] on select "Select Stylist Aadil ALI Aman Ankit Manas Sir Rohit Saba Shaffali Maam Shiv Sit…" at bounding box center [133, 239] width 58 height 14
select select "71166"
click at [104, 232] on select "Select Stylist Aadil ALI Aman Ankit Manas Sir Rohit Saba Shaffali Maam Shiv Sit…" at bounding box center [133, 239] width 58 height 14
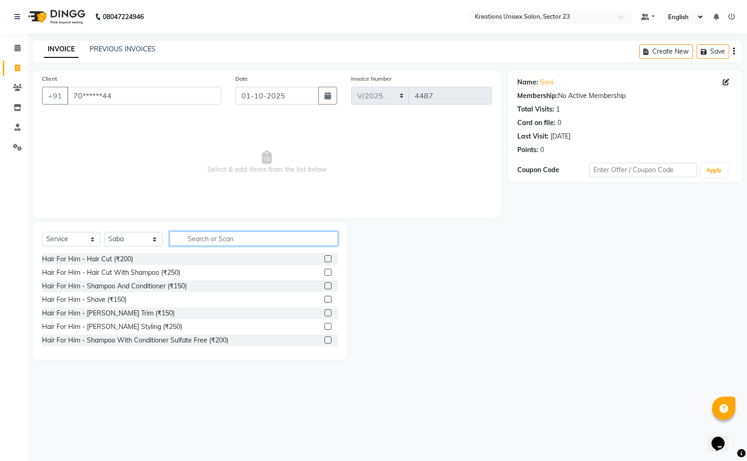
click at [230, 234] on input "text" at bounding box center [253, 238] width 168 height 14
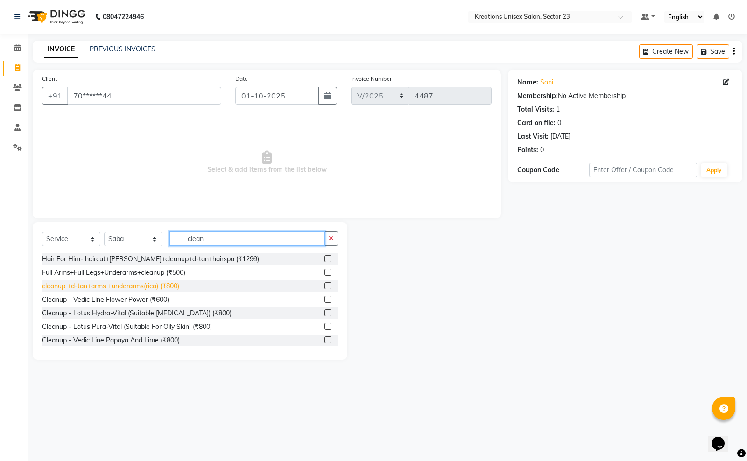
type input "clean"
click at [108, 285] on div "cleanup +d-tan+arms +underarms(rica) (₹800)" at bounding box center [110, 286] width 137 height 10
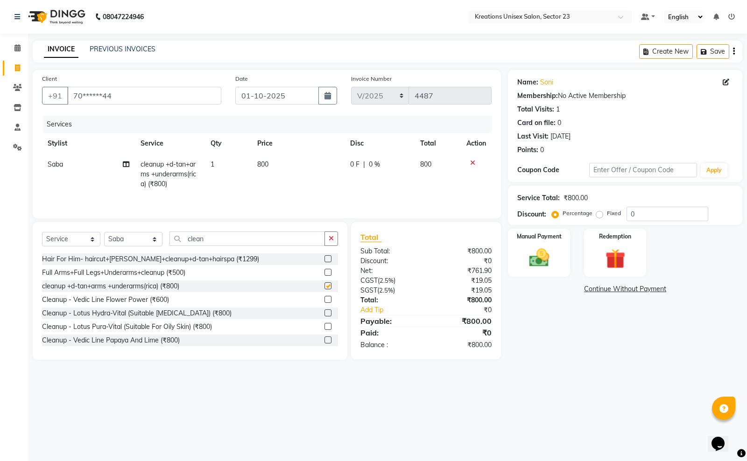
checkbox input "false"
click at [235, 236] on input "clean" at bounding box center [246, 238] width 155 height 14
type input "c"
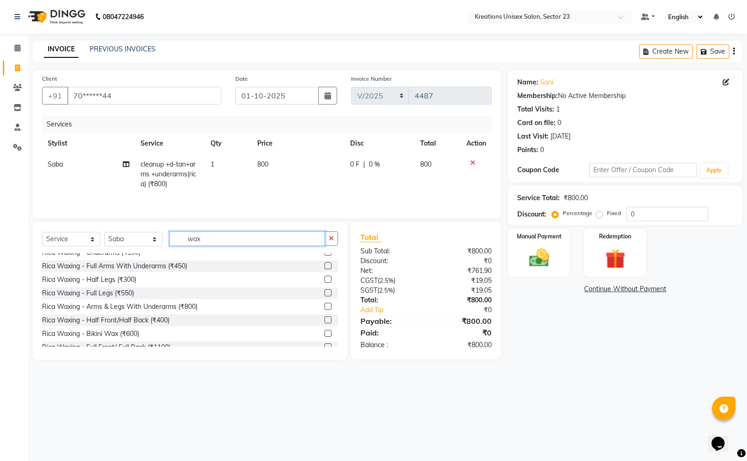
scroll to position [292, 0]
type input "wax"
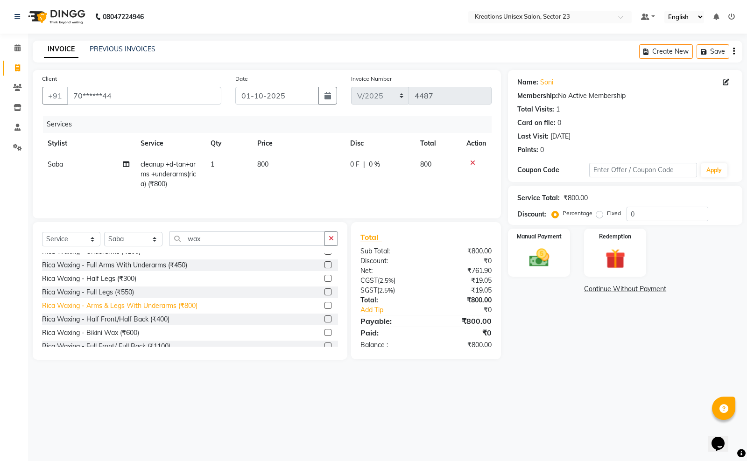
click at [148, 307] on div "Rica Waxing - Arms & Legs With Underarms (₹800)" at bounding box center [119, 306] width 155 height 10
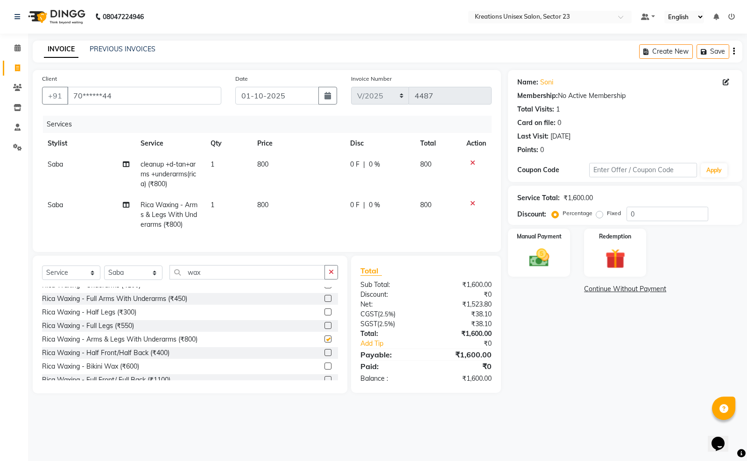
checkbox input "false"
click at [219, 278] on input "wax" at bounding box center [246, 272] width 155 height 14
type input "w"
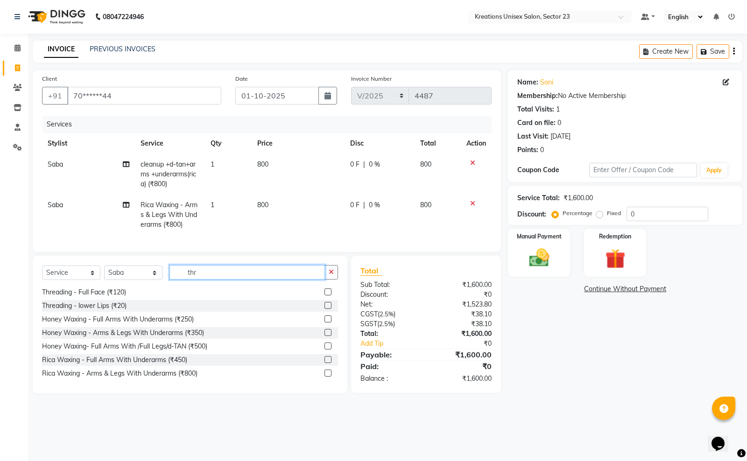
scroll to position [1, 0]
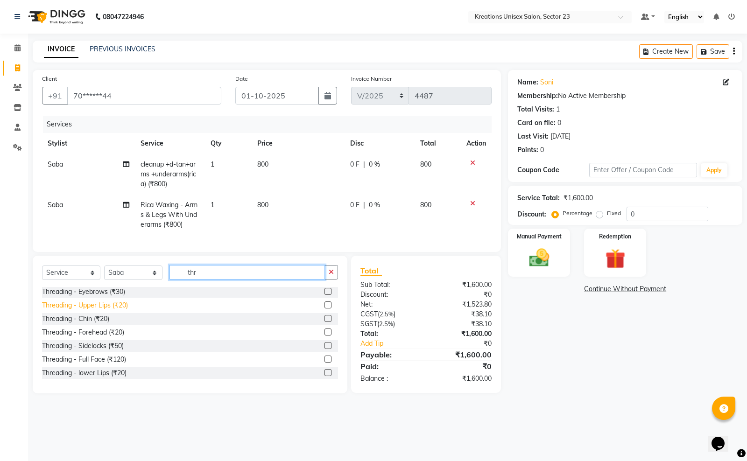
type input "thr"
click at [99, 310] on div "Threading - Upper Lips (₹20)" at bounding box center [85, 306] width 86 height 10
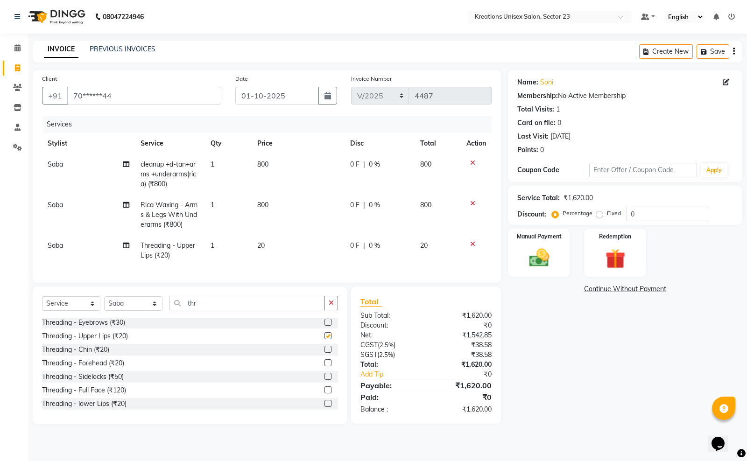
checkbox input "false"
click at [216, 310] on input "thr" at bounding box center [246, 303] width 155 height 14
type input "t"
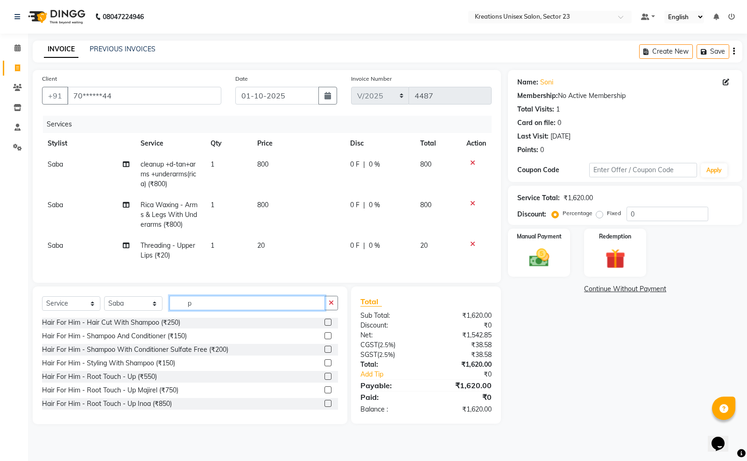
scroll to position [0, 0]
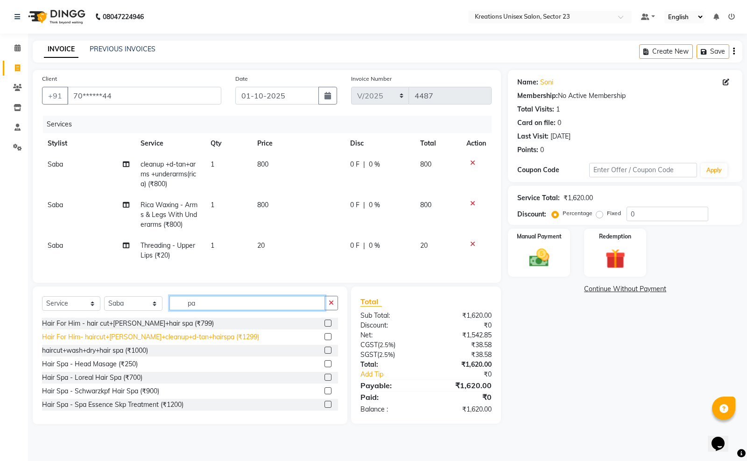
type input "p"
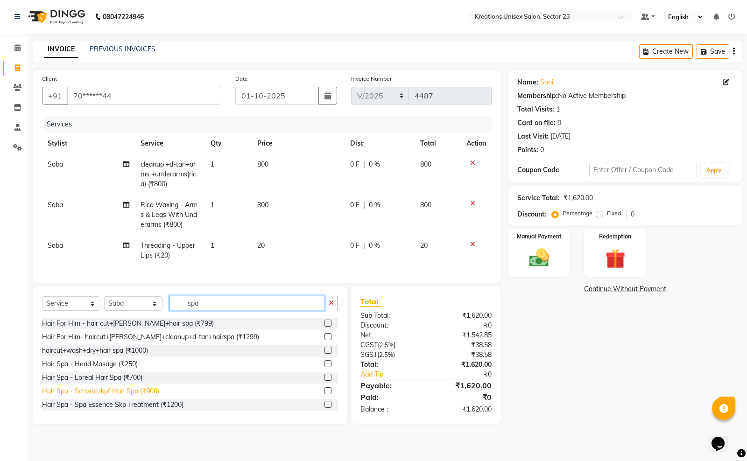
type input "spa"
click at [118, 396] on div "Hair Spa - Schwarzkpf Hair Spa (₹900)" at bounding box center [100, 391] width 117 height 10
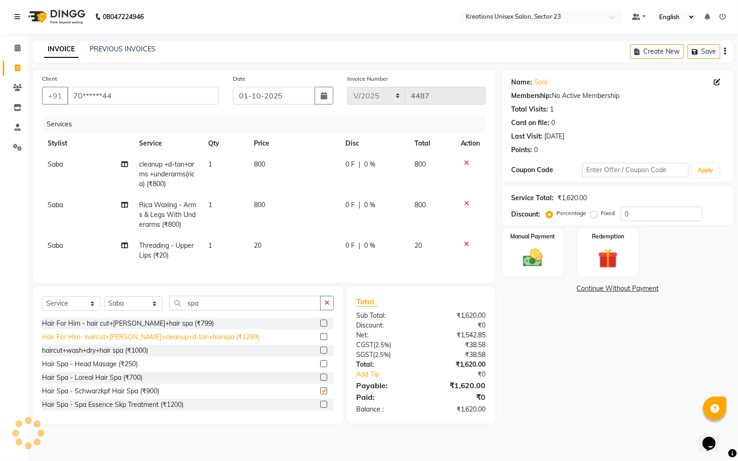
checkbox input "false"
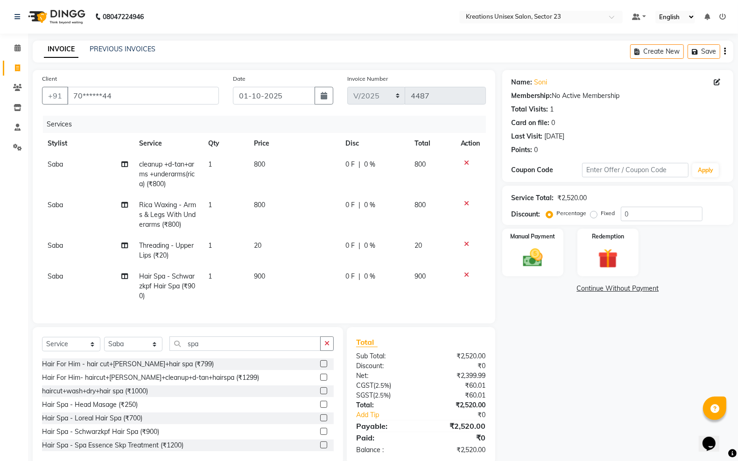
click at [283, 272] on td "900" at bounding box center [293, 286] width 91 height 41
select select "71166"
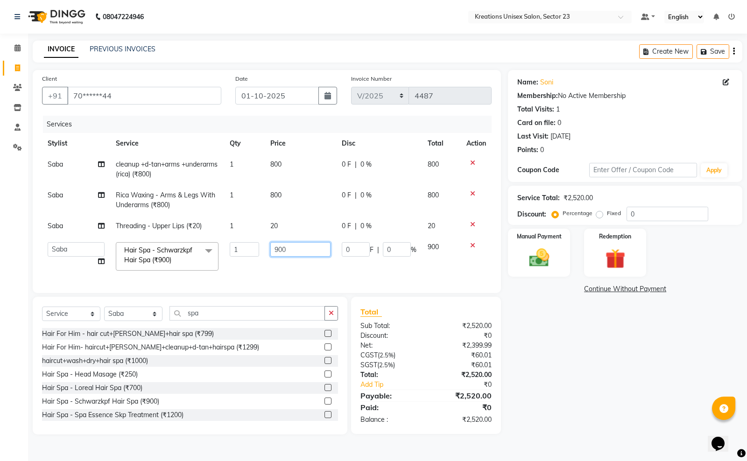
click at [307, 252] on input "900" at bounding box center [300, 249] width 60 height 14
type input "9"
type input "850"
click at [524, 264] on img at bounding box center [539, 258] width 34 height 24
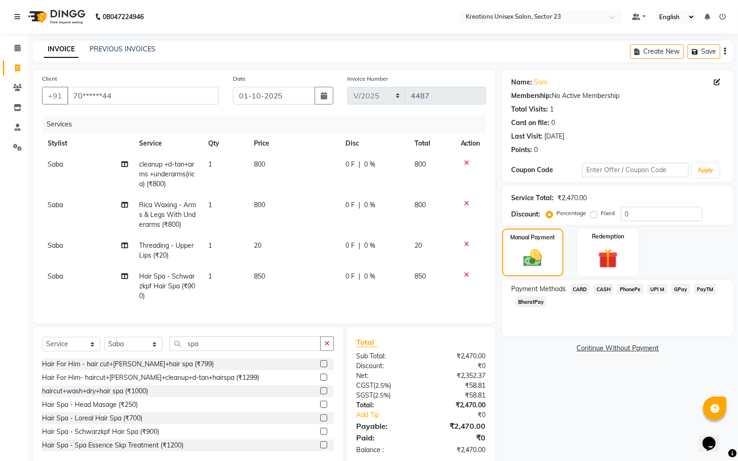
click at [708, 288] on span "PayTM" at bounding box center [705, 289] width 22 height 11
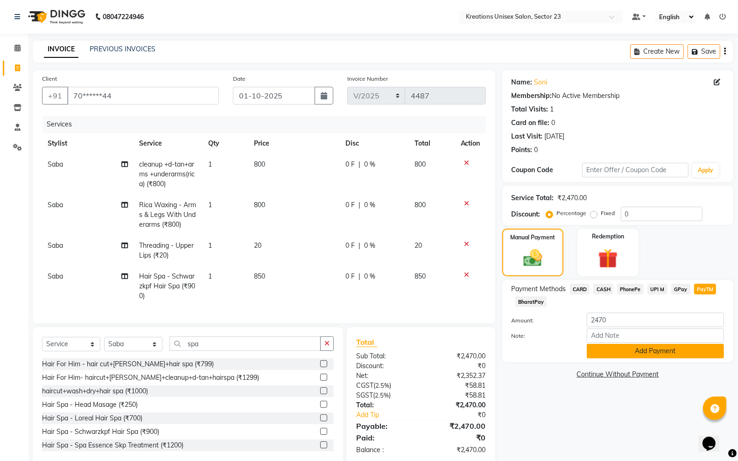
click at [643, 351] on button "Add Payment" at bounding box center [655, 351] width 137 height 14
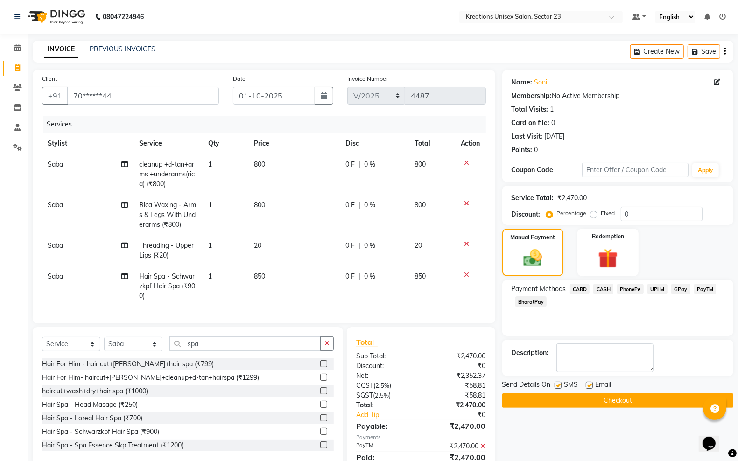
click at [589, 388] on label at bounding box center [589, 385] width 7 height 7
click at [589, 388] on input "checkbox" at bounding box center [589, 386] width 6 height 6
checkbox input "false"
click at [559, 385] on label at bounding box center [557, 385] width 7 height 7
click at [559, 385] on input "checkbox" at bounding box center [557, 386] width 6 height 6
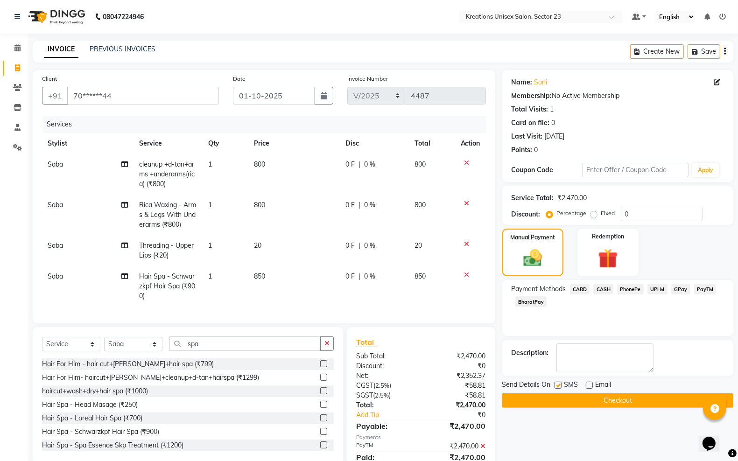
checkbox input "false"
click at [561, 398] on button "Checkout" at bounding box center [617, 400] width 231 height 14
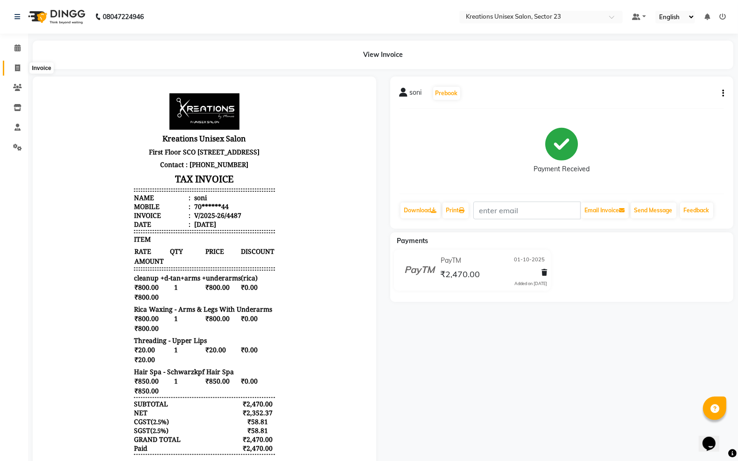
click at [12, 68] on span at bounding box center [17, 68] width 16 height 11
select select "service"
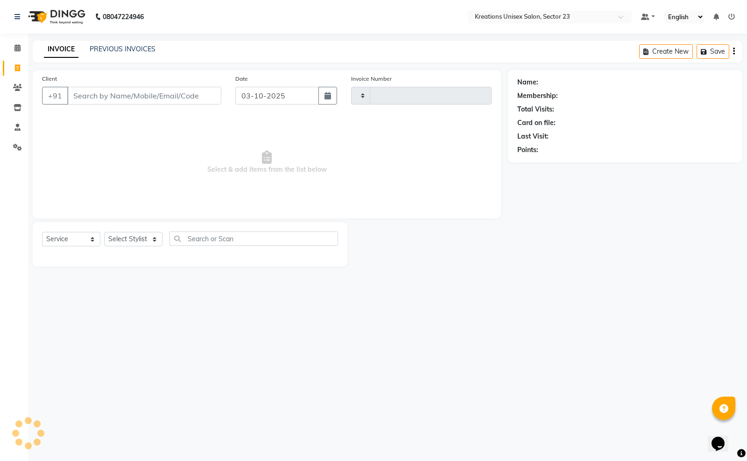
type input "4488"
select select "6161"
click at [143, 48] on link "PREVIOUS INVOICES" at bounding box center [123, 49] width 66 height 8
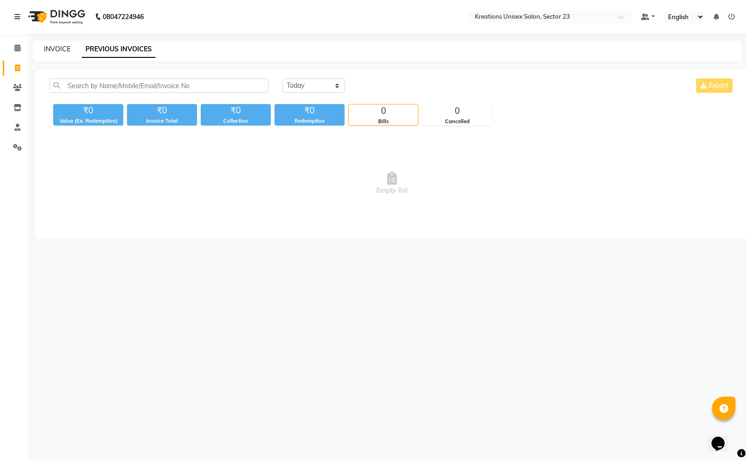
click at [59, 47] on link "INVOICE" at bounding box center [57, 49] width 27 height 8
select select "6161"
select select "service"
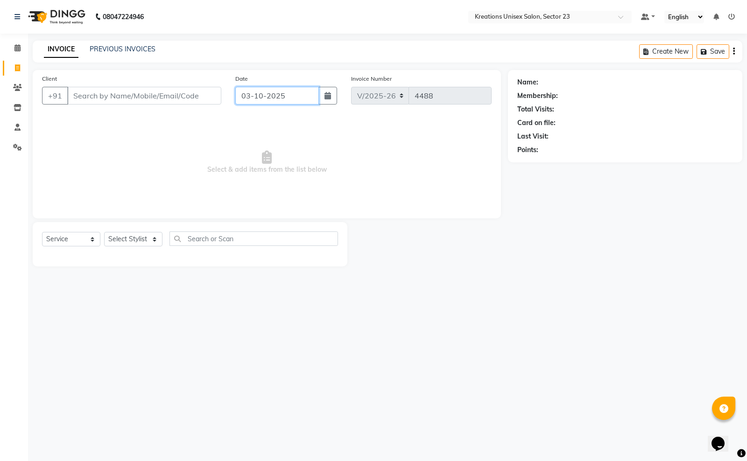
click at [291, 97] on input "03-10-2025" at bounding box center [277, 96] width 84 height 18
select select "10"
select select "2025"
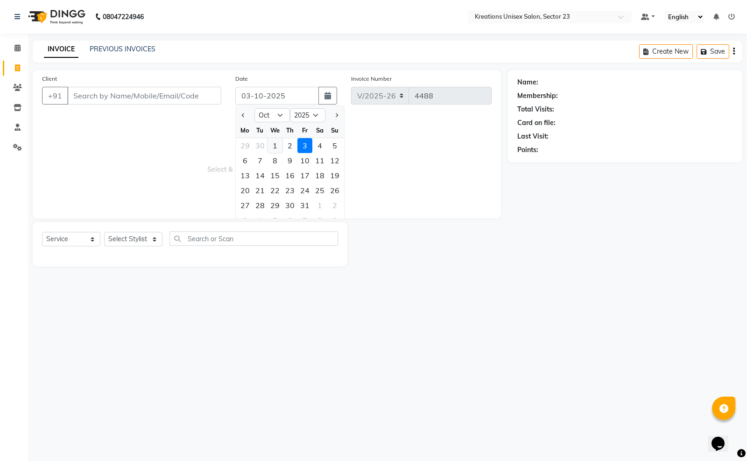
click at [272, 141] on div "1" at bounding box center [274, 145] width 15 height 15
type input "01-10-2025"
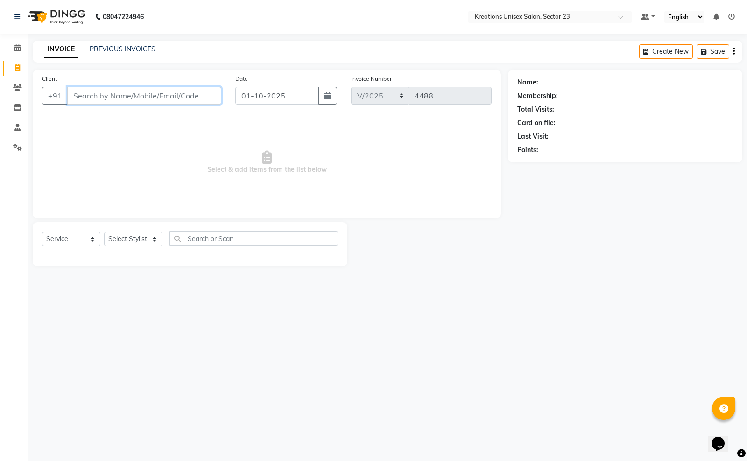
click at [203, 98] on input "Client" at bounding box center [144, 96] width 154 height 18
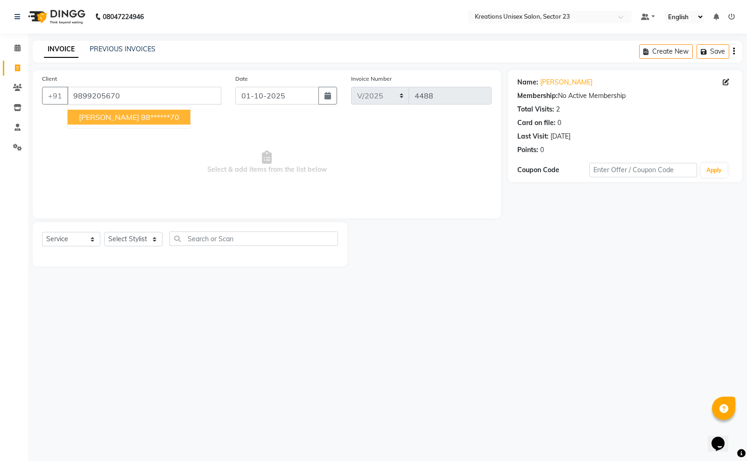
click at [149, 118] on button "surbhi 98******70" at bounding box center [129, 117] width 123 height 15
type input "98******70"
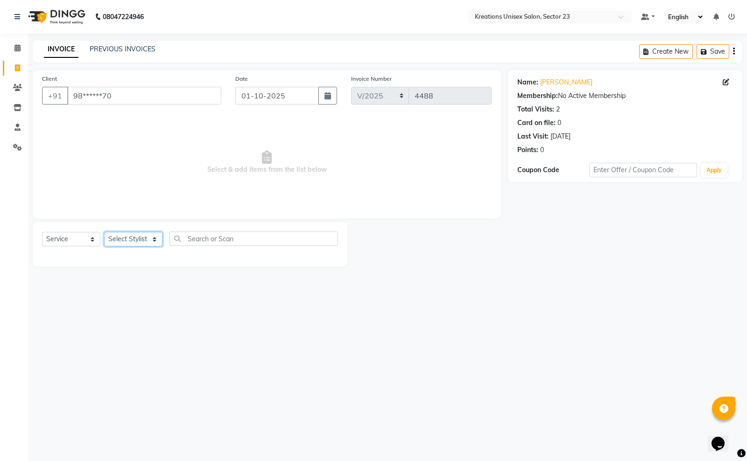
click at [125, 243] on select "Select Stylist Aadil ALI Aman Ankit Manas Sir Rohit Saba Shaffali Maam Shiv Sit…" at bounding box center [133, 239] width 58 height 14
select select "45419"
click at [104, 232] on select "Select Stylist Aadil ALI Aman Ankit Manas Sir Rohit Saba Shaffali Maam Shiv Sit…" at bounding box center [133, 239] width 58 height 14
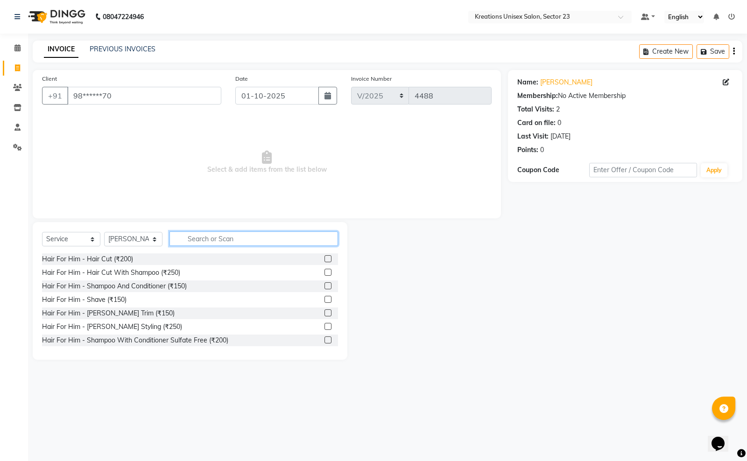
click at [277, 234] on input "text" at bounding box center [253, 238] width 168 height 14
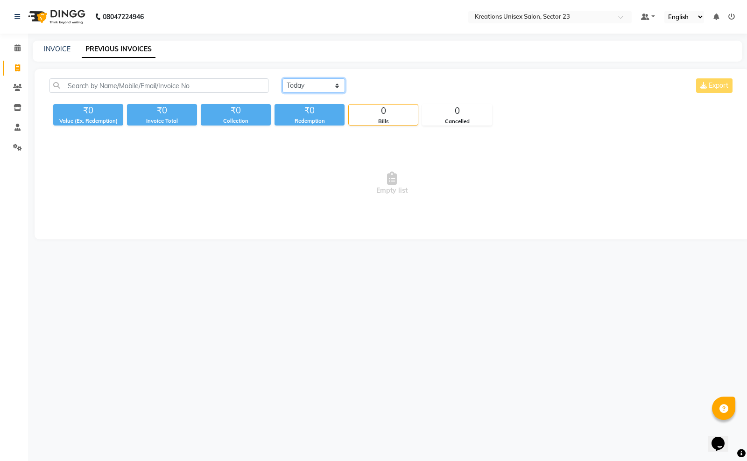
click at [323, 82] on select "Today Yesterday Custom Range" at bounding box center [313, 85] width 63 height 14
click at [282, 78] on select "Today Yesterday Custom Range" at bounding box center [313, 85] width 63 height 14
click at [319, 85] on select "Today Yesterday Custom Range" at bounding box center [313, 85] width 63 height 14
select select "range"
click at [282, 78] on select "Today Yesterday Custom Range" at bounding box center [313, 85] width 63 height 14
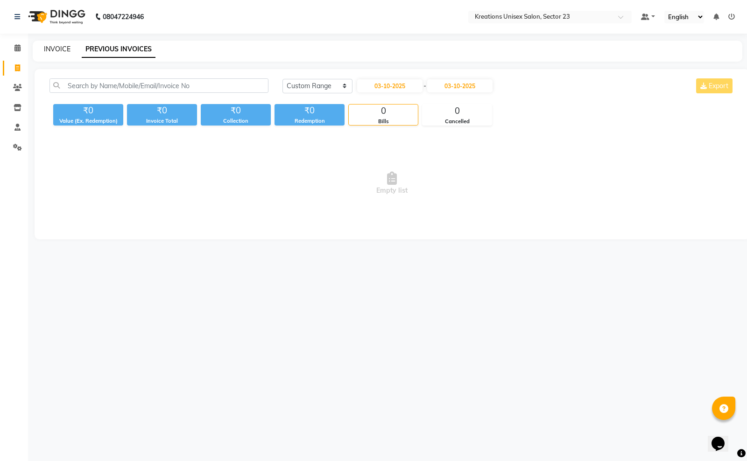
click at [52, 47] on link "INVOICE" at bounding box center [57, 49] width 27 height 8
select select "6161"
select select "service"
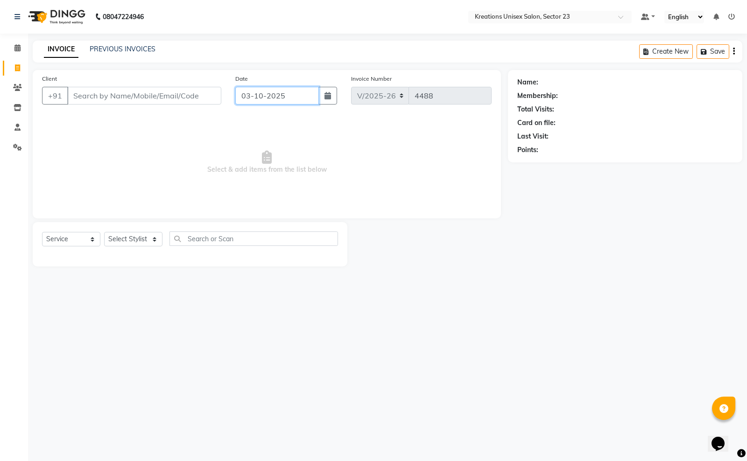
click at [297, 98] on input "03-10-2025" at bounding box center [277, 96] width 84 height 18
select select "10"
select select "2025"
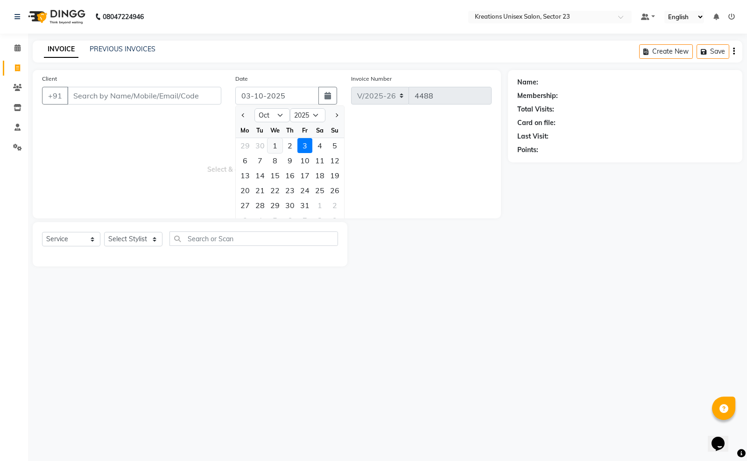
click at [272, 143] on div "1" at bounding box center [274, 145] width 15 height 15
type input "01-10-2025"
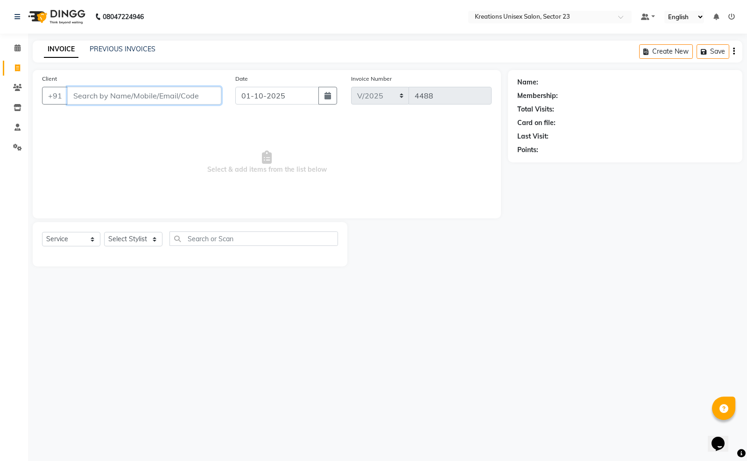
click at [169, 91] on input "Client" at bounding box center [144, 96] width 154 height 18
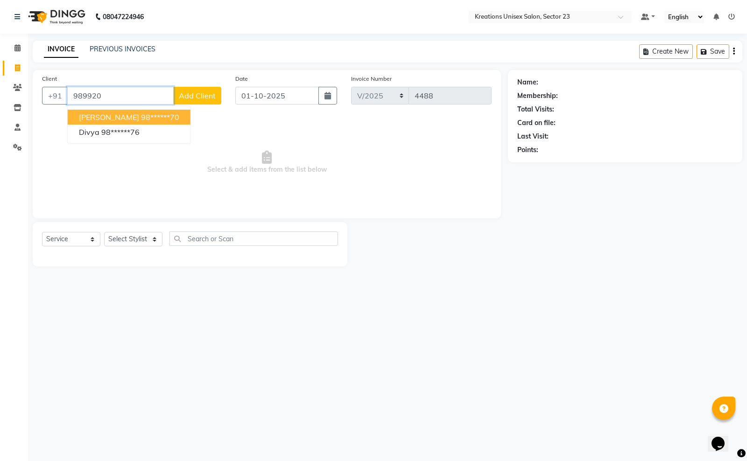
click at [141, 113] on ngb-highlight "98******70" at bounding box center [160, 116] width 38 height 9
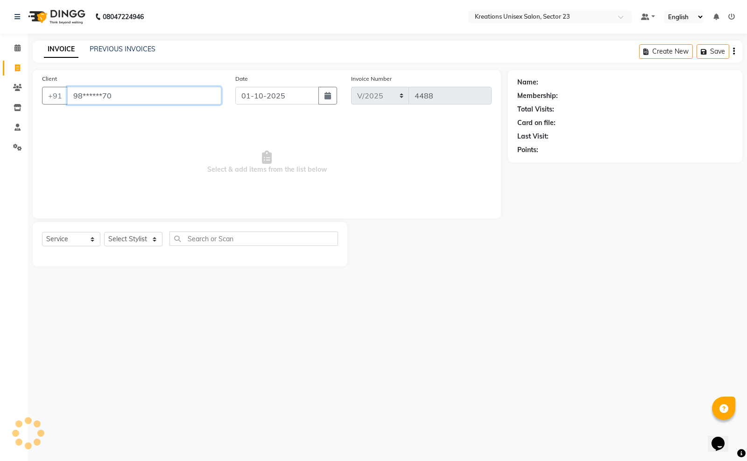
type input "98******70"
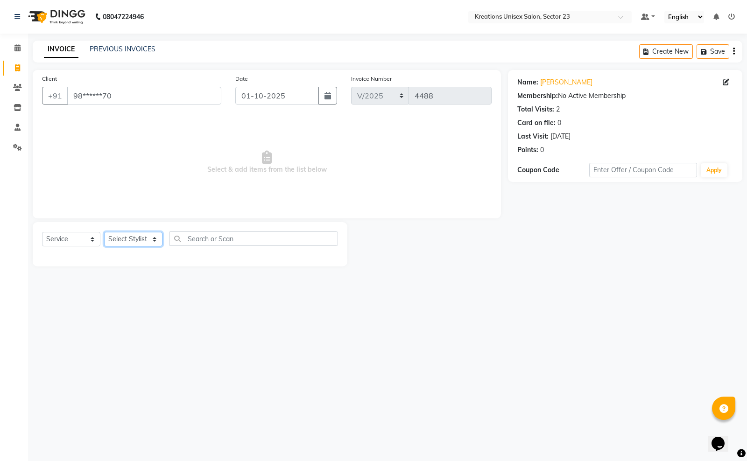
click at [133, 237] on select "Select Stylist Aadil ALI Aman Ankit Manas Sir Rohit Saba Shaffali Maam Shiv Sit…" at bounding box center [133, 239] width 58 height 14
select select "45419"
click at [104, 232] on select "Select Stylist Aadil ALI Aman Ankit Manas Sir Rohit Saba Shaffali Maam Shiv Sit…" at bounding box center [133, 239] width 58 height 14
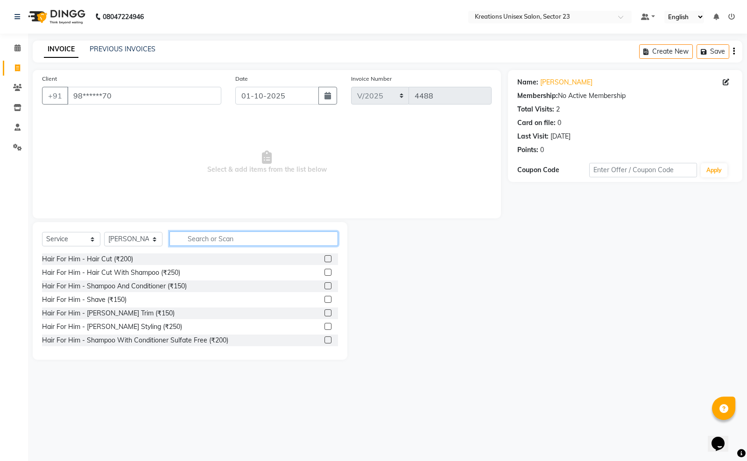
click at [208, 237] on input "text" at bounding box center [253, 238] width 168 height 14
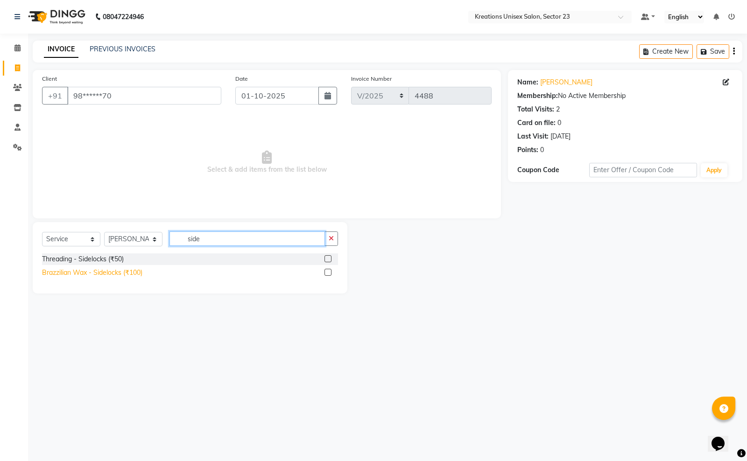
type input "side"
click at [125, 272] on div "Brazzilian Wax - Sidelocks (₹100)" at bounding box center [92, 273] width 100 height 10
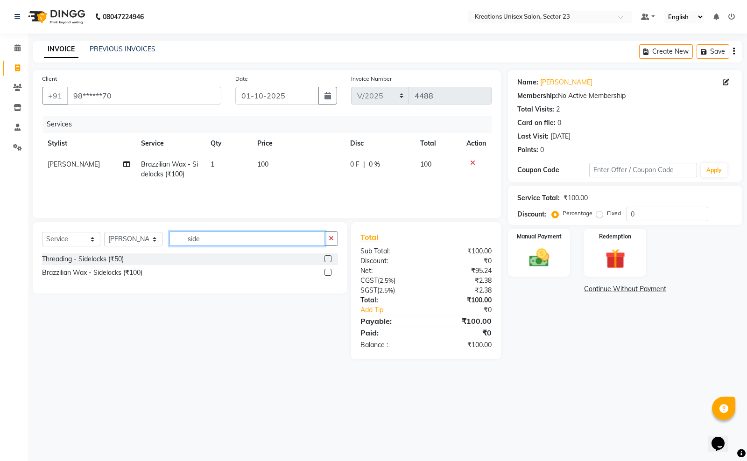
click at [222, 238] on input "side" at bounding box center [246, 238] width 155 height 14
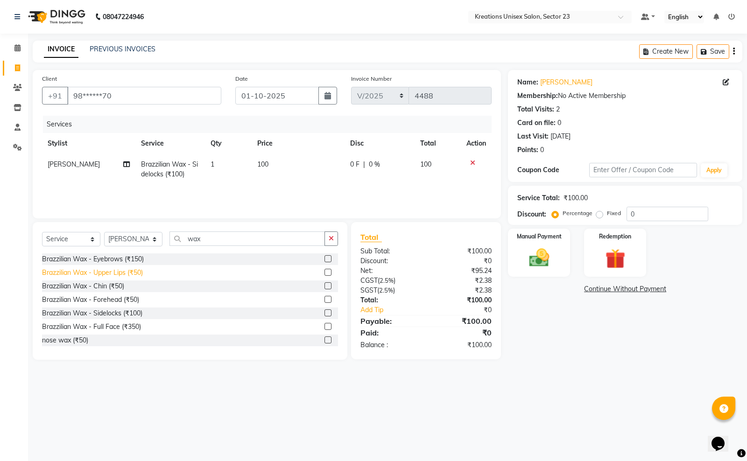
click at [134, 271] on div "Brazzilian Wax - Upper Lips (₹50)" at bounding box center [92, 273] width 101 height 10
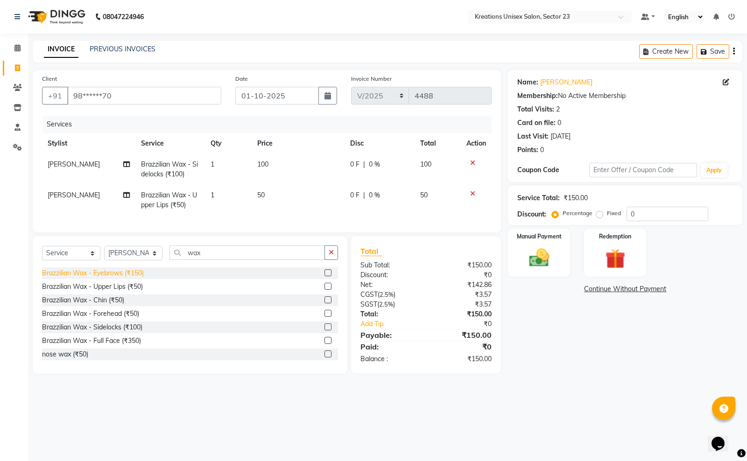
click at [116, 305] on div "Brazzilian Wax - Chin (₹50)" at bounding box center [83, 300] width 82 height 10
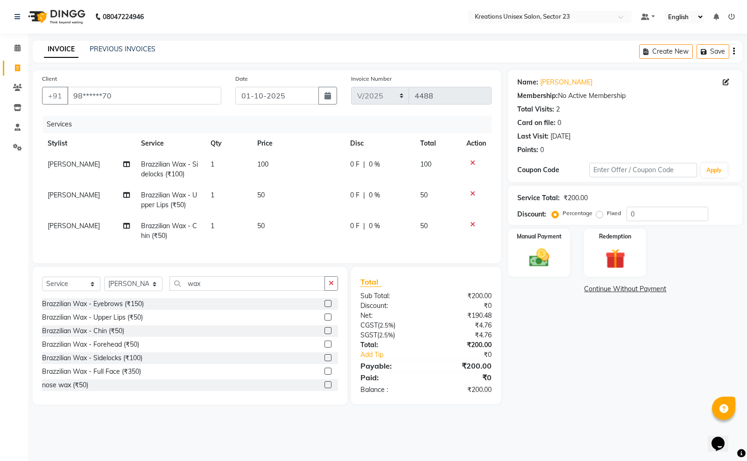
click at [279, 227] on td "50" at bounding box center [298, 231] width 93 height 31
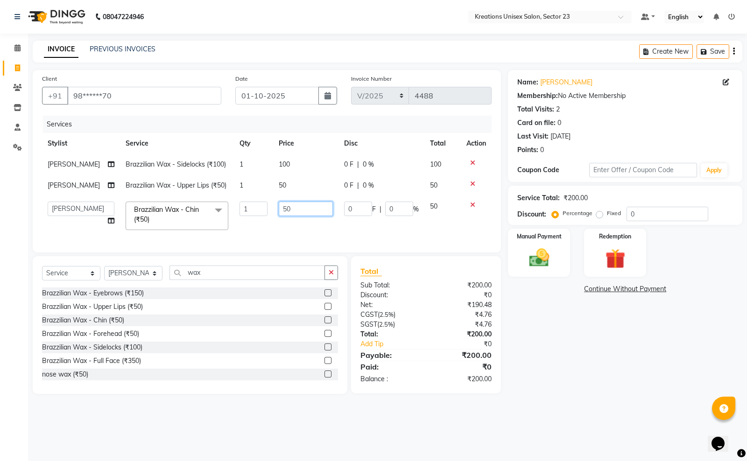
click at [295, 213] on input "50" at bounding box center [306, 209] width 54 height 14
click at [246, 282] on div "Select Service Product Membership Package Voucher Prepaid Gift Card Select Styl…" at bounding box center [190, 325] width 315 height 138
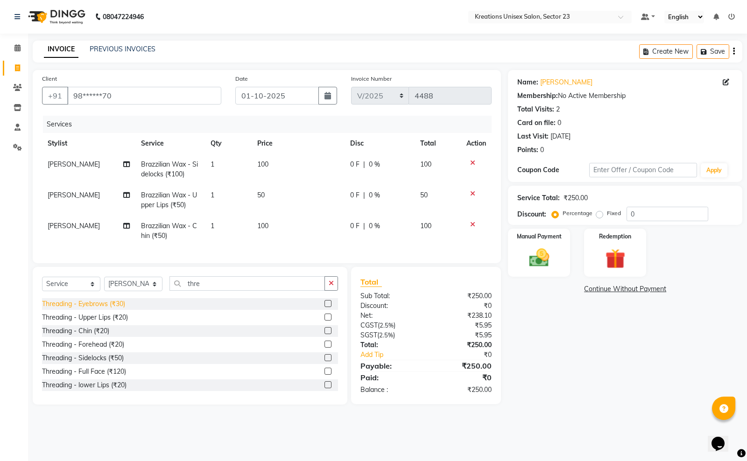
click at [112, 309] on div "Threading - Eyebrows (₹30)" at bounding box center [83, 304] width 83 height 10
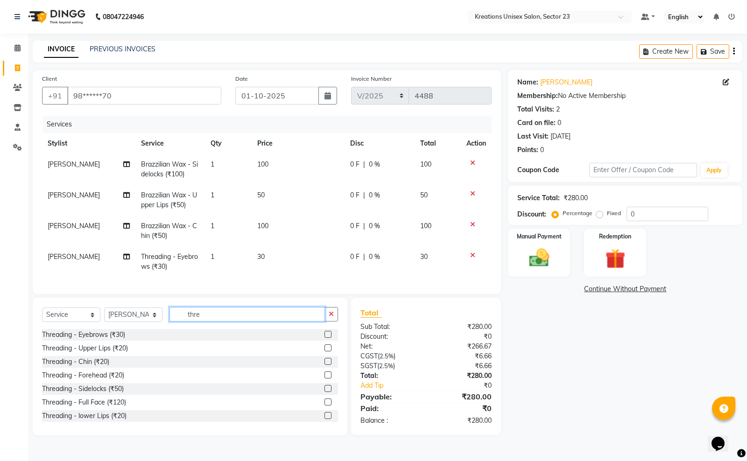
click at [243, 322] on input "thre" at bounding box center [246, 314] width 155 height 14
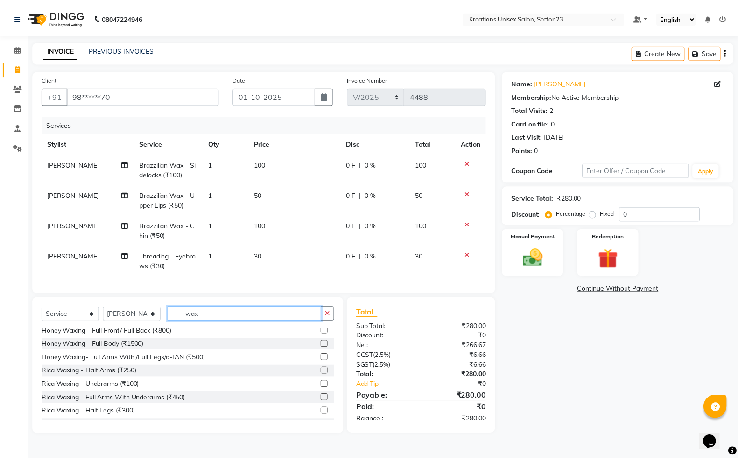
scroll to position [292, 0]
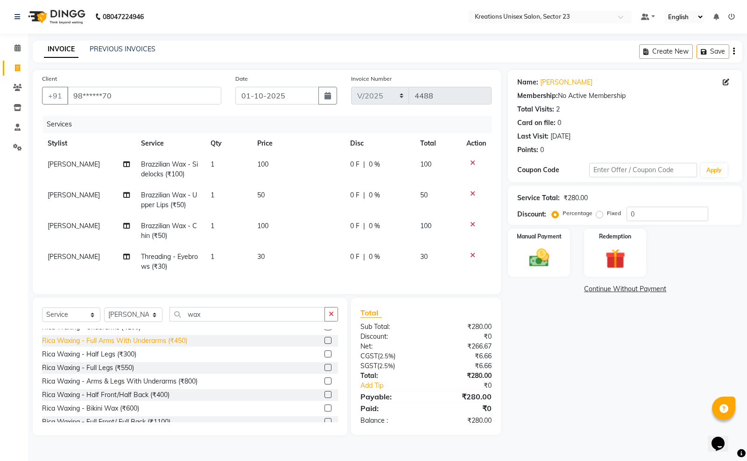
click at [158, 346] on div "Rica Waxing - Full Arms With Underarms (₹450)" at bounding box center [114, 341] width 145 height 10
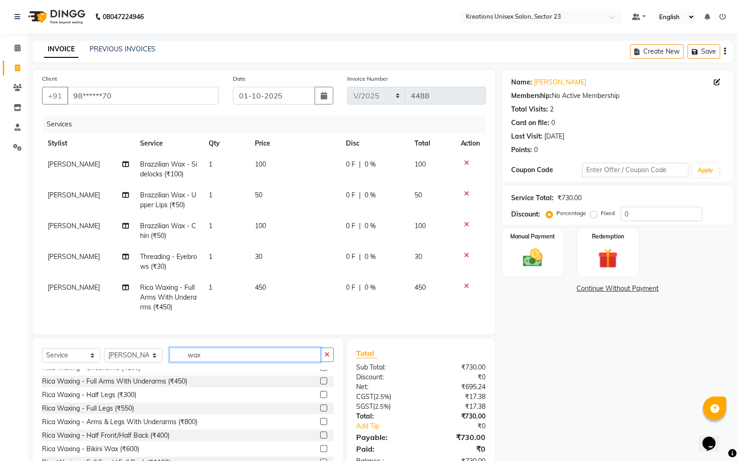
click at [232, 362] on input "wax" at bounding box center [244, 355] width 151 height 14
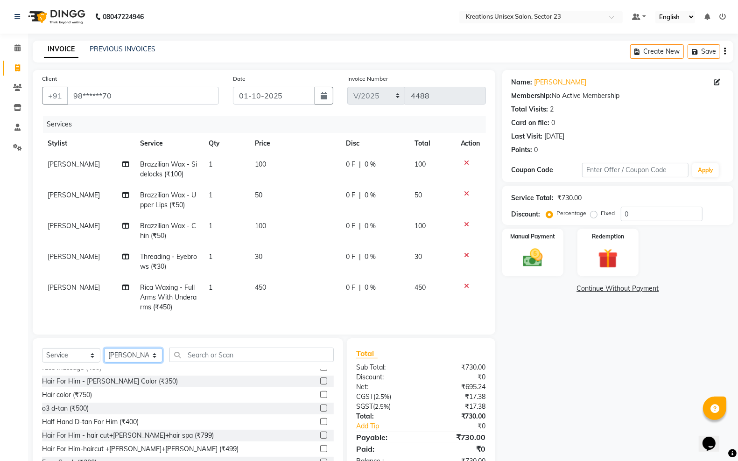
click at [148, 363] on select "Select Stylist Aadil ALI Aman Ankit Manas Sir Rohit Saba Shaffali Maam Shiv Sit…" at bounding box center [133, 355] width 58 height 14
click at [104, 357] on select "Select Stylist Aadil ALI Aman Ankit Manas Sir Rohit Saba Shaffali Maam Shiv Sit…" at bounding box center [133, 355] width 58 height 14
click at [221, 362] on input "text" at bounding box center [251, 355] width 164 height 14
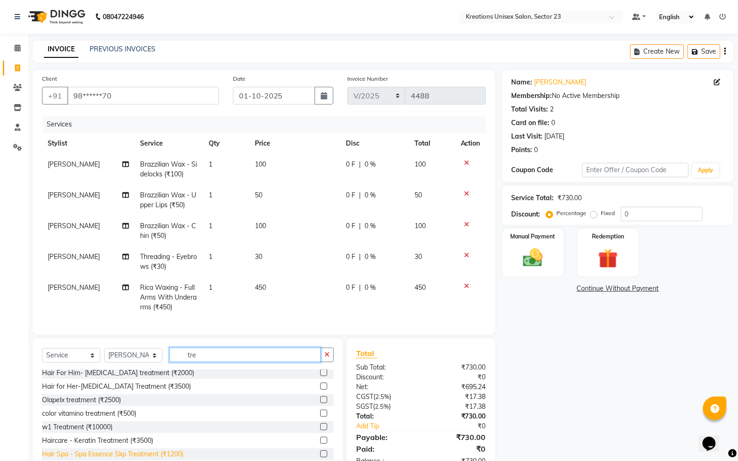
scroll to position [0, 0]
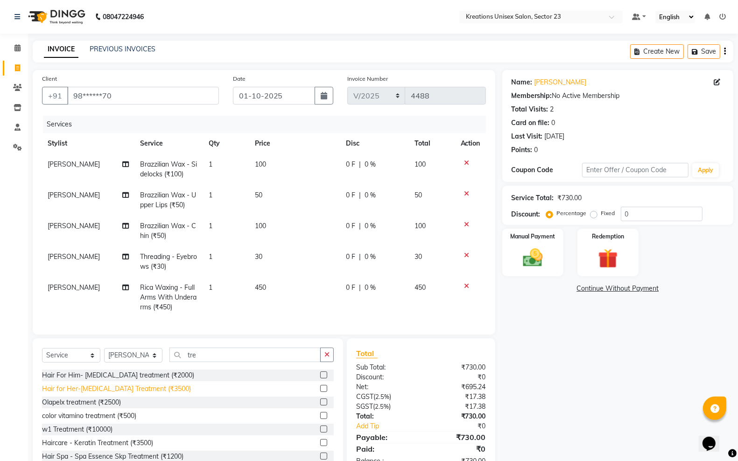
click at [128, 394] on div "Hair for Her-Botox Treatment (₹3500)" at bounding box center [116, 389] width 149 height 10
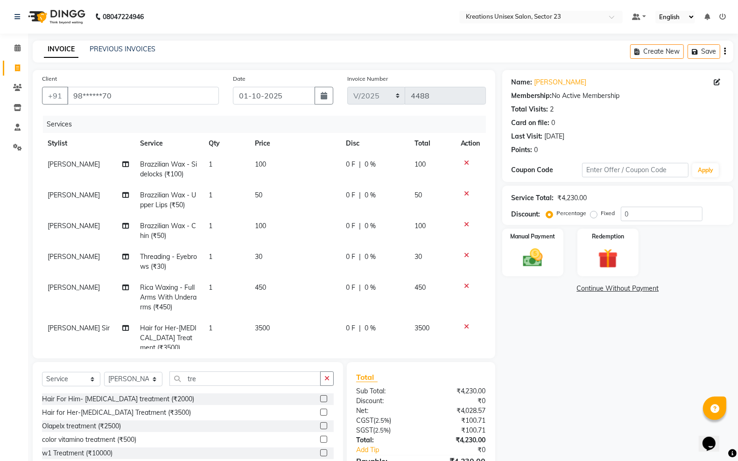
click at [266, 323] on td "3500" at bounding box center [294, 338] width 91 height 41
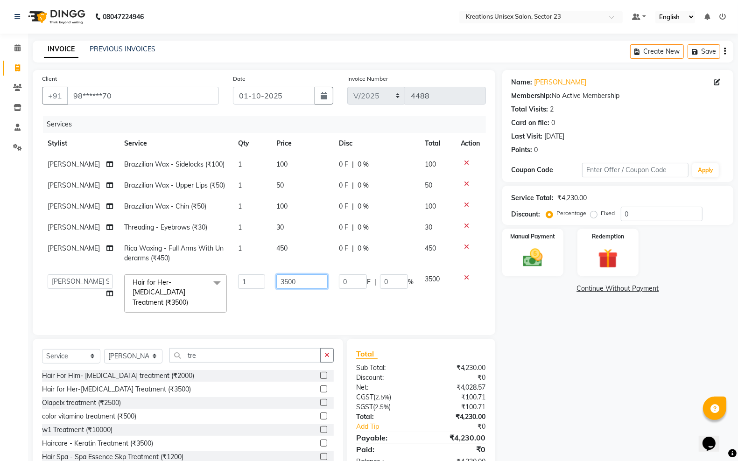
click at [302, 283] on input "3500" at bounding box center [301, 281] width 51 height 14
click at [523, 253] on img at bounding box center [532, 257] width 33 height 23
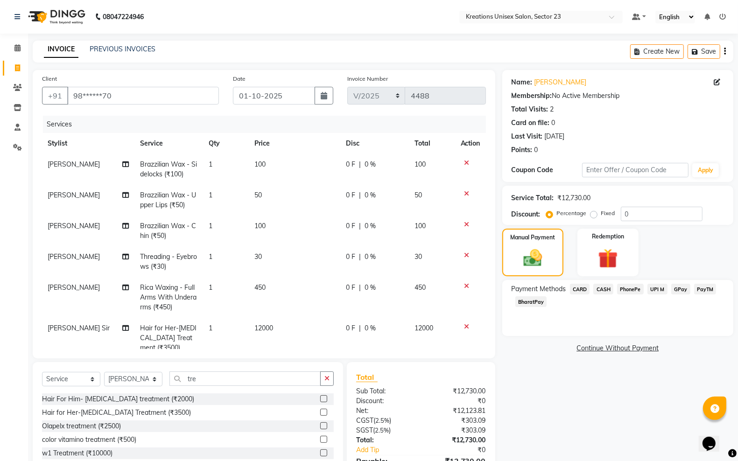
scroll to position [52, 0]
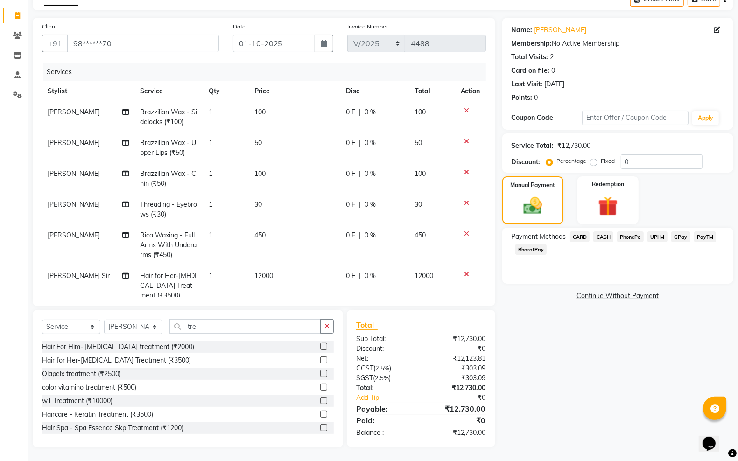
click at [658, 237] on span "UPI M" at bounding box center [657, 236] width 20 height 11
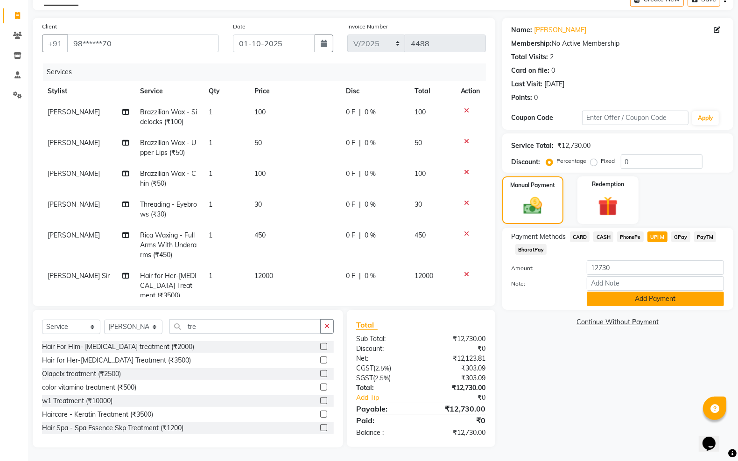
click at [652, 300] on button "Add Payment" at bounding box center [655, 299] width 137 height 14
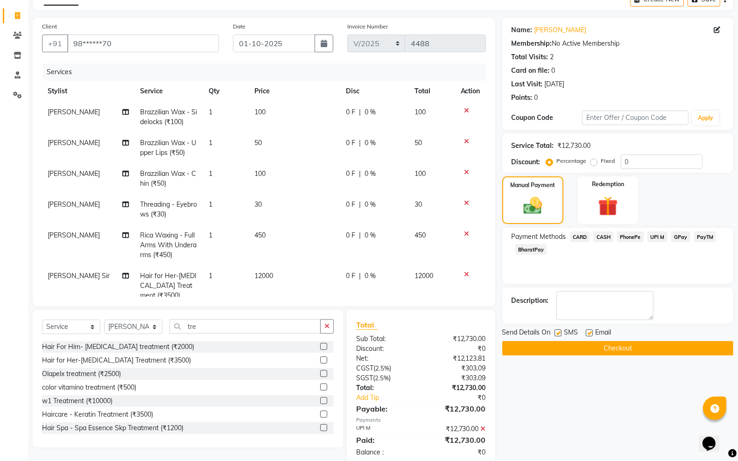
click at [590, 334] on label at bounding box center [589, 333] width 7 height 7
click at [590, 334] on input "checkbox" at bounding box center [589, 333] width 6 height 6
click at [557, 335] on label at bounding box center [557, 333] width 7 height 7
click at [557, 335] on input "checkbox" at bounding box center [557, 333] width 6 height 6
click at [557, 346] on button "Checkout" at bounding box center [617, 348] width 231 height 14
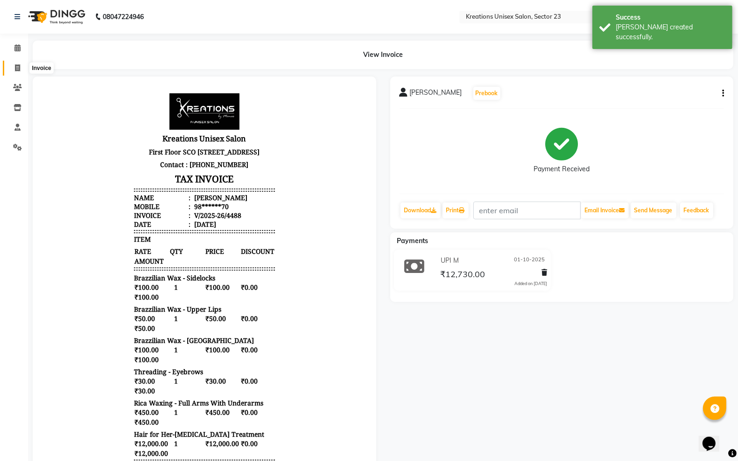
click at [15, 66] on icon at bounding box center [17, 67] width 5 height 7
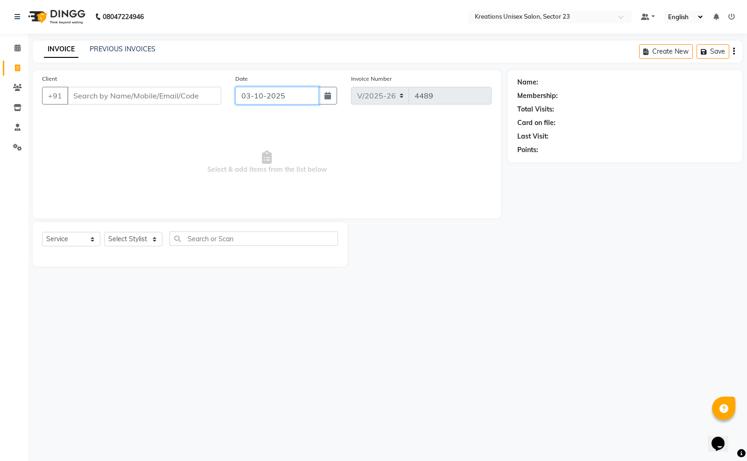
drag, startPoint x: 309, startPoint y: 99, endPoint x: 305, endPoint y: 104, distance: 6.3
click at [308, 101] on input "03-10-2025" at bounding box center [277, 96] width 84 height 18
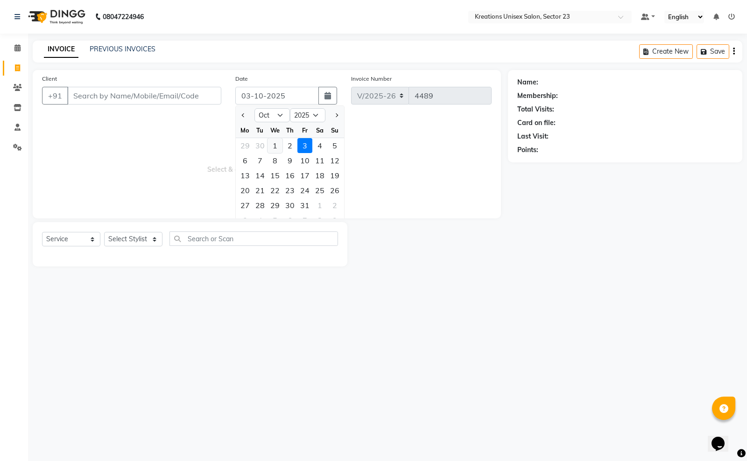
click at [276, 144] on div "1" at bounding box center [274, 145] width 15 height 15
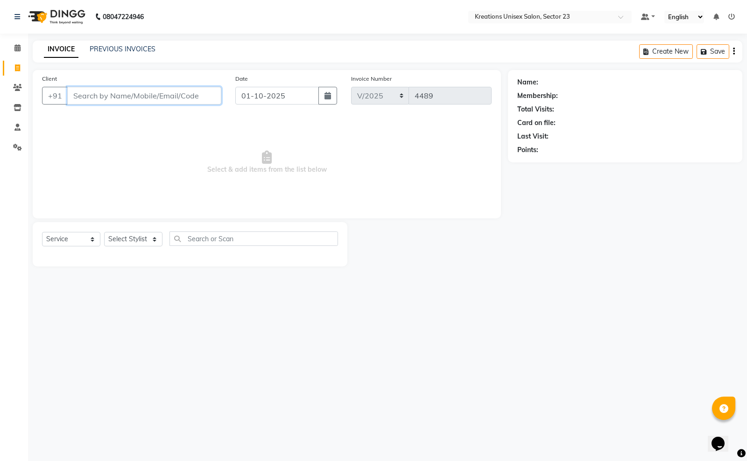
click at [192, 103] on input "Client" at bounding box center [144, 96] width 154 height 18
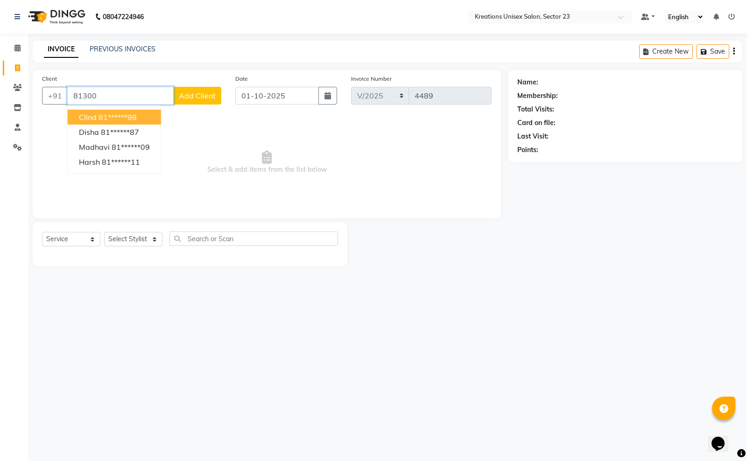
click at [131, 119] on ngb-highlight "81******98" at bounding box center [117, 116] width 38 height 9
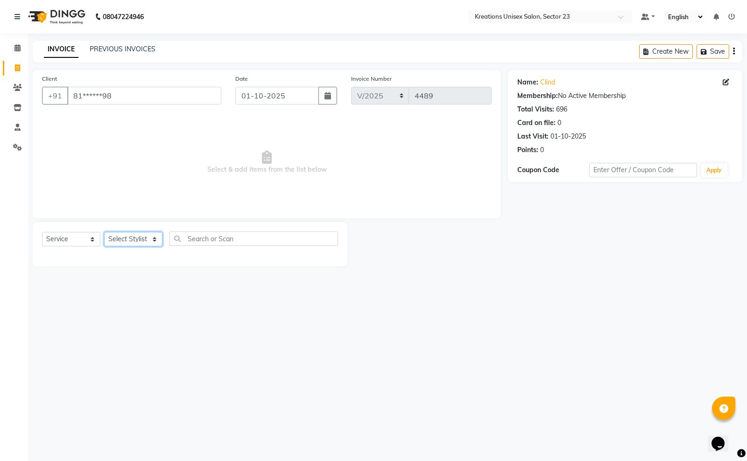
click at [142, 237] on select "Select Stylist Aadil ALI Aman Ankit Manas Sir Rohit Saba Shaffali Maam Shiv Sit…" at bounding box center [133, 239] width 58 height 14
click at [104, 232] on select "Select Stylist Aadil ALI Aman Ankit Manas Sir Rohit Saba Shaffali Maam Shiv Sit…" at bounding box center [133, 239] width 58 height 14
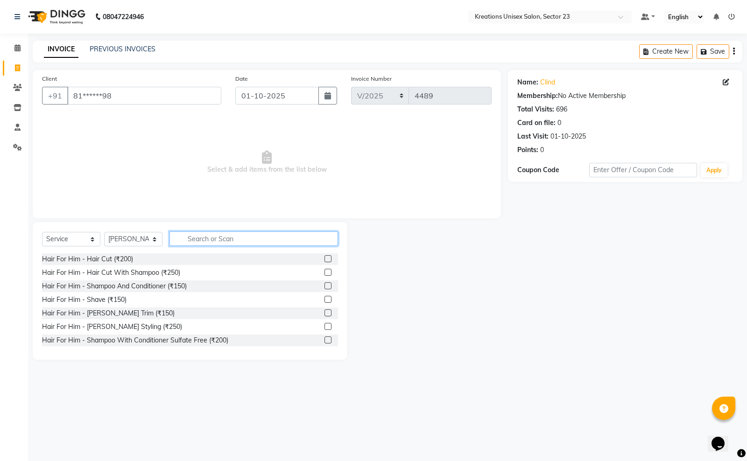
click at [190, 234] on input "text" at bounding box center [253, 238] width 168 height 14
click at [112, 258] on div "Hair For Him - Hair Cut (₹200)" at bounding box center [87, 259] width 91 height 10
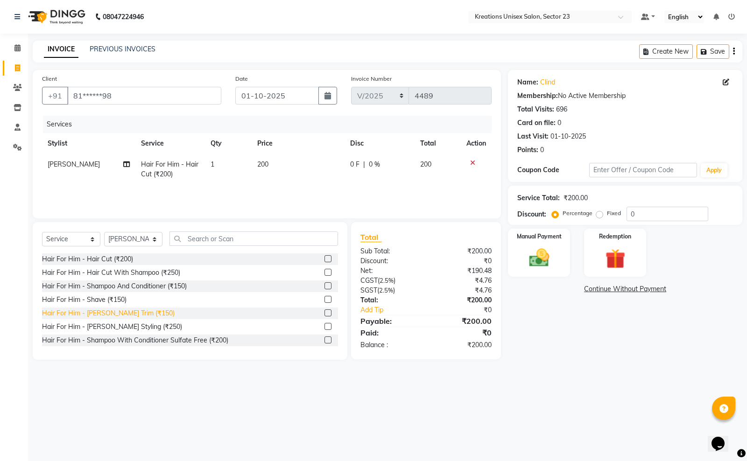
click at [111, 312] on div "Hair For Him - Beard Trim (₹150)" at bounding box center [108, 314] width 133 height 10
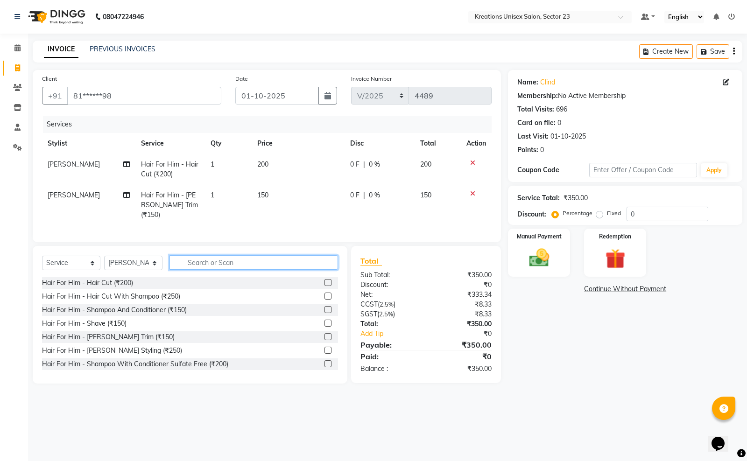
click at [249, 255] on input "text" at bounding box center [253, 262] width 168 height 14
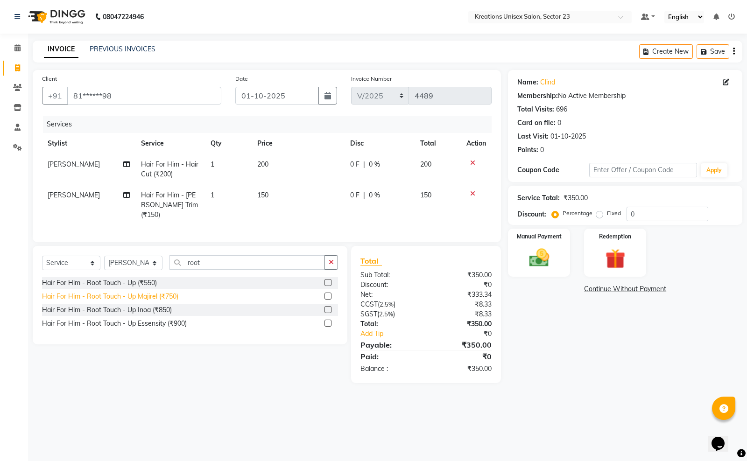
click at [178, 294] on div "Hair For Him - Root Touch - Up Majirel (₹750)" at bounding box center [110, 297] width 136 height 10
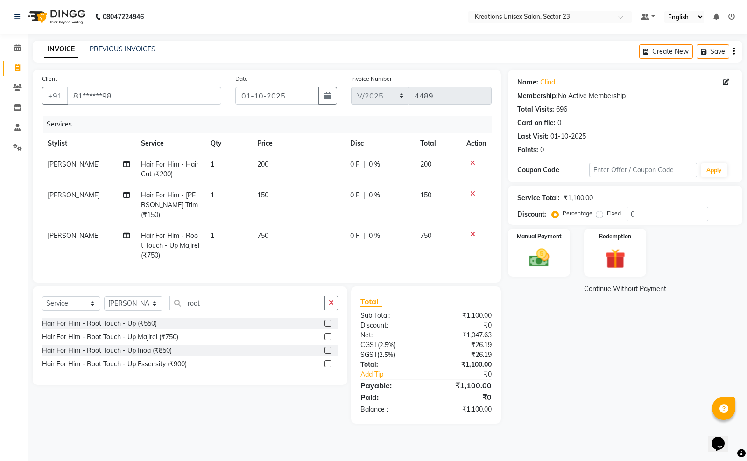
click at [280, 225] on td "750" at bounding box center [298, 245] width 93 height 41
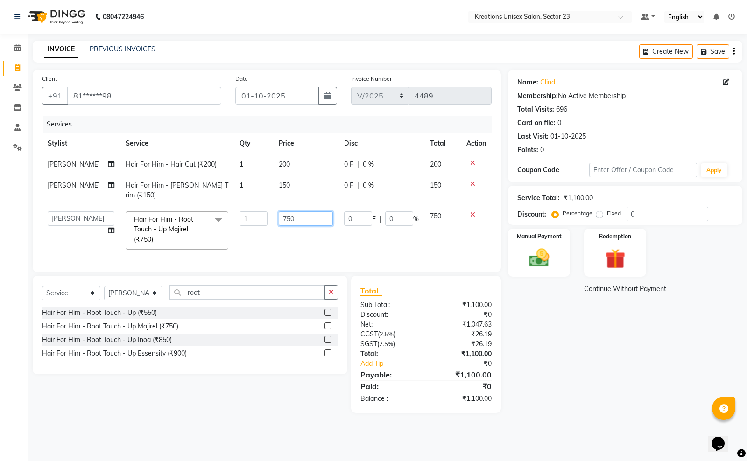
click at [301, 211] on input "750" at bounding box center [306, 218] width 54 height 14
click at [524, 241] on div "Manual Payment" at bounding box center [539, 253] width 64 height 50
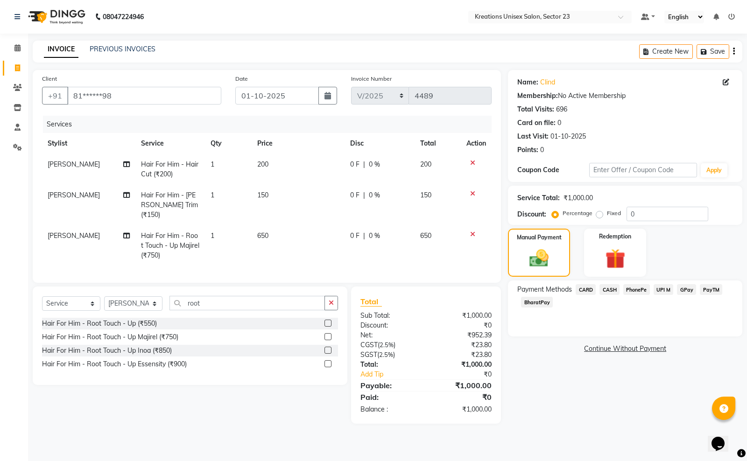
drag, startPoint x: 717, startPoint y: 288, endPoint x: 709, endPoint y: 292, distance: 8.6
click at [716, 288] on span "PayTM" at bounding box center [711, 289] width 22 height 11
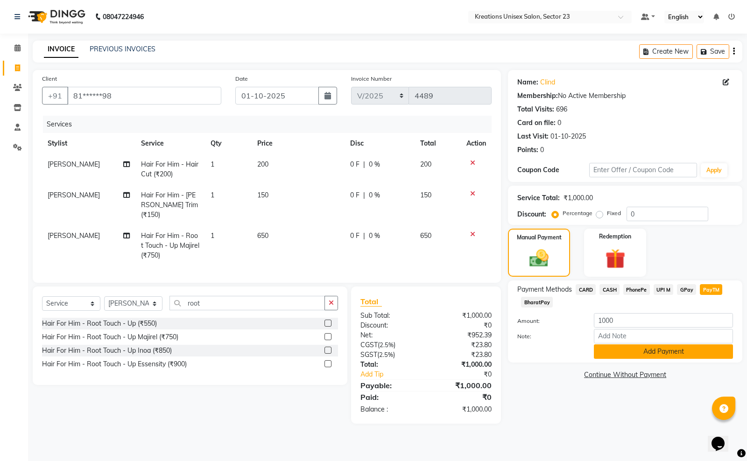
click at [652, 351] on button "Add Payment" at bounding box center [663, 351] width 139 height 14
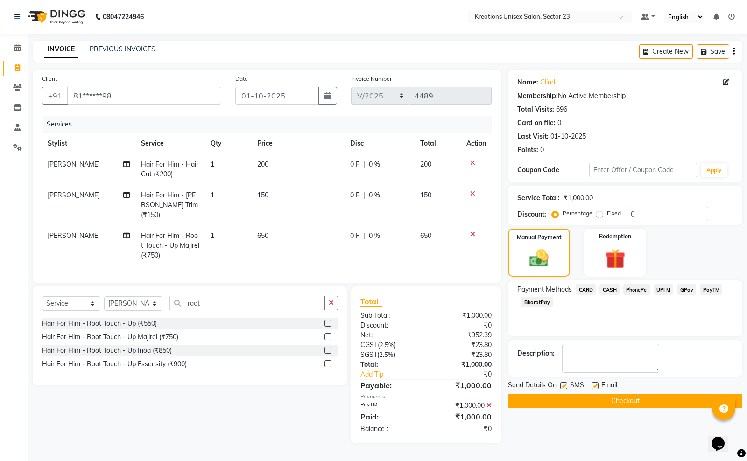
click at [596, 386] on label at bounding box center [594, 385] width 7 height 7
click at [596, 386] on input "checkbox" at bounding box center [594, 386] width 6 height 6
click at [564, 386] on label at bounding box center [563, 385] width 7 height 7
click at [564, 386] on input "checkbox" at bounding box center [563, 386] width 6 height 6
click at [568, 397] on button "Checkout" at bounding box center [625, 401] width 234 height 14
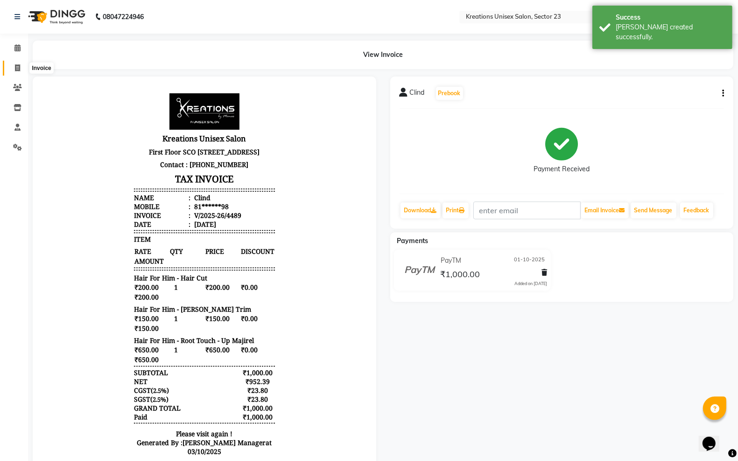
click at [19, 69] on icon at bounding box center [17, 67] width 5 height 7
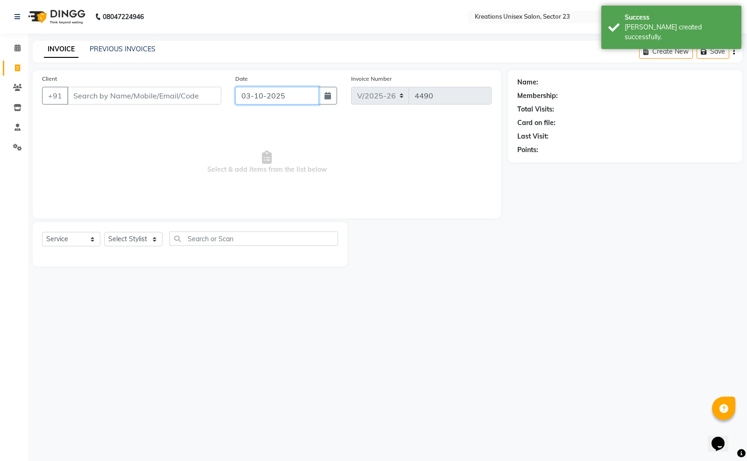
drag, startPoint x: 294, startPoint y: 91, endPoint x: 298, endPoint y: 103, distance: 12.7
click at [295, 91] on input "03-10-2025" at bounding box center [277, 96] width 84 height 18
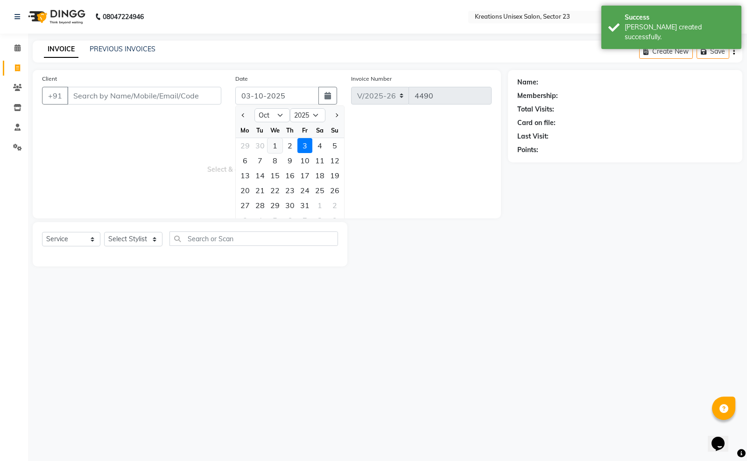
click at [275, 146] on div "1" at bounding box center [274, 145] width 15 height 15
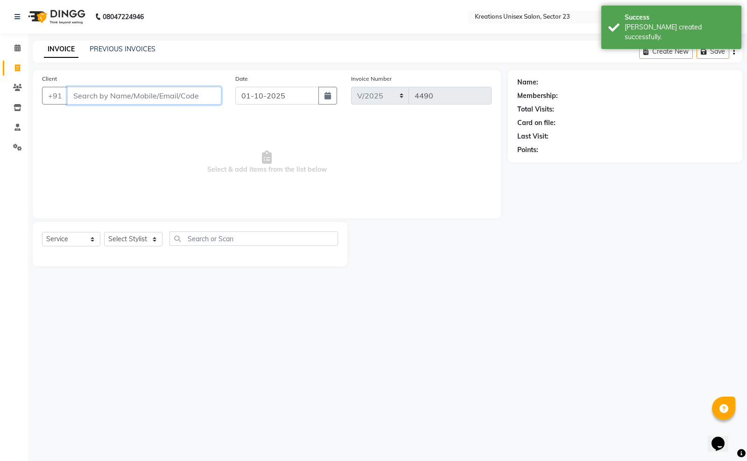
click at [205, 96] on input "Client" at bounding box center [144, 96] width 154 height 18
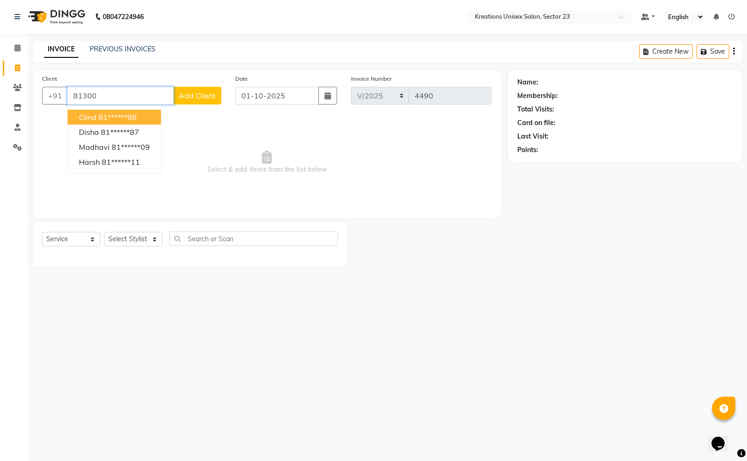
click at [132, 115] on ngb-highlight "81******98" at bounding box center [117, 116] width 38 height 9
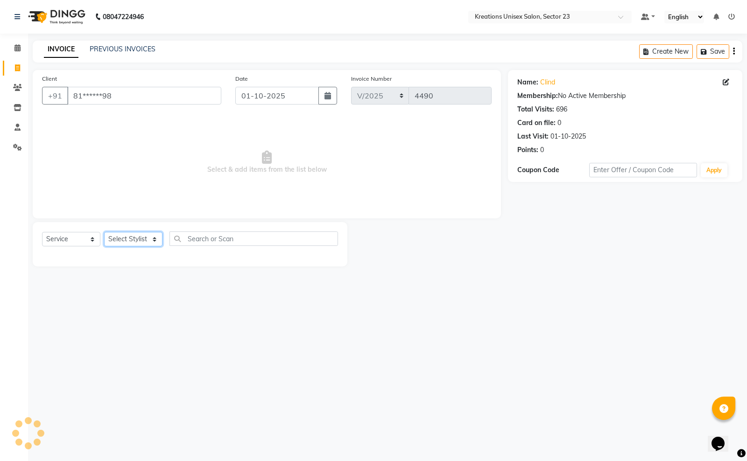
click at [133, 233] on select "Select Stylist Aadil ALI Aman Ankit Manas Sir Rohit Saba Shaffali Maam Shiv Sit…" at bounding box center [133, 239] width 58 height 14
click at [226, 299] on div "08047224946 Select Location × Kreations Unisex Salon, Sector 23 Default Panel M…" at bounding box center [373, 230] width 747 height 461
click at [15, 128] on icon at bounding box center [17, 127] width 6 height 7
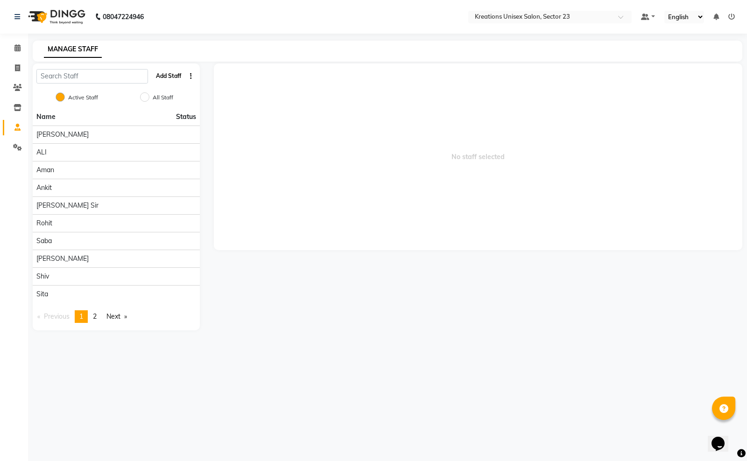
click at [165, 78] on button "Add Staff" at bounding box center [168, 76] width 33 height 16
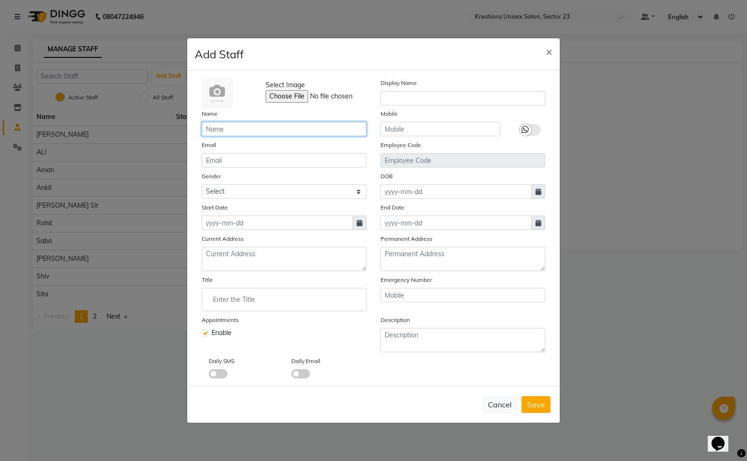
click at [232, 132] on input "text" at bounding box center [284, 129] width 165 height 14
click at [427, 134] on input "text" at bounding box center [440, 129] width 120 height 14
click at [531, 400] on span "Save" at bounding box center [536, 404] width 18 height 9
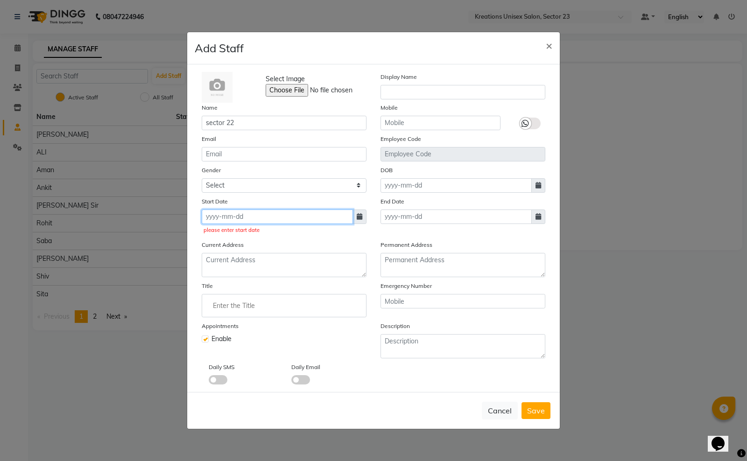
click at [220, 215] on input at bounding box center [277, 217] width 151 height 14
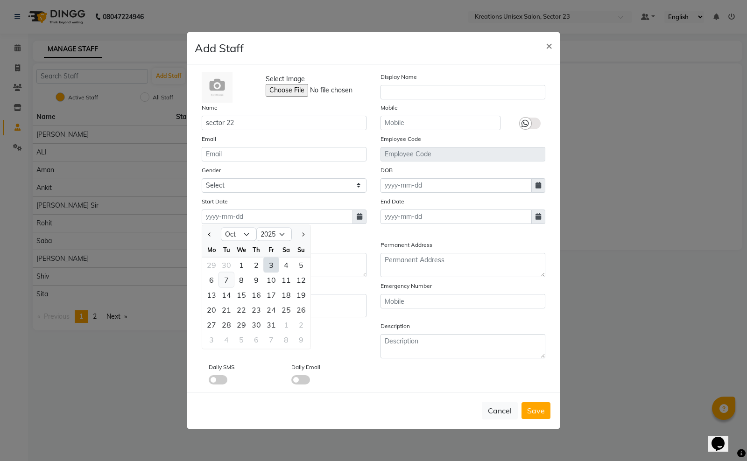
click at [231, 283] on div "7" at bounding box center [226, 279] width 15 height 15
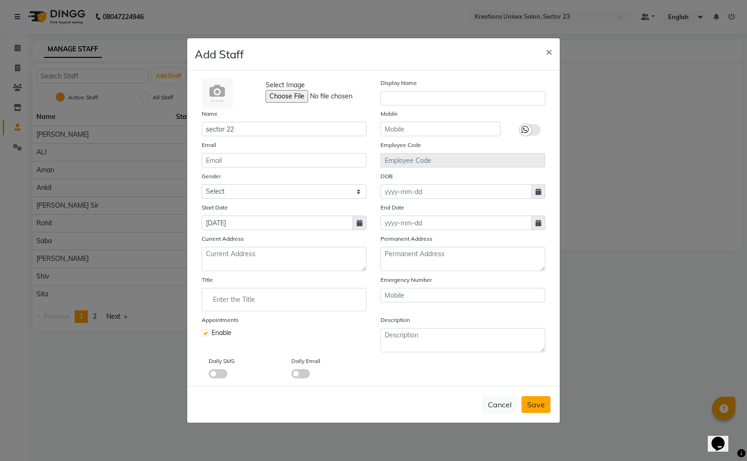
click at [540, 408] on button "Save" at bounding box center [535, 404] width 29 height 17
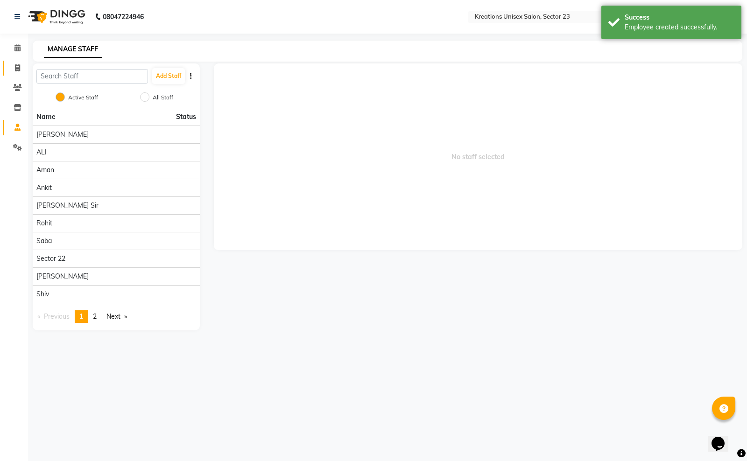
click at [17, 61] on link "Invoice" at bounding box center [14, 68] width 22 height 15
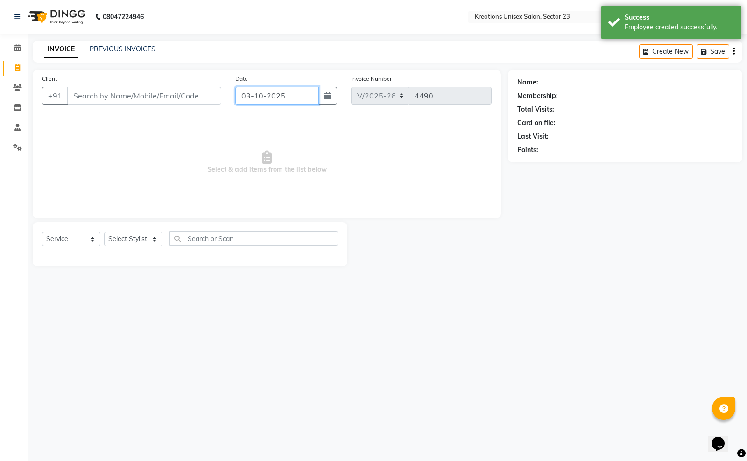
click at [300, 93] on input "03-10-2025" at bounding box center [277, 96] width 84 height 18
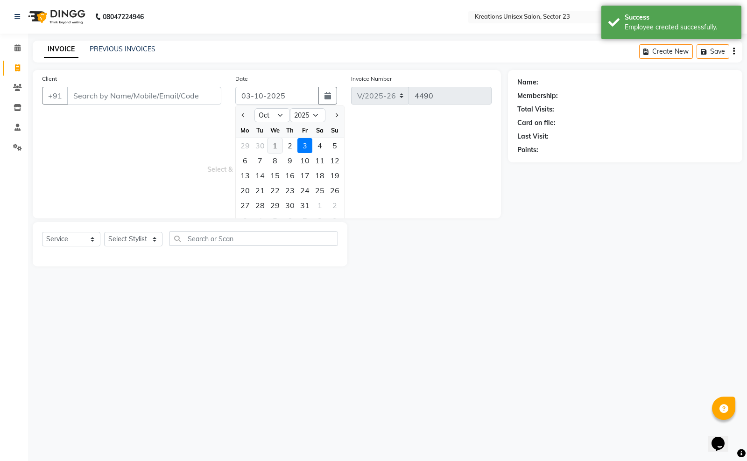
click at [277, 141] on div "1" at bounding box center [274, 145] width 15 height 15
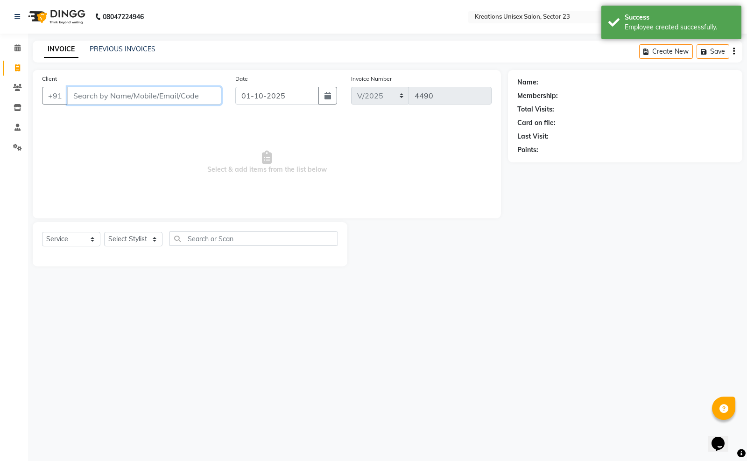
click at [180, 97] on input "Client" at bounding box center [144, 96] width 154 height 18
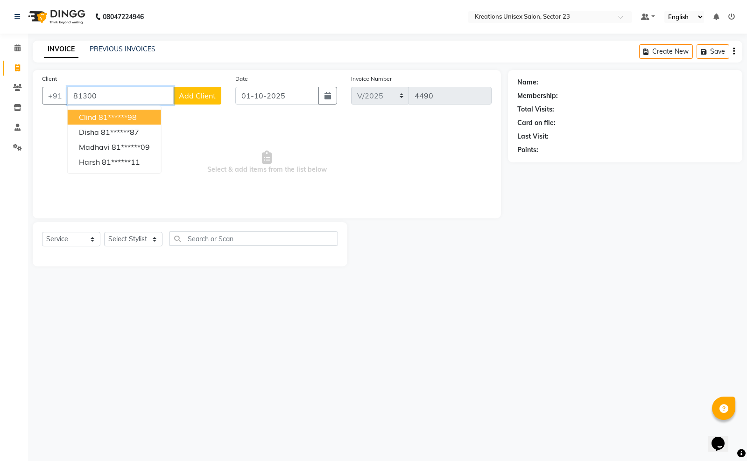
click at [110, 119] on ngb-highlight "81******98" at bounding box center [117, 116] width 38 height 9
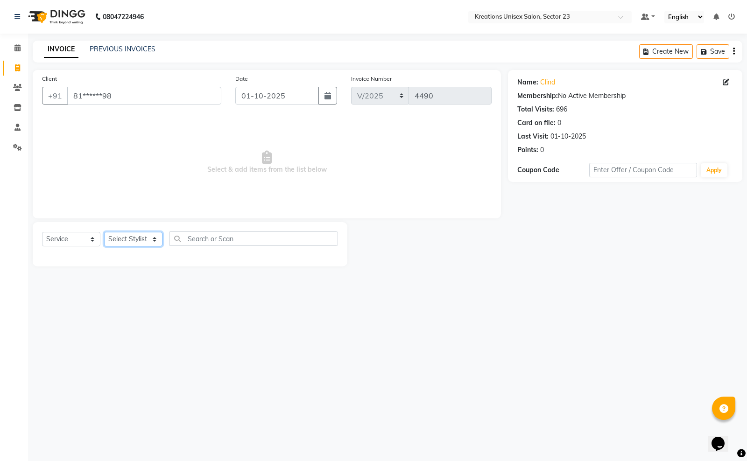
click at [139, 236] on select "Select Stylist Aadil ALI Aman Ankit Manas Sir Rohit Saba Shaffali Maam Shiv Sit…" at bounding box center [133, 239] width 58 height 14
click at [254, 337] on div "08047224946 Select Location × Kreations Unisex Salon, Sector 23 Default Panel M…" at bounding box center [373, 230] width 747 height 461
click at [128, 237] on select "Select Stylist Aadil ALI Aman Ankit Manas Sir Rohit Saba sector 22 Shaffali Maa…" at bounding box center [133, 239] width 58 height 14
click at [106, 169] on span "Select & add items from the list below" at bounding box center [266, 162] width 449 height 93
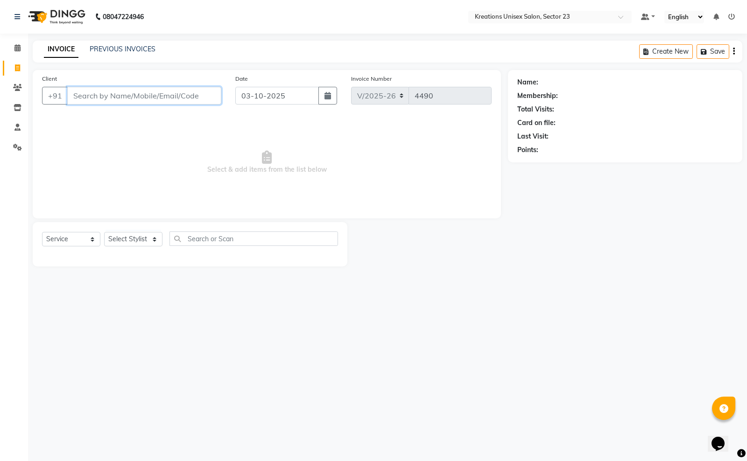
click at [112, 97] on input "Client" at bounding box center [144, 96] width 154 height 18
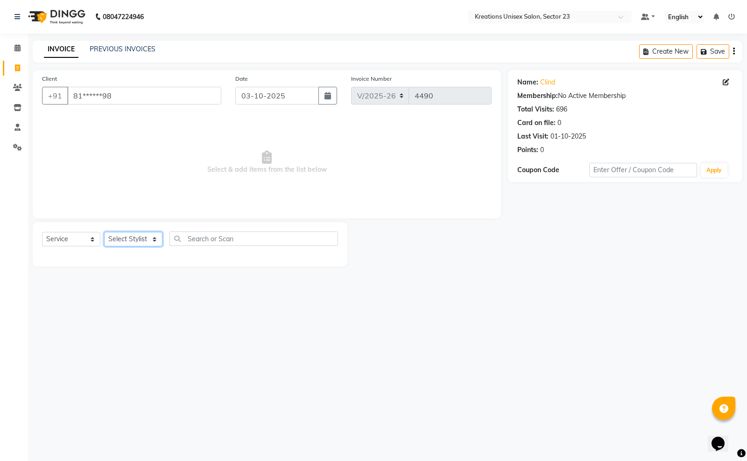
click at [126, 238] on select "Select Stylist Aadil ALI Aman Ankit Manas Sir Rohit Saba sector 22 Shaffali Maa…" at bounding box center [133, 239] width 58 height 14
click at [104, 232] on select "Select Stylist Aadil ALI Aman Ankit Manas Sir Rohit Saba sector 22 Shaffali Maa…" at bounding box center [133, 239] width 58 height 14
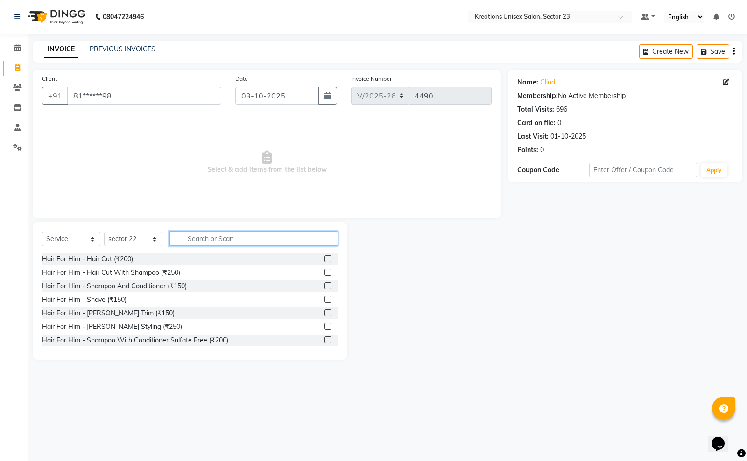
click at [220, 240] on input "text" at bounding box center [253, 238] width 168 height 14
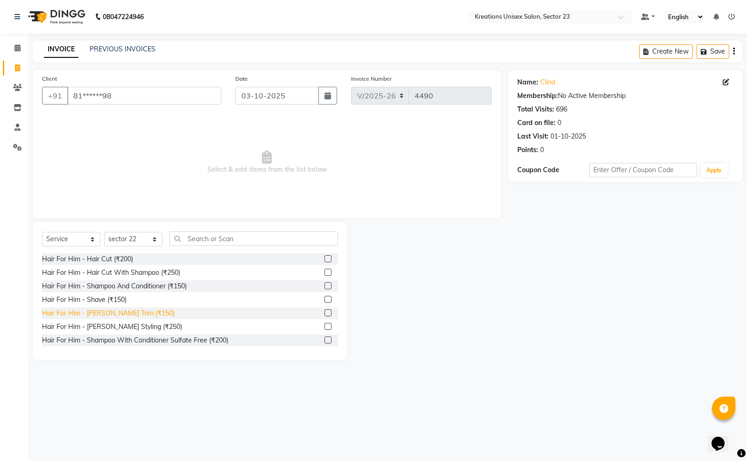
click at [119, 313] on div "Hair For Him - Beard Trim (₹150)" at bounding box center [108, 314] width 133 height 10
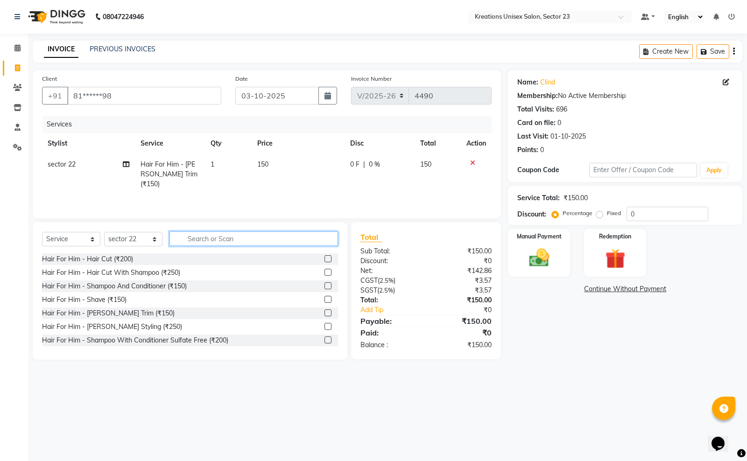
click at [262, 236] on input "text" at bounding box center [253, 238] width 168 height 14
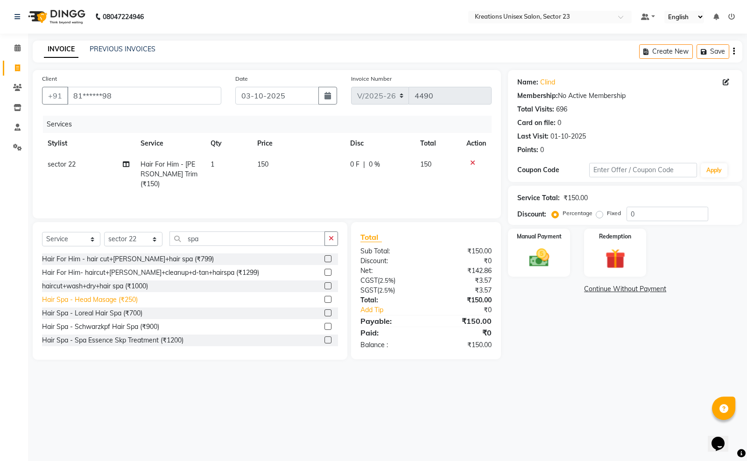
click at [122, 300] on div "Hair Spa - Head Masage (₹250)" at bounding box center [90, 300] width 96 height 10
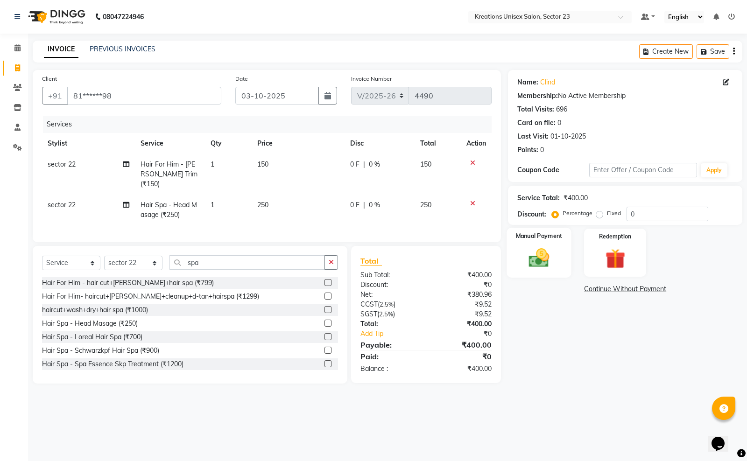
click at [531, 250] on img at bounding box center [539, 258] width 34 height 24
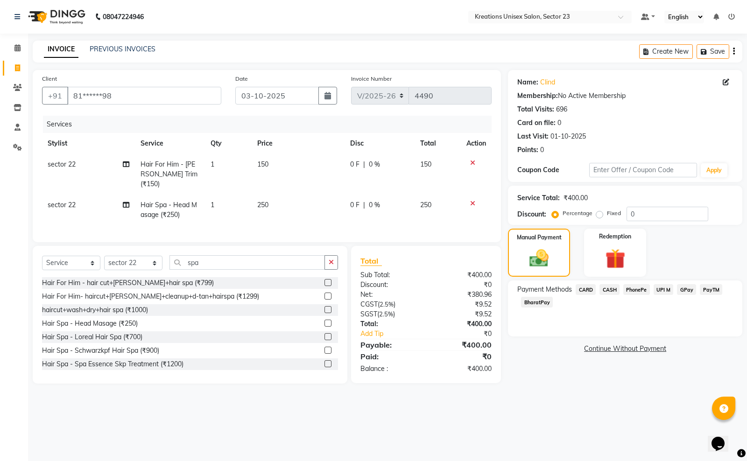
click at [704, 288] on span "PayTM" at bounding box center [711, 289] width 22 height 11
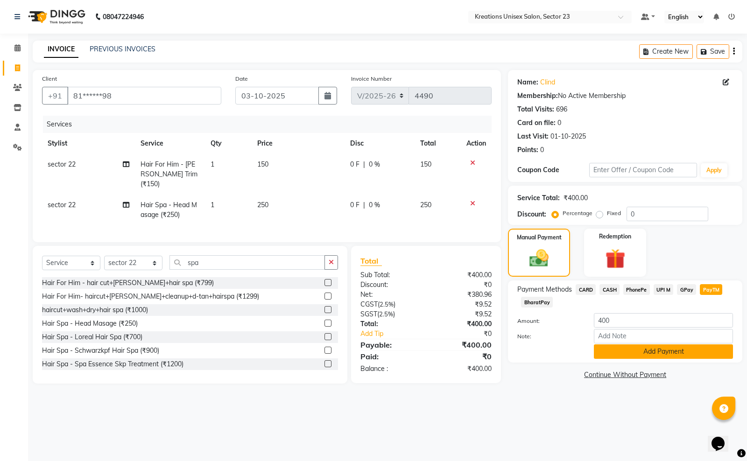
click at [639, 348] on button "Add Payment" at bounding box center [663, 351] width 139 height 14
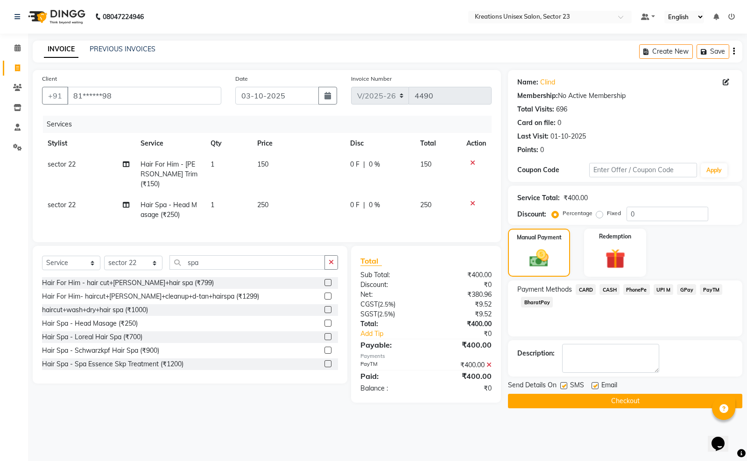
click at [593, 386] on label at bounding box center [594, 385] width 7 height 7
click at [593, 386] on input "checkbox" at bounding box center [594, 386] width 6 height 6
click at [563, 385] on label at bounding box center [563, 385] width 7 height 7
click at [563, 385] on input "checkbox" at bounding box center [563, 386] width 6 height 6
click at [565, 401] on button "Checkout" at bounding box center [625, 401] width 234 height 14
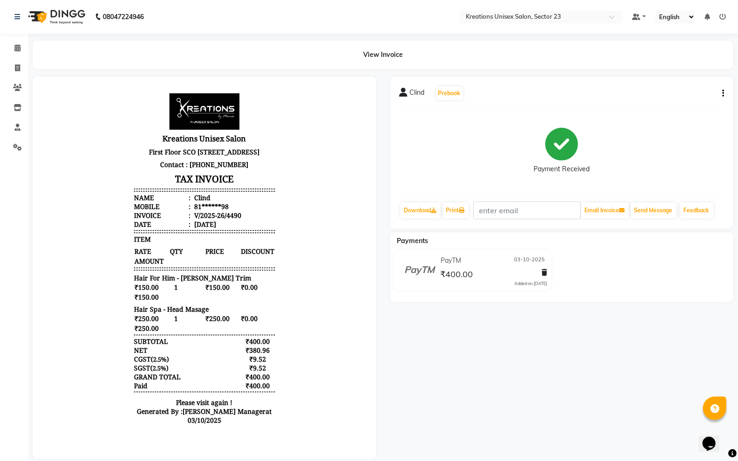
click at [725, 92] on div "Clind Prebook Payment Received Download Print Email Invoice Send Message Feedba…" at bounding box center [562, 153] width 344 height 152
click at [722, 93] on icon "button" at bounding box center [723, 93] width 2 height 0
click at [684, 92] on div "Edit Invoice" at bounding box center [685, 94] width 47 height 12
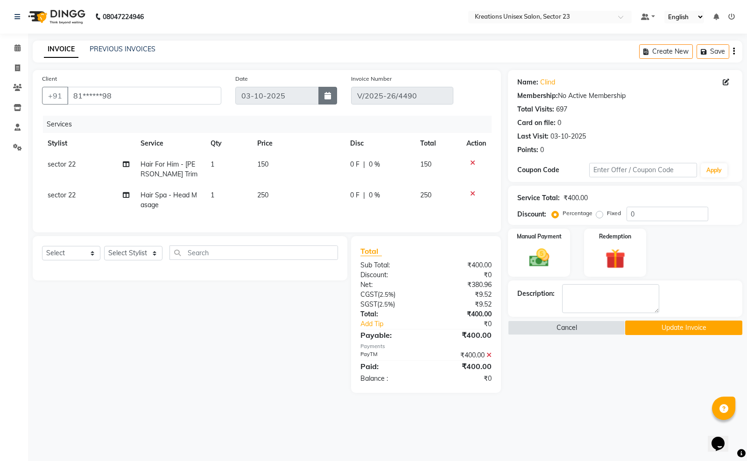
click at [324, 96] on icon "button" at bounding box center [327, 95] width 7 height 7
click at [273, 148] on div "29 30 1 2 3 4 5" at bounding box center [290, 145] width 108 height 15
click at [240, 370] on div "Select Service Product Membership Package Voucher Prepaid Gift Card Select Styl…" at bounding box center [187, 314] width 322 height 157
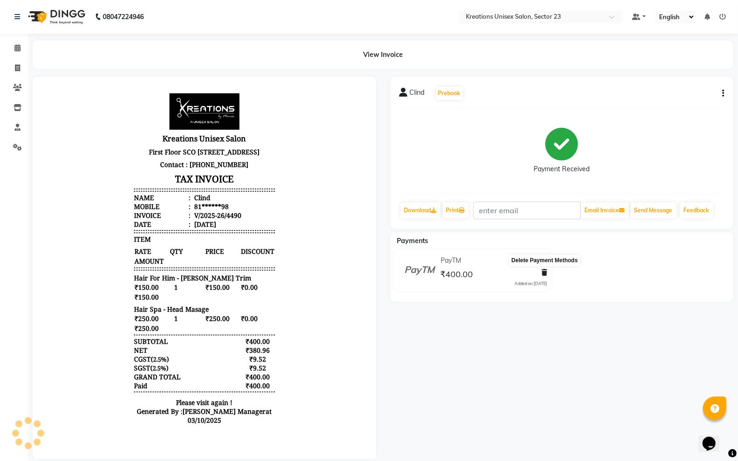
click at [542, 271] on icon at bounding box center [544, 272] width 6 height 7
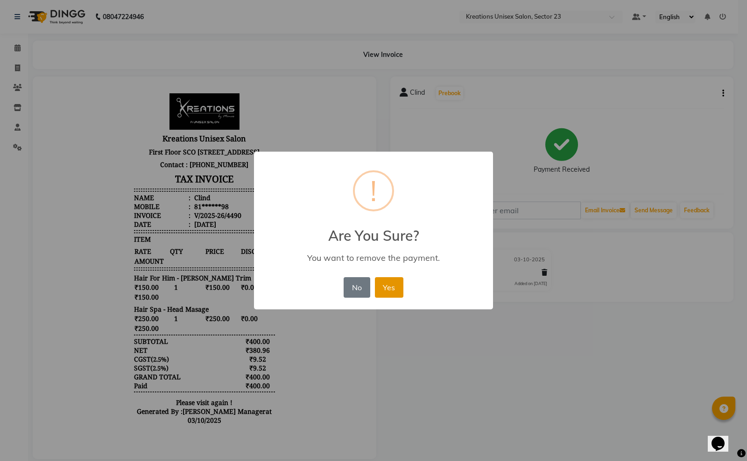
click at [394, 287] on button "Yes" at bounding box center [389, 287] width 28 height 21
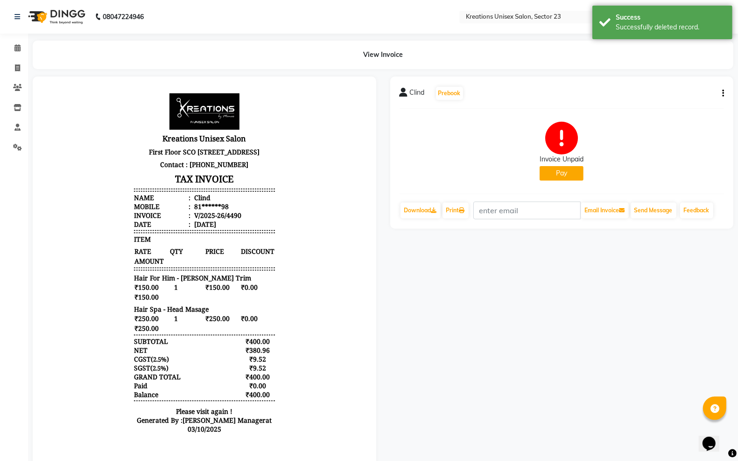
click at [558, 176] on button "Pay" at bounding box center [562, 173] width 44 height 14
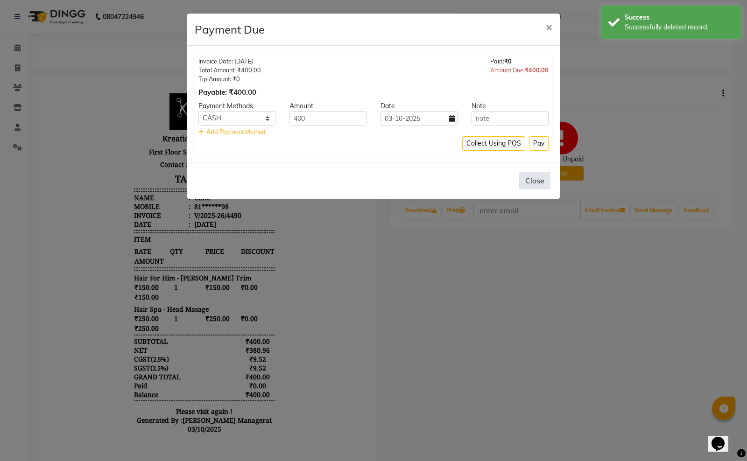
click at [536, 176] on button "Close" at bounding box center [534, 181] width 31 height 18
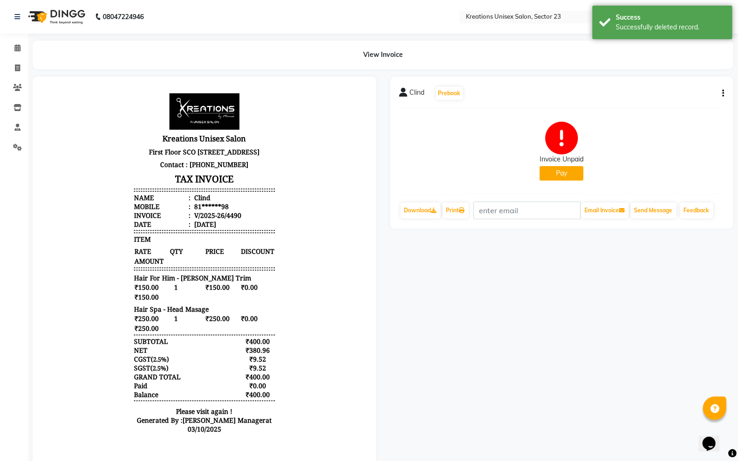
click at [722, 94] on icon "button" at bounding box center [723, 93] width 2 height 0
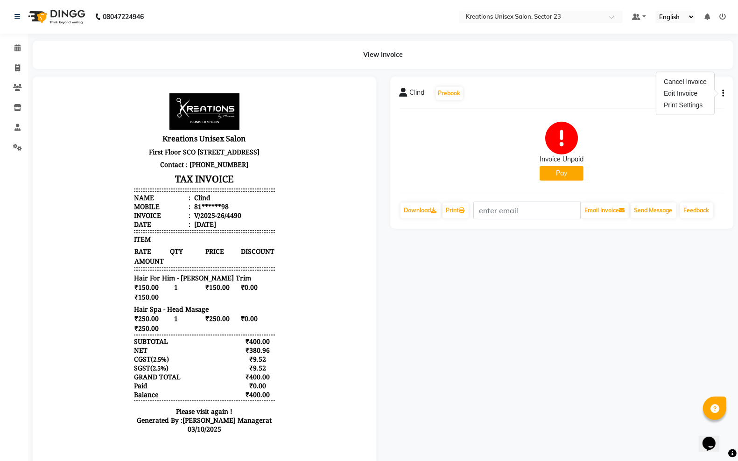
click at [580, 281] on div "Clind Prebook Invoice Unpaid Pay Download Print Email Invoice Send Message Feed…" at bounding box center [562, 273] width 358 height 392
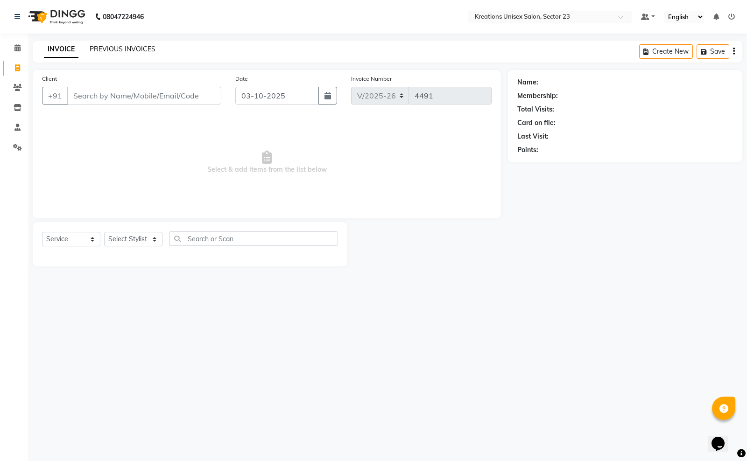
click at [112, 47] on link "PREVIOUS INVOICES" at bounding box center [123, 49] width 66 height 8
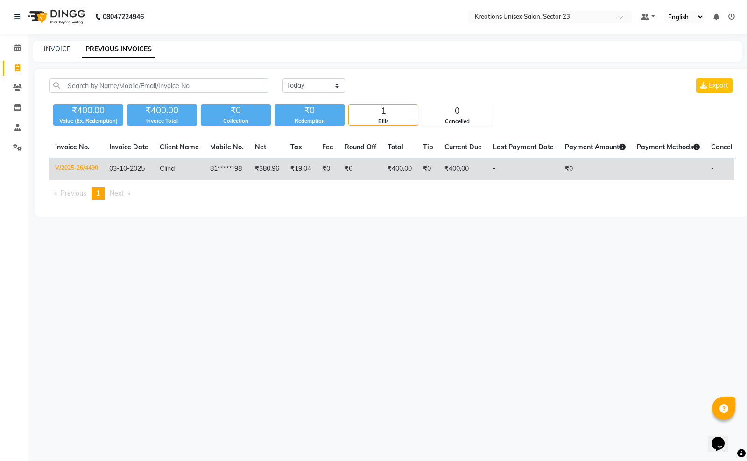
click at [275, 174] on td "₹380.96" at bounding box center [266, 169] width 35 height 22
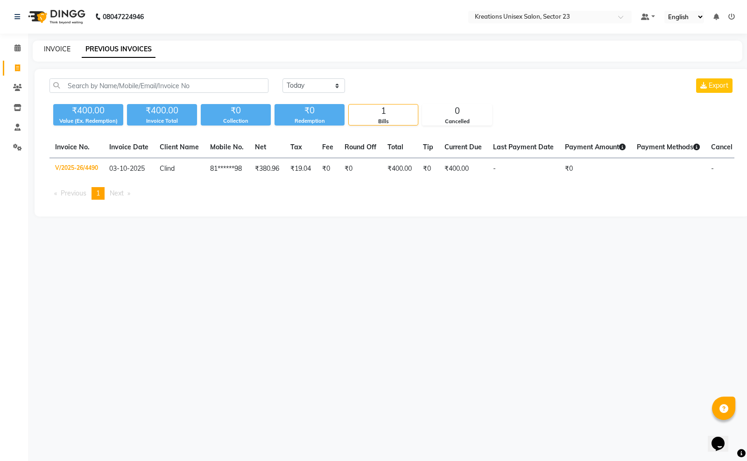
click at [62, 45] on link "INVOICE" at bounding box center [57, 49] width 27 height 8
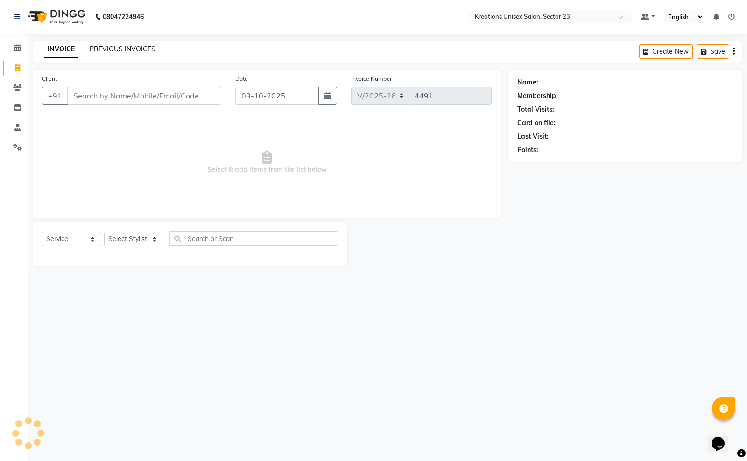
click at [109, 50] on link "PREVIOUS INVOICES" at bounding box center [123, 49] width 66 height 8
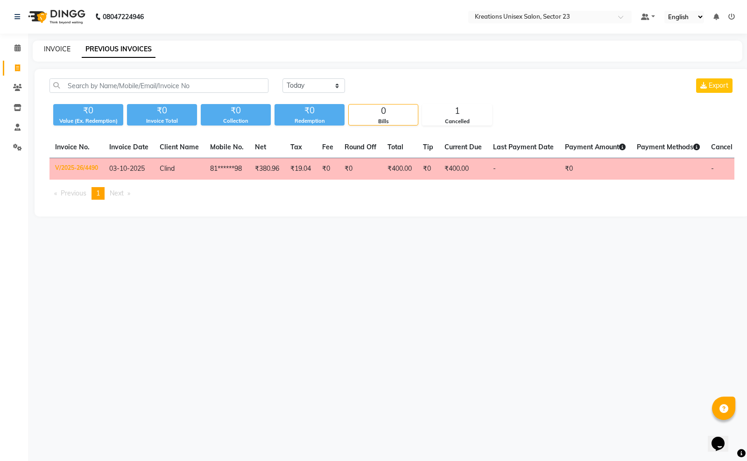
click at [64, 47] on link "INVOICE" at bounding box center [57, 49] width 27 height 8
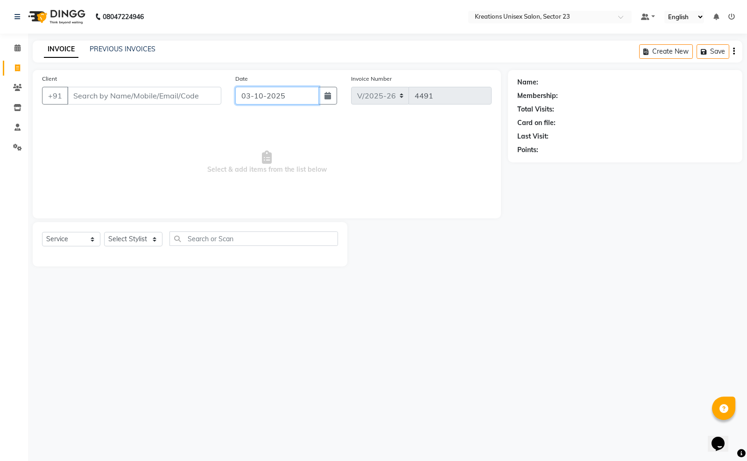
click at [302, 103] on input "03-10-2025" at bounding box center [277, 96] width 84 height 18
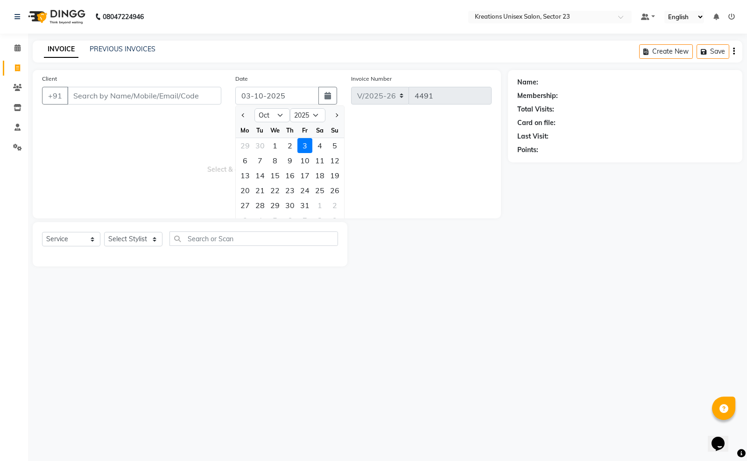
drag, startPoint x: 529, startPoint y: 314, endPoint x: 451, endPoint y: 189, distance: 147.0
click at [530, 307] on div "08047224946 Select Location × Kreations Unisex Salon, Sector 23 Default Panel M…" at bounding box center [373, 230] width 747 height 461
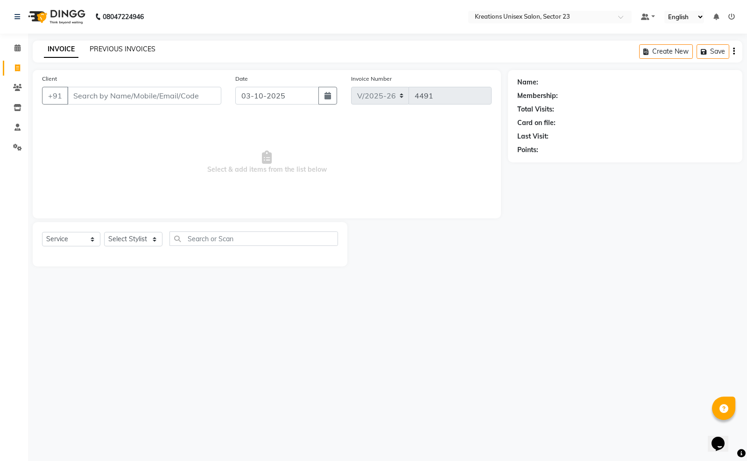
click at [126, 47] on link "PREVIOUS INVOICES" at bounding box center [123, 49] width 66 height 8
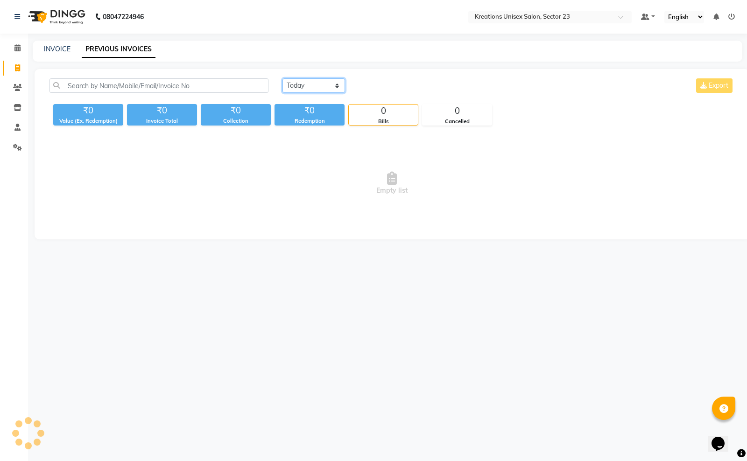
click at [321, 86] on select "Today Yesterday Custom Range" at bounding box center [313, 85] width 63 height 14
click at [282, 78] on select "Today Yesterday Custom Range" at bounding box center [313, 85] width 63 height 14
click at [390, 84] on input "03-10-2025" at bounding box center [389, 85] width 65 height 13
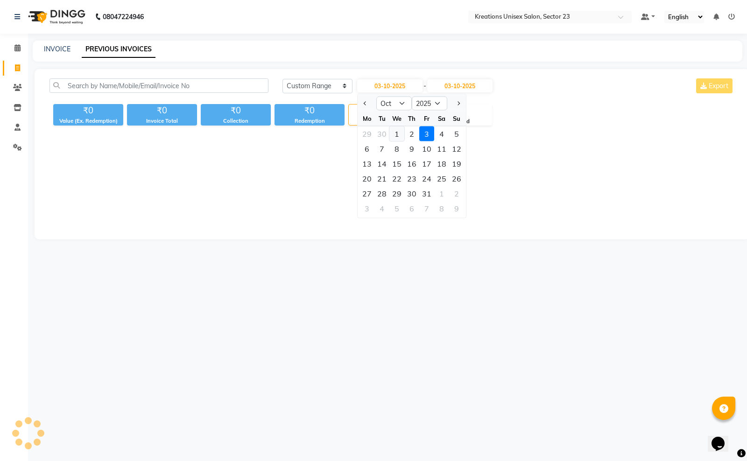
click at [397, 131] on div "1" at bounding box center [396, 133] width 15 height 15
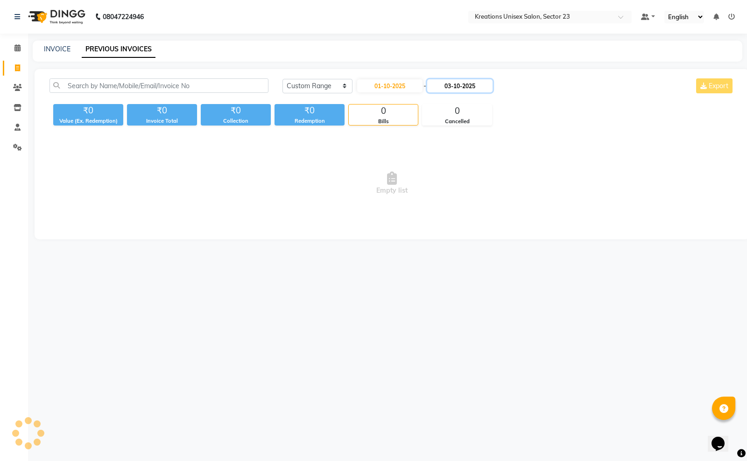
click at [456, 87] on input "03-10-2025" at bounding box center [459, 85] width 65 height 13
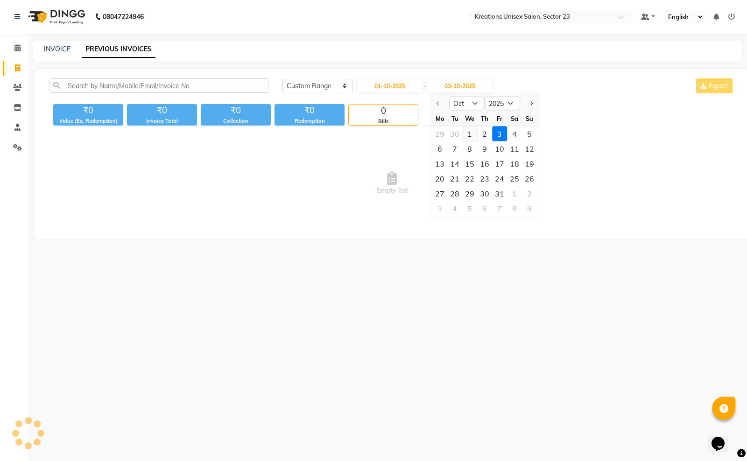
click at [470, 132] on div "1" at bounding box center [469, 133] width 15 height 15
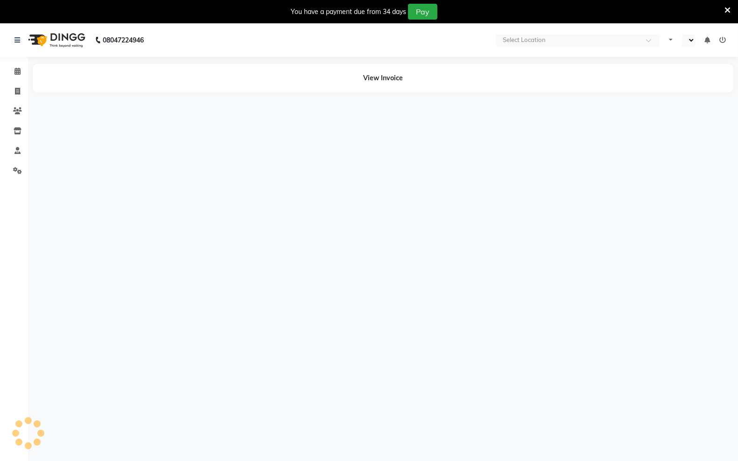
select select "en"
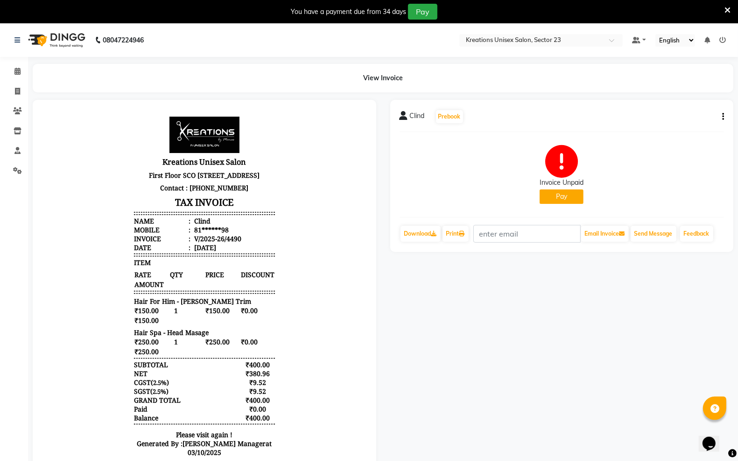
click at [721, 120] on button "button" at bounding box center [721, 117] width 6 height 10
click at [698, 118] on div "Edit Invoice" at bounding box center [685, 117] width 47 height 12
select select "service"
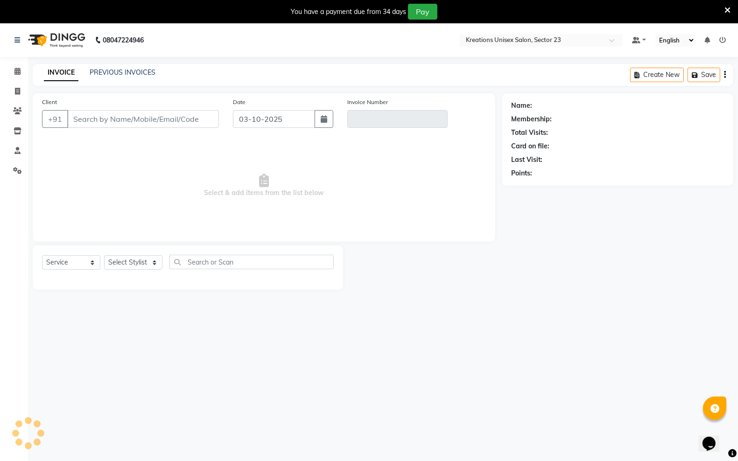
scroll to position [23, 0]
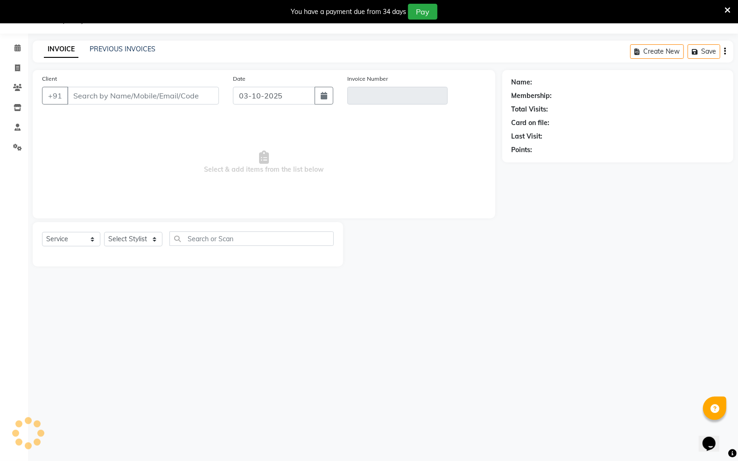
click at [724, 52] on icon "button" at bounding box center [725, 51] width 2 height 0
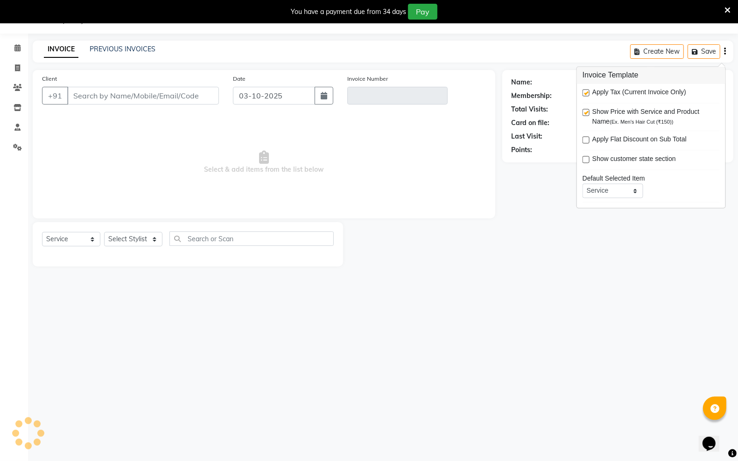
type input "81******98"
type input "V/2025-26/4490"
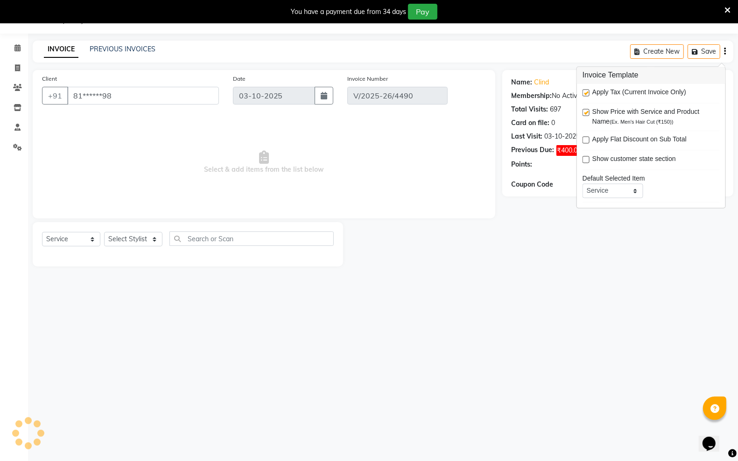
select select "select"
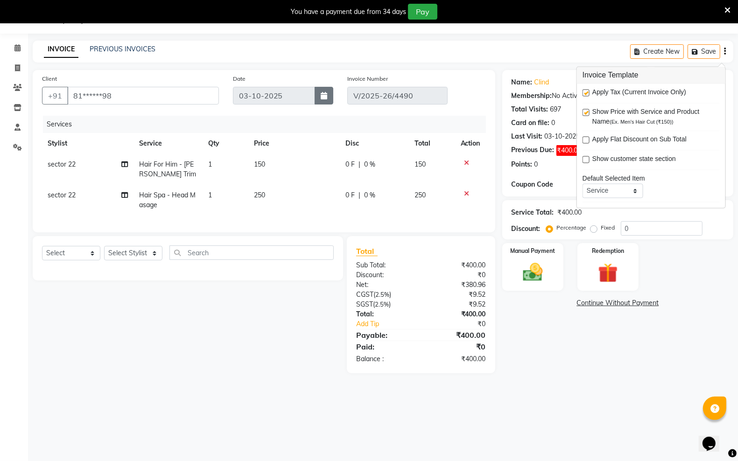
click at [325, 94] on icon "button" at bounding box center [324, 95] width 7 height 7
select select "10"
select select "2025"
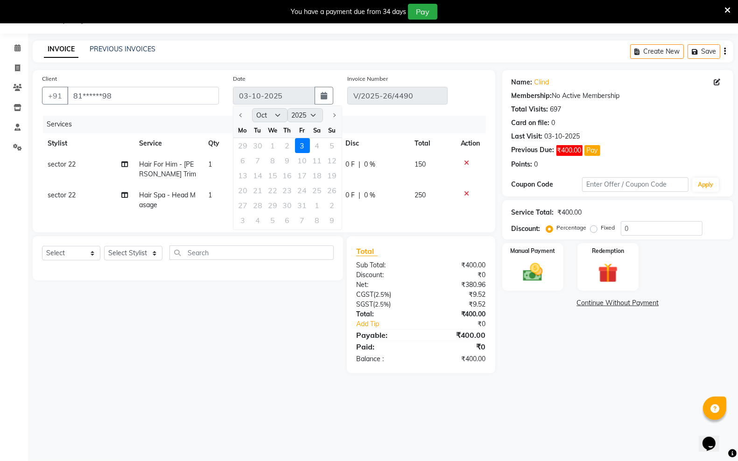
click at [271, 145] on div "29 30 1 2 3 4 5" at bounding box center [287, 145] width 108 height 15
click at [575, 338] on div "Name: Clind Membership: No Active Membership Total Visits: 697 Card on file: 0 …" at bounding box center [621, 221] width 238 height 303
click at [570, 154] on span "₹400.00" at bounding box center [569, 150] width 26 height 11
click at [719, 82] on icon at bounding box center [717, 82] width 7 height 7
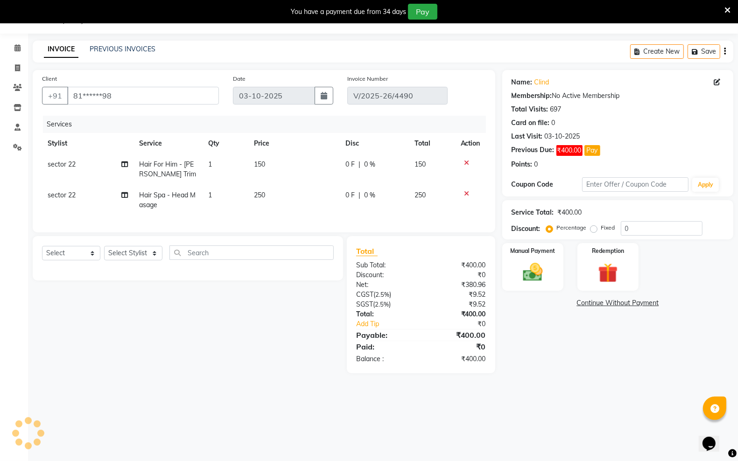
select select "[DEMOGRAPHIC_DATA]"
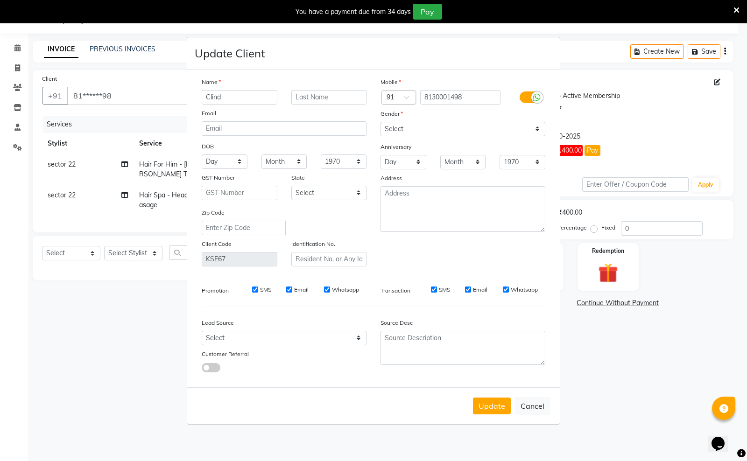
click at [672, 112] on ngb-modal-window "Update Client Name Clind Email DOB Day 01 02 03 04 05 06 07 08 09 10 11 12 13 1…" at bounding box center [373, 230] width 747 height 461
click at [668, 354] on ngb-modal-window "Update Client Name Clind Email DOB Day 01 02 03 04 05 06 07 08 09 10 11 12 13 1…" at bounding box center [373, 230] width 747 height 461
click at [533, 404] on button "Cancel" at bounding box center [532, 406] width 36 height 18
select select
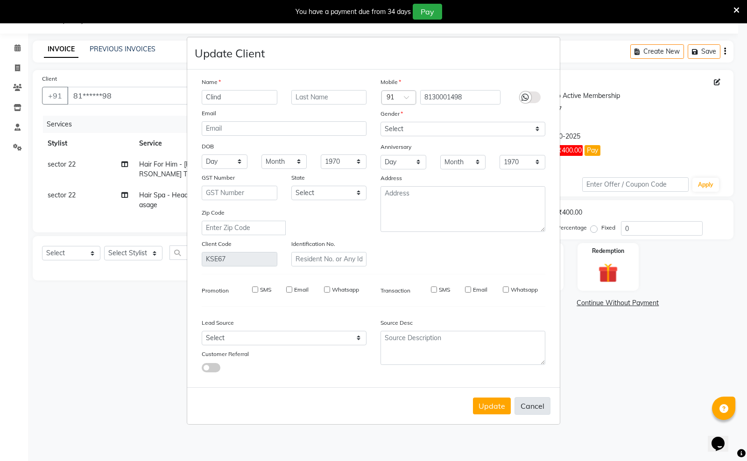
select select
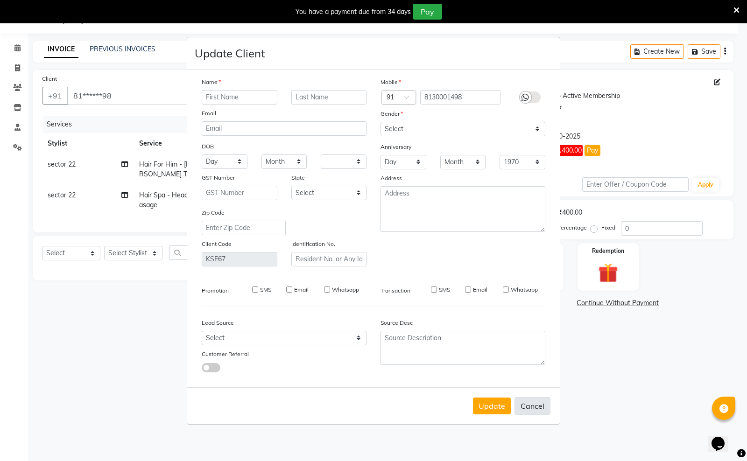
checkbox input "false"
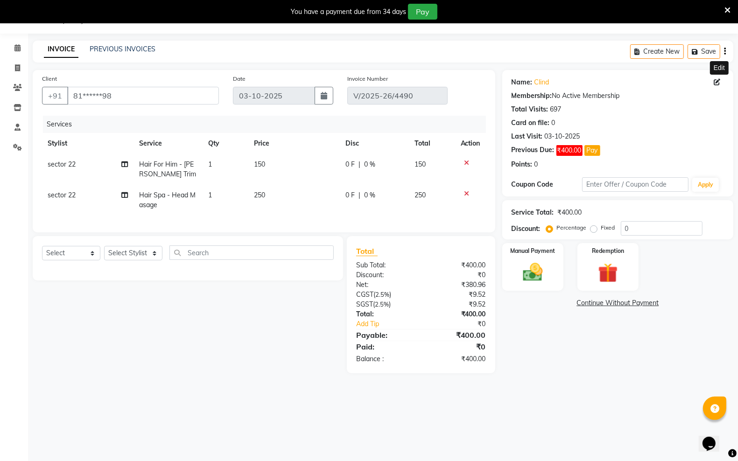
click at [725, 52] on icon "button" at bounding box center [725, 51] width 2 height 0
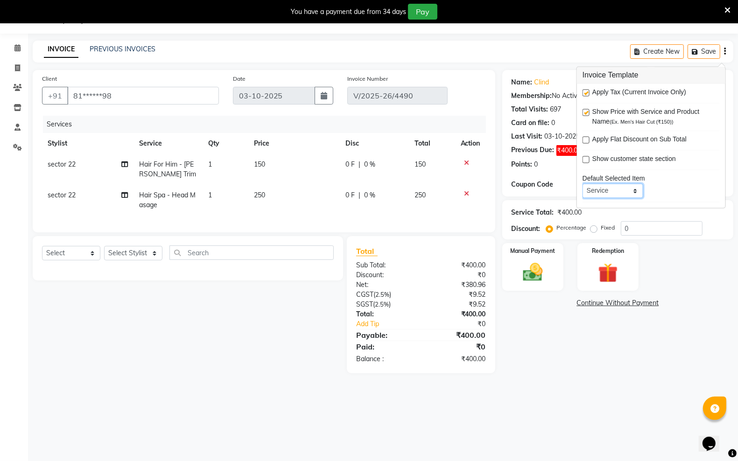
click at [616, 190] on select "Service Product Membership Package Voucher Prepaid Gift Card" at bounding box center [612, 191] width 61 height 14
click at [614, 323] on div "Name: Clind Membership: No Active Membership Total Visits: 697 Card on file: 0 …" at bounding box center [621, 221] width 238 height 303
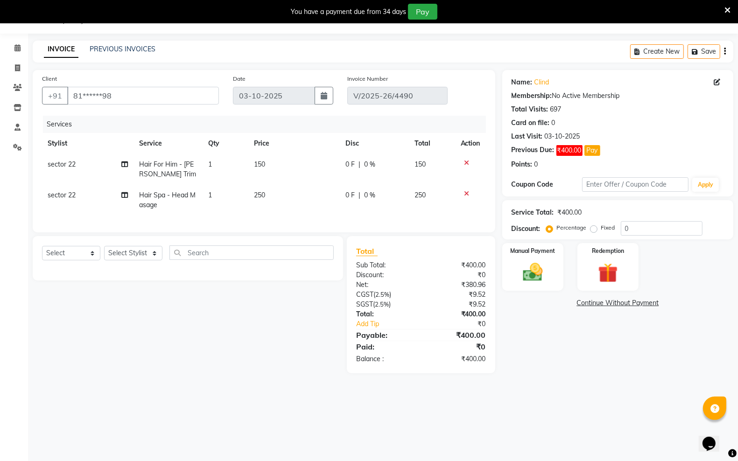
click at [725, 51] on icon "button" at bounding box center [725, 51] width 2 height 0
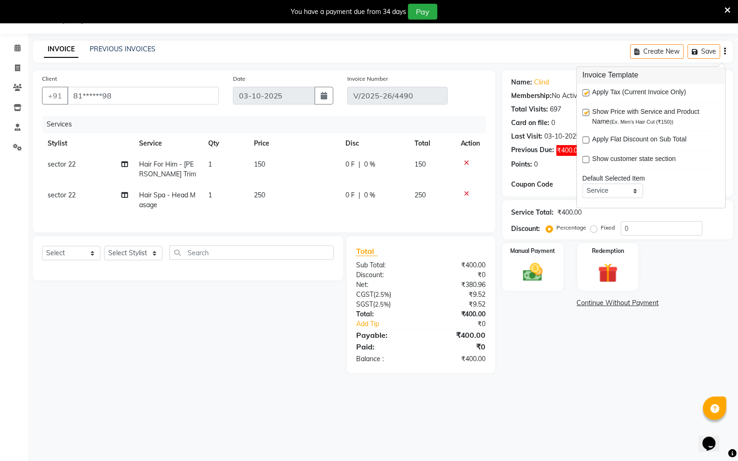
click at [555, 360] on div "Name: Clind Membership: No Active Membership Total Visits: 697 Card on file: 0 …" at bounding box center [621, 221] width 238 height 303
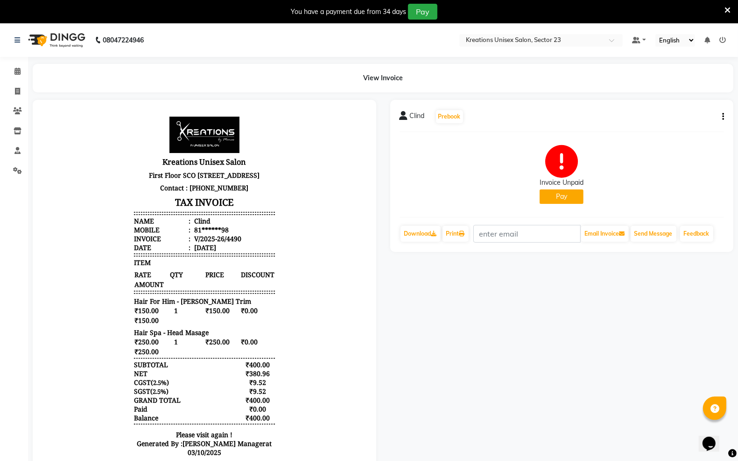
click at [721, 116] on button "button" at bounding box center [721, 117] width 6 height 10
click at [692, 105] on div "Cancel Invoice" at bounding box center [685, 105] width 47 height 12
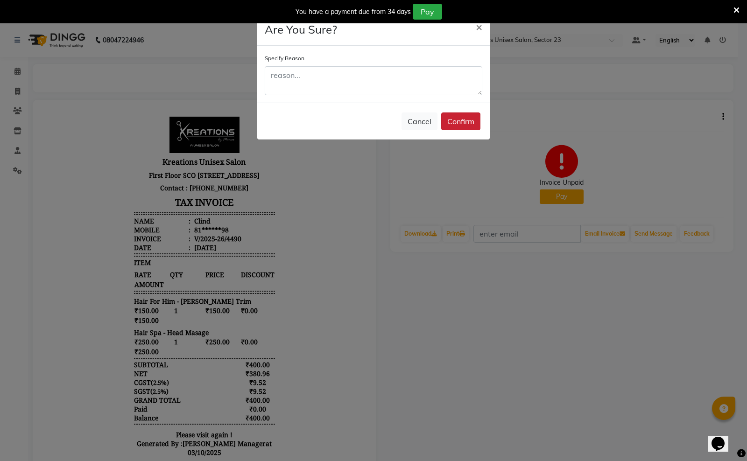
click at [457, 119] on button "Confirm" at bounding box center [460, 121] width 39 height 18
